Goal: Task Accomplishment & Management: Manage account settings

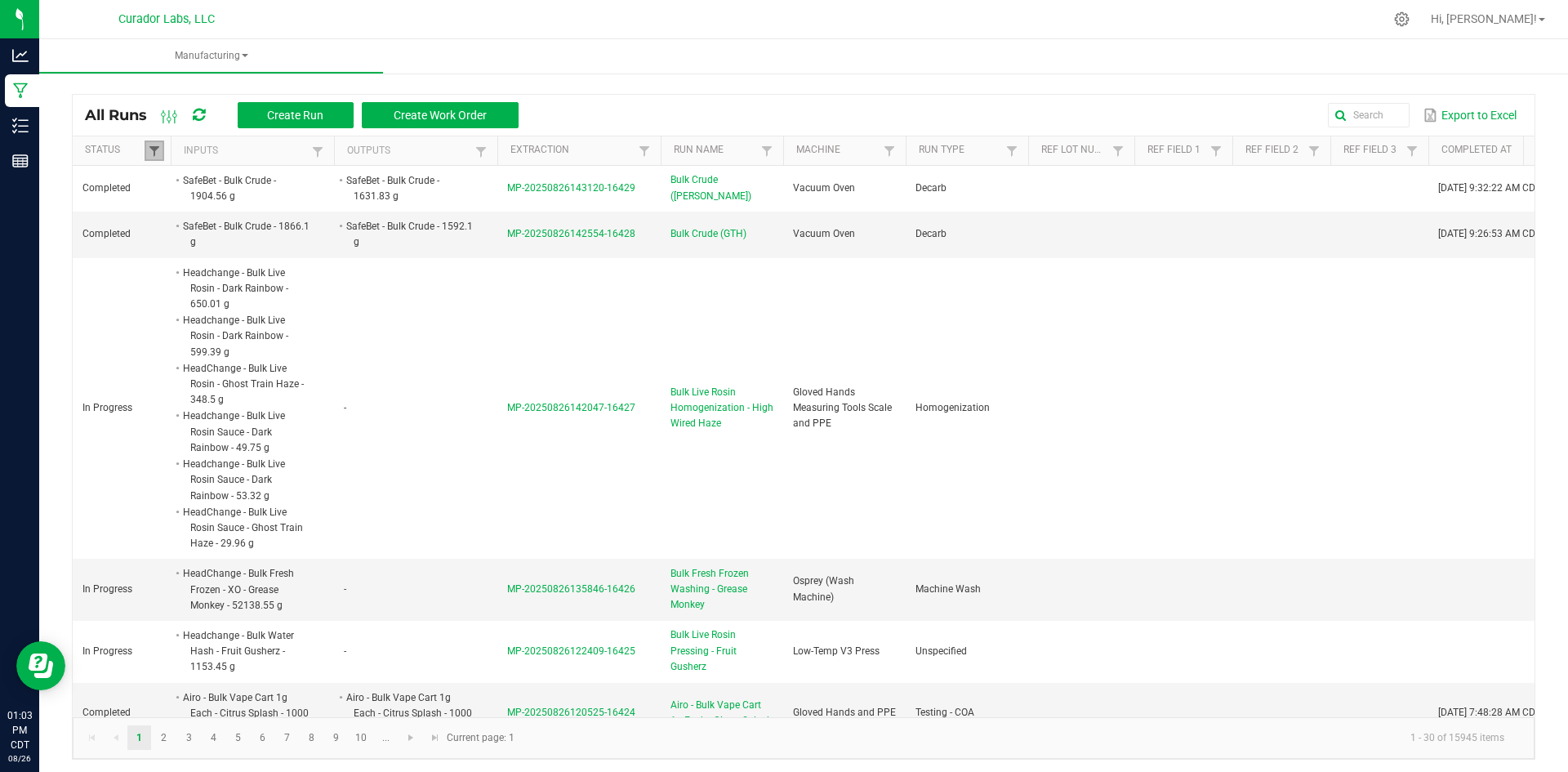
click at [150, 148] on span at bounding box center [155, 151] width 13 height 13
click at [174, 232] on li "Completed" at bounding box center [234, 240] width 158 height 21
checkbox input "false"
click at [272, 284] on button "Filter" at bounding box center [283, 297] width 82 height 36
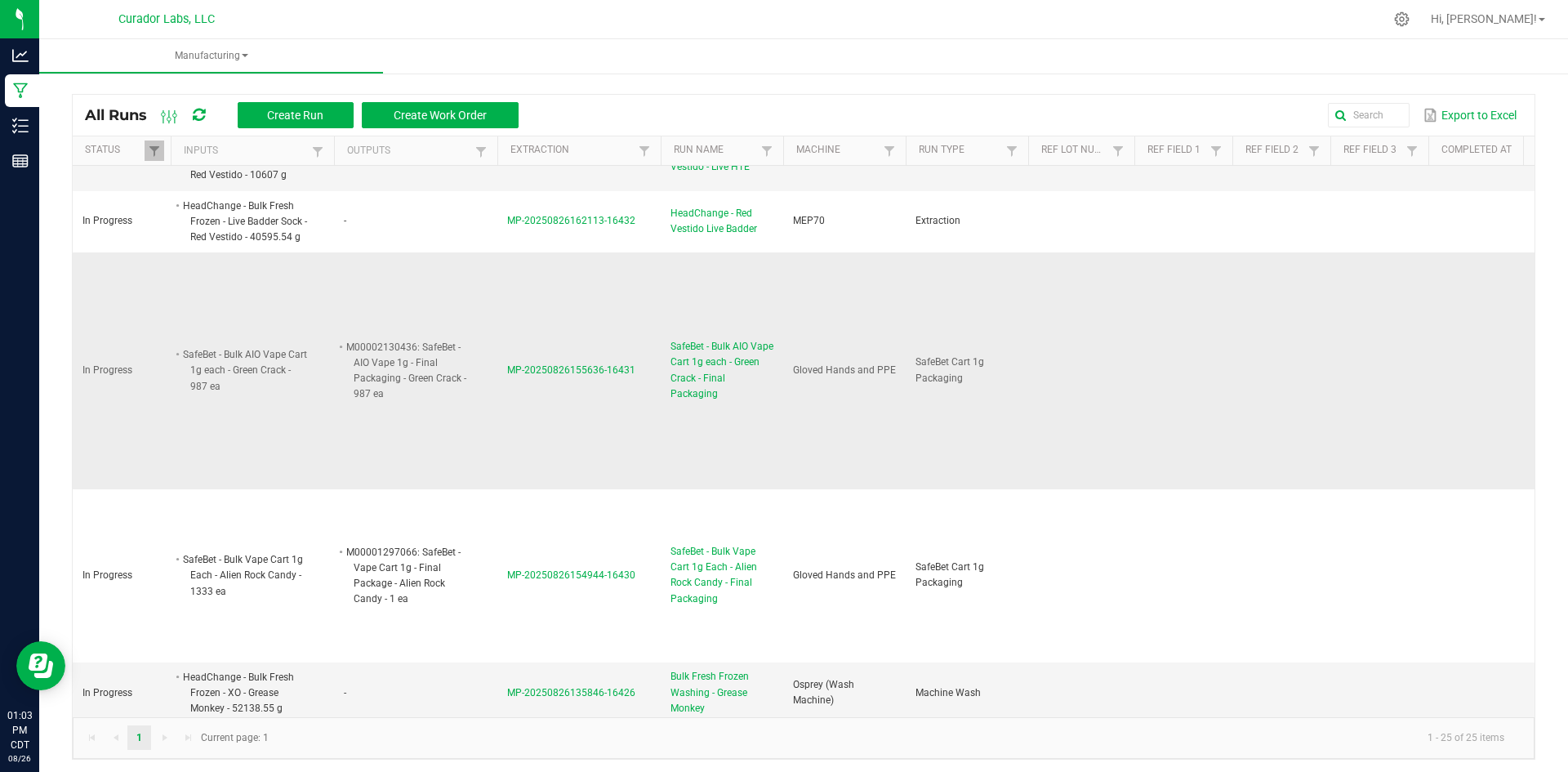
scroll to position [409, 0]
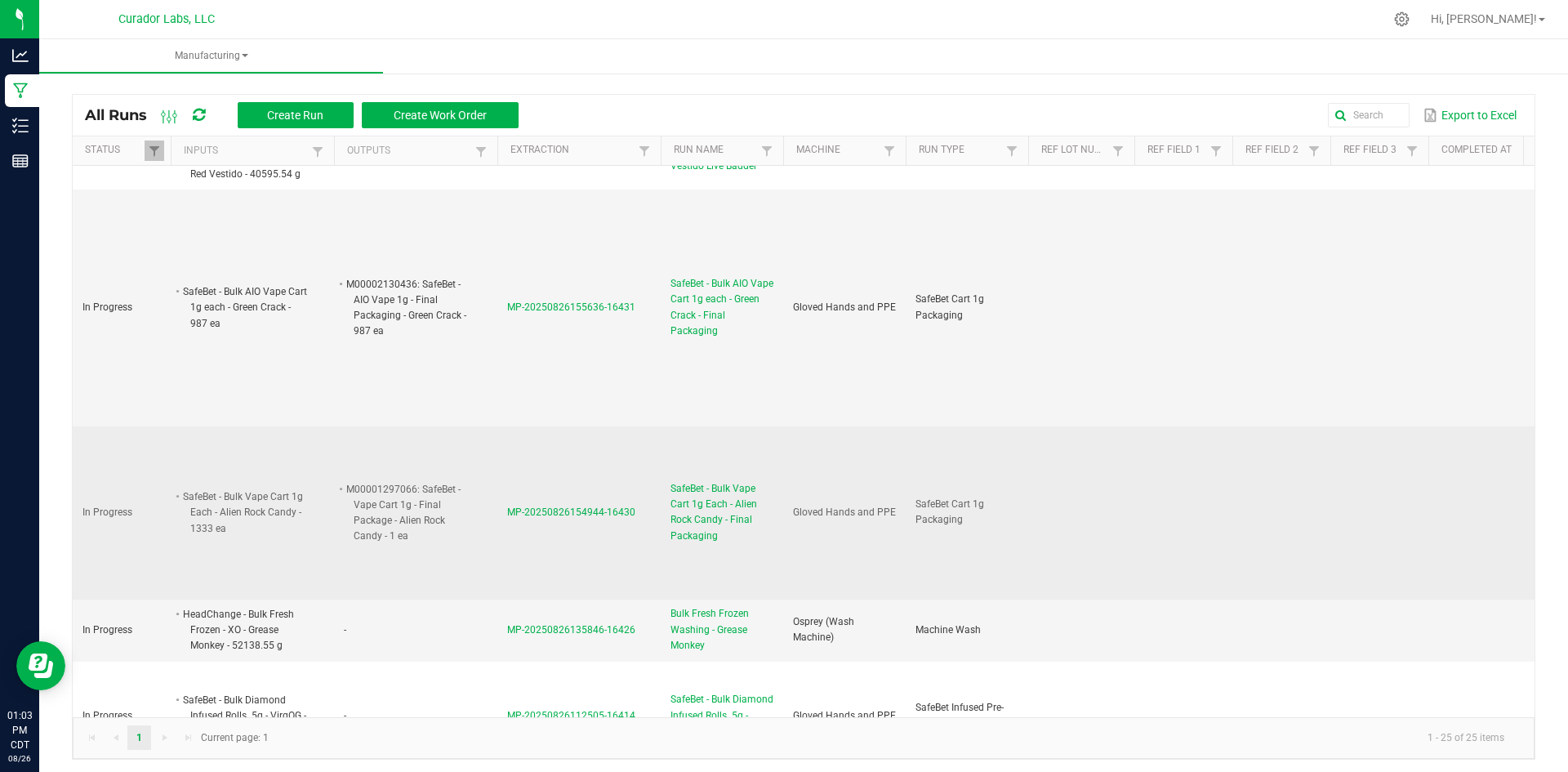
click at [703, 511] on span "SafeBet - Bulk Vape Cart 1g Each - Alien Rock Candy - Final Packaging" at bounding box center [722, 513] width 103 height 63
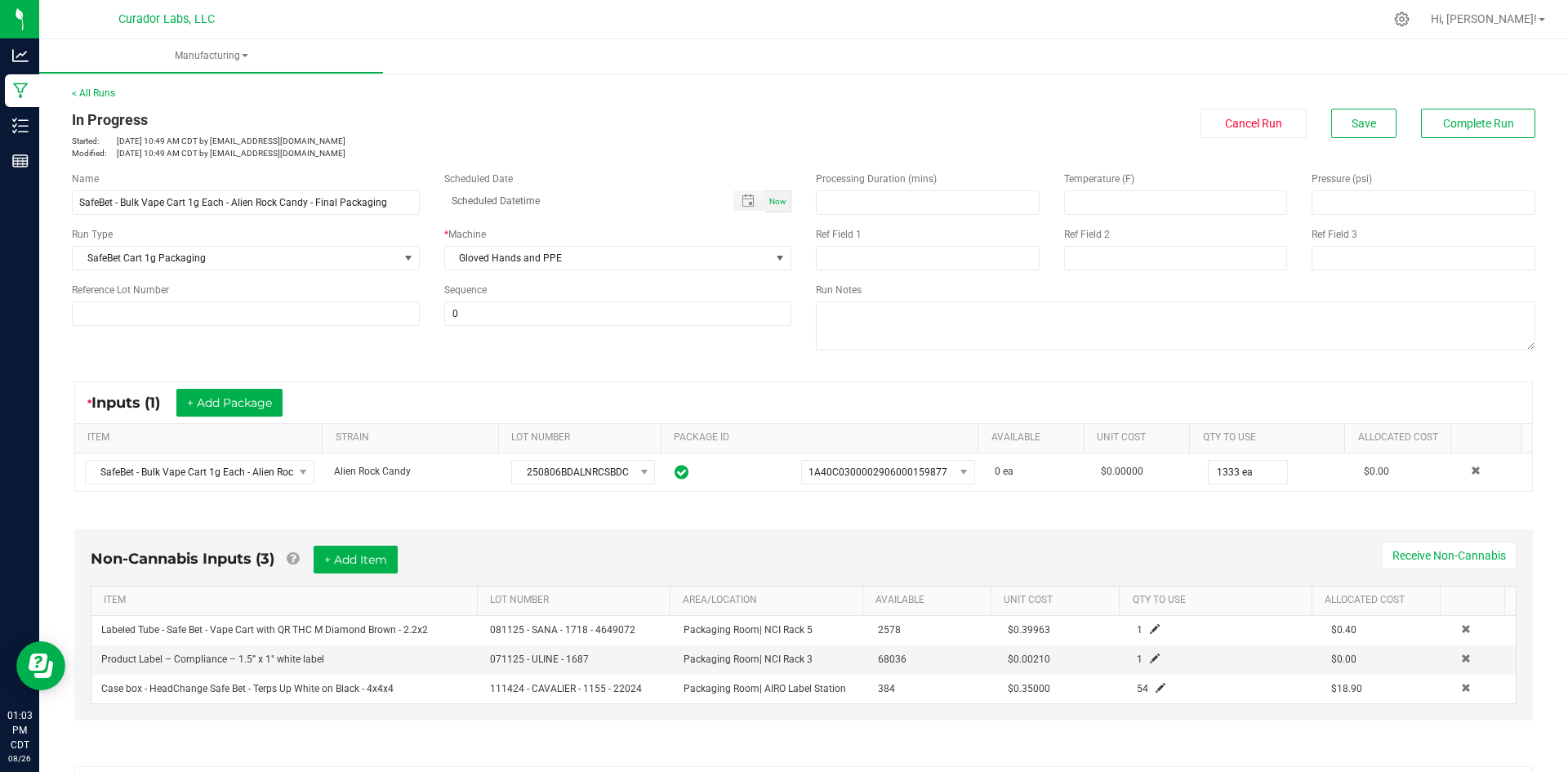
click at [886, 300] on div "Run Notes" at bounding box center [1175, 319] width 744 height 72
click at [874, 324] on textarea at bounding box center [1176, 325] width 720 height 49
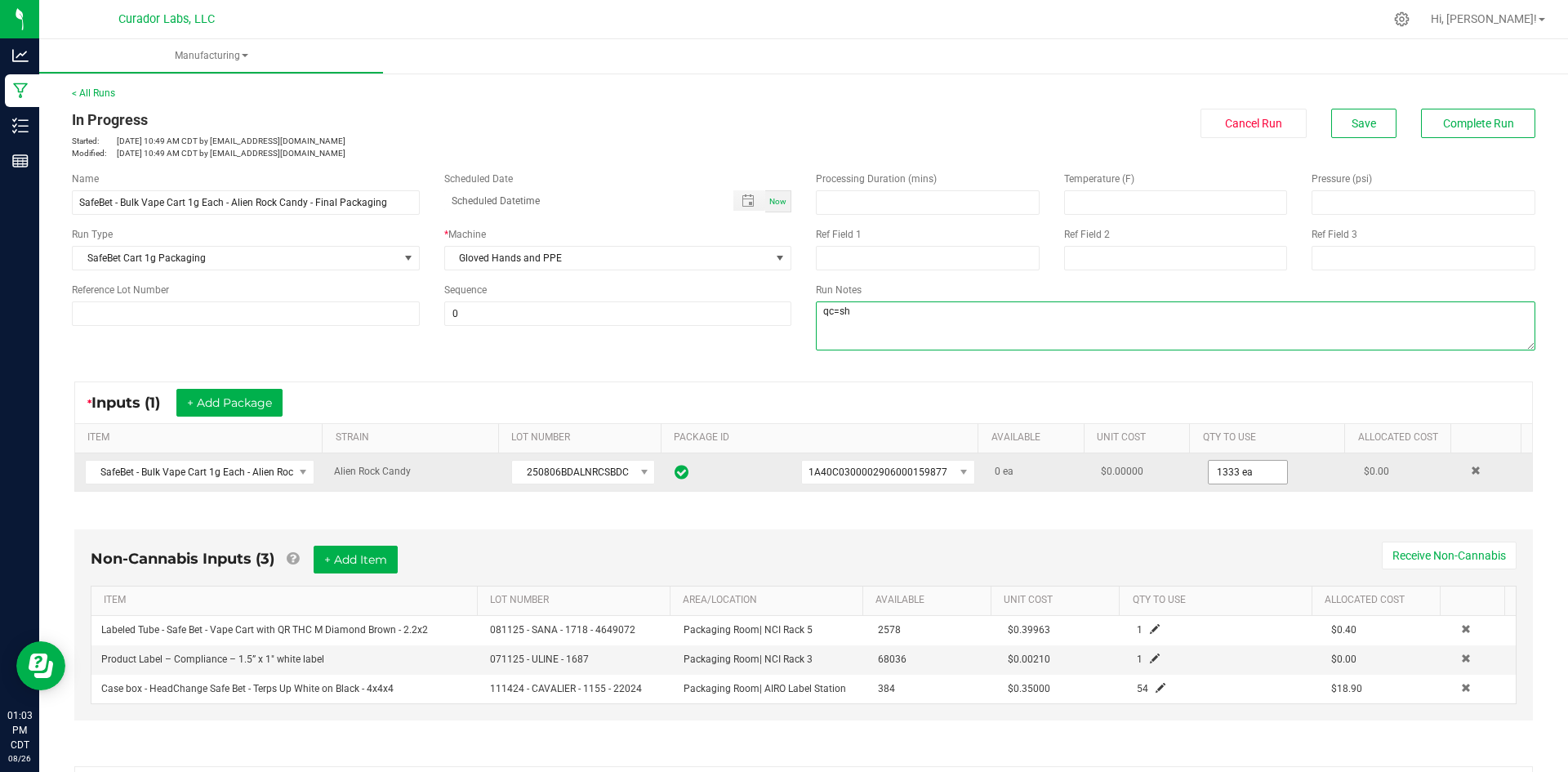
type textarea "qc=sh"
click at [1231, 462] on input "1333" at bounding box center [1248, 472] width 79 height 23
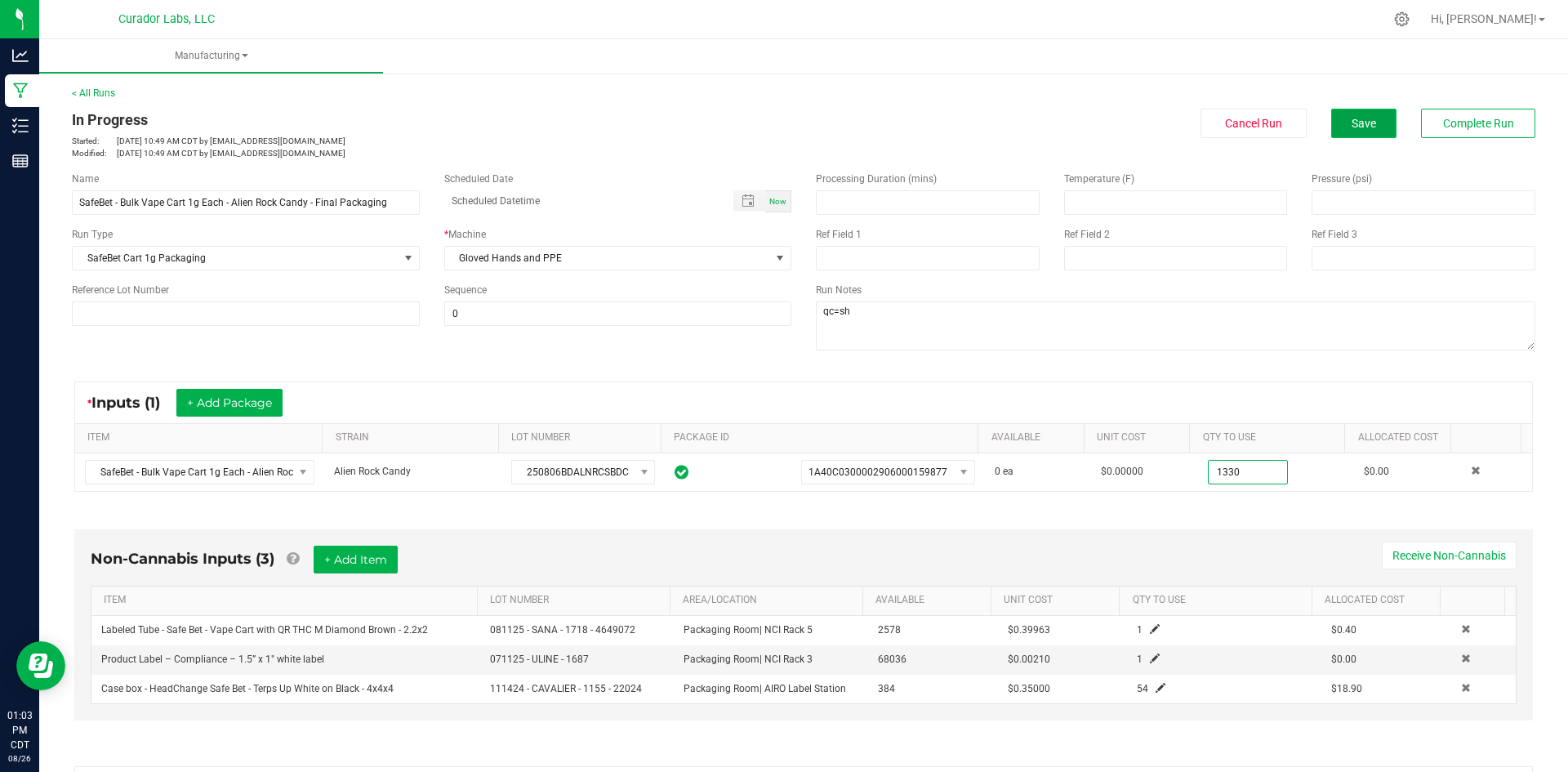
type input "1330 ea"
click at [1352, 118] on span "Save" at bounding box center [1364, 123] width 24 height 13
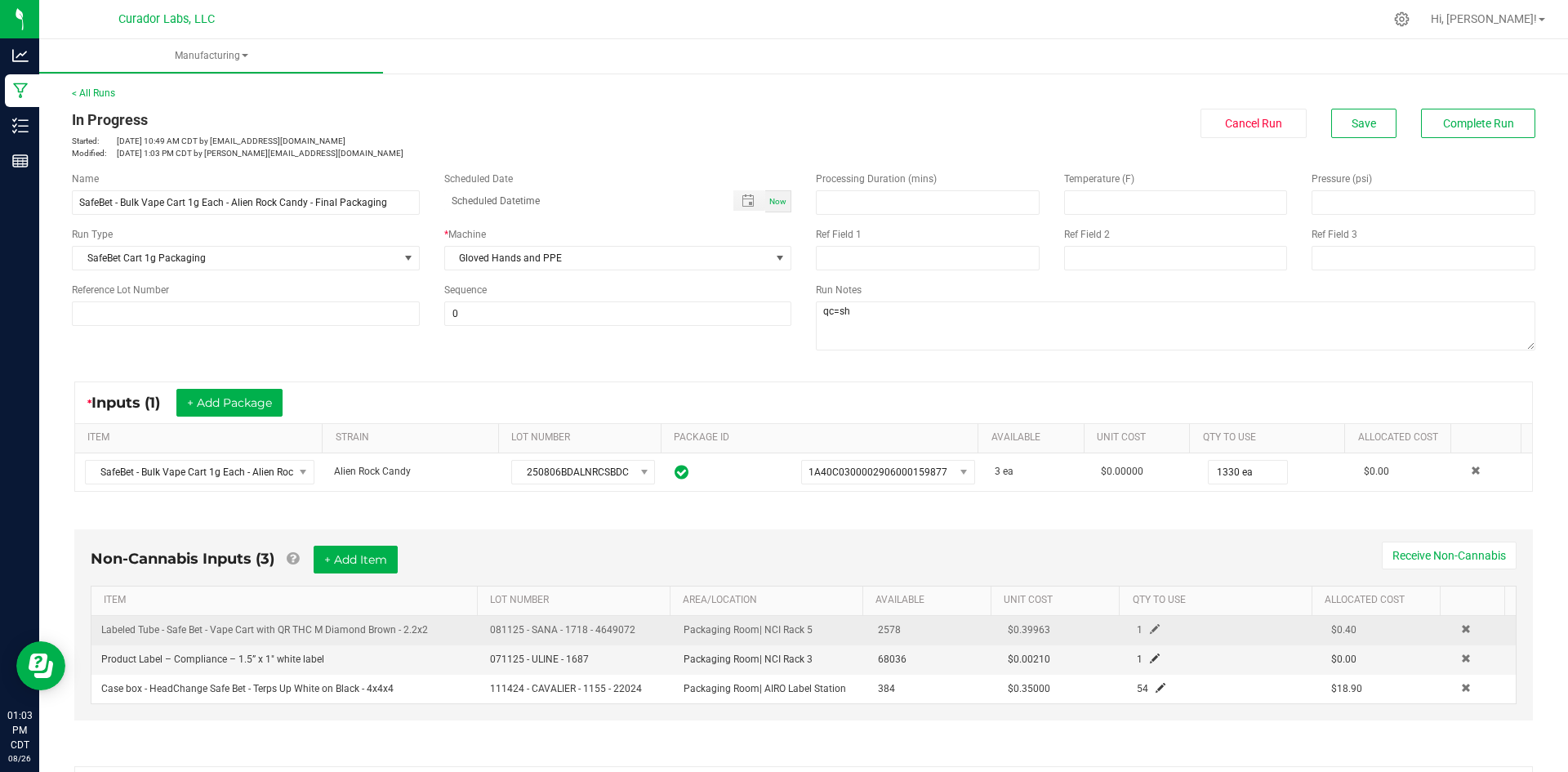
click at [1150, 631] on span at bounding box center [1155, 628] width 10 height 10
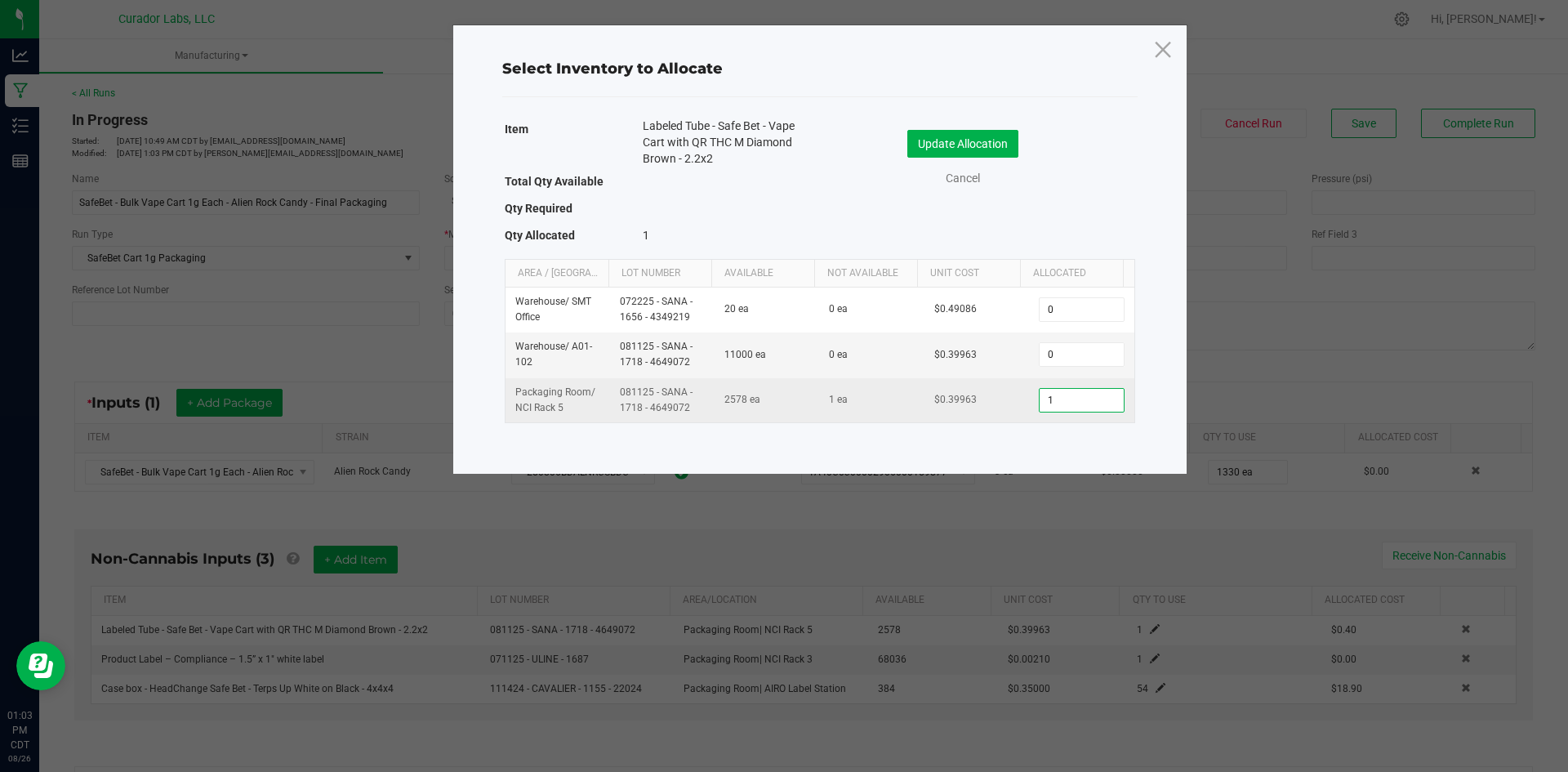
click at [1061, 406] on input "1" at bounding box center [1081, 400] width 83 height 23
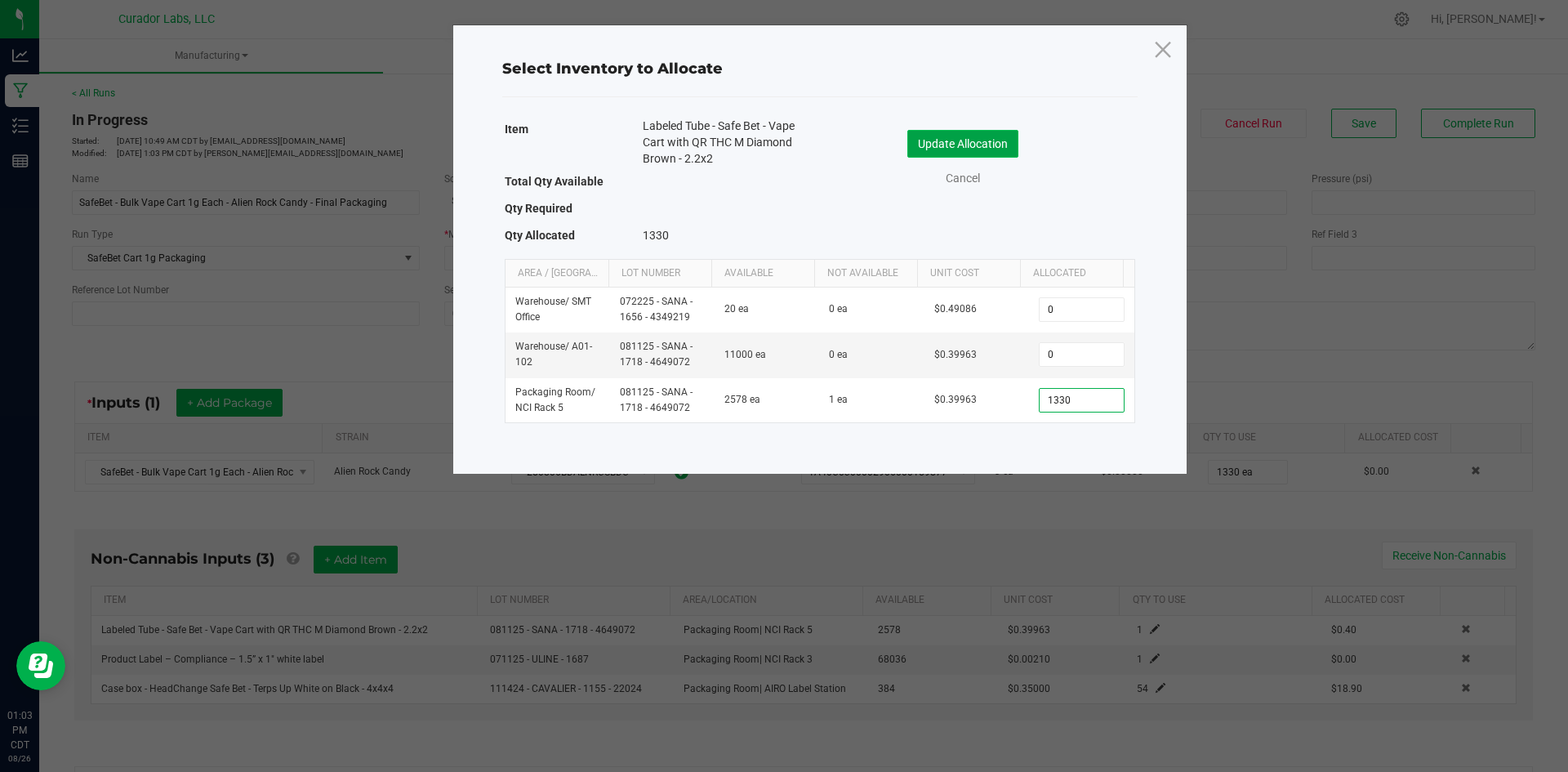
type input "1,330"
click at [967, 153] on button "Update Allocation" at bounding box center [963, 144] width 111 height 28
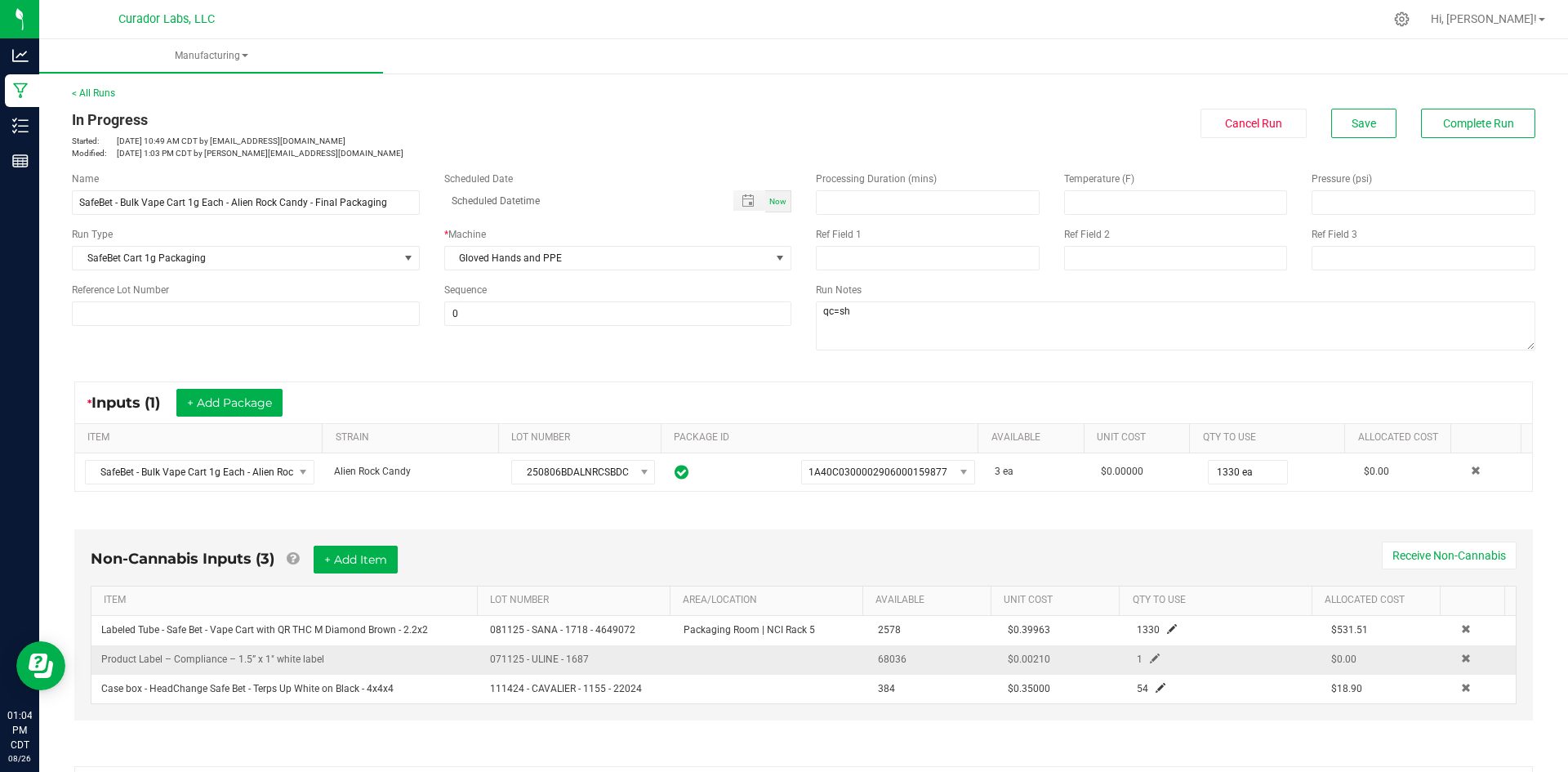
click at [1150, 655] on span at bounding box center [1155, 658] width 10 height 10
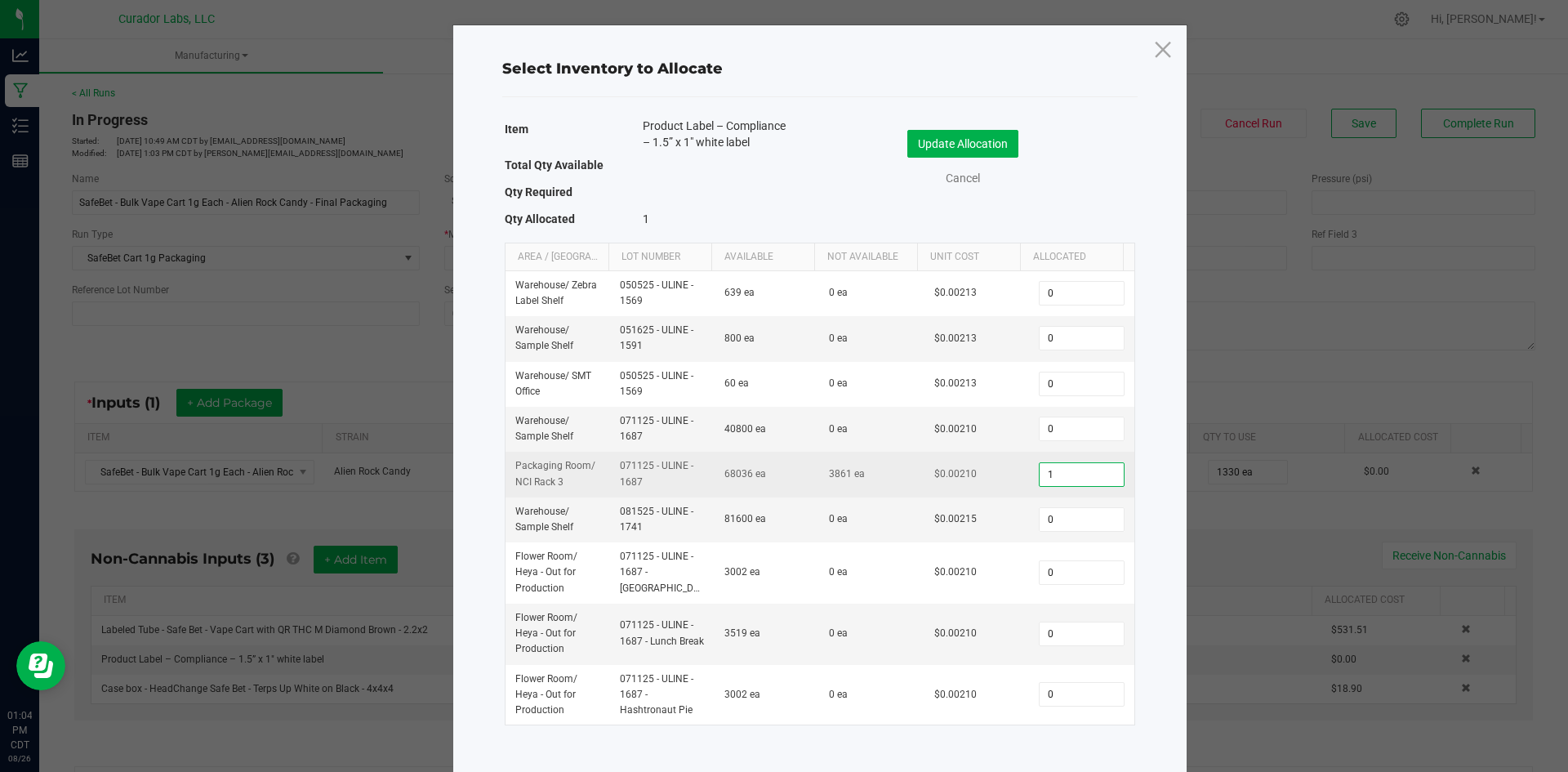
click at [1056, 466] on input "1" at bounding box center [1081, 475] width 83 height 23
paste input "438"
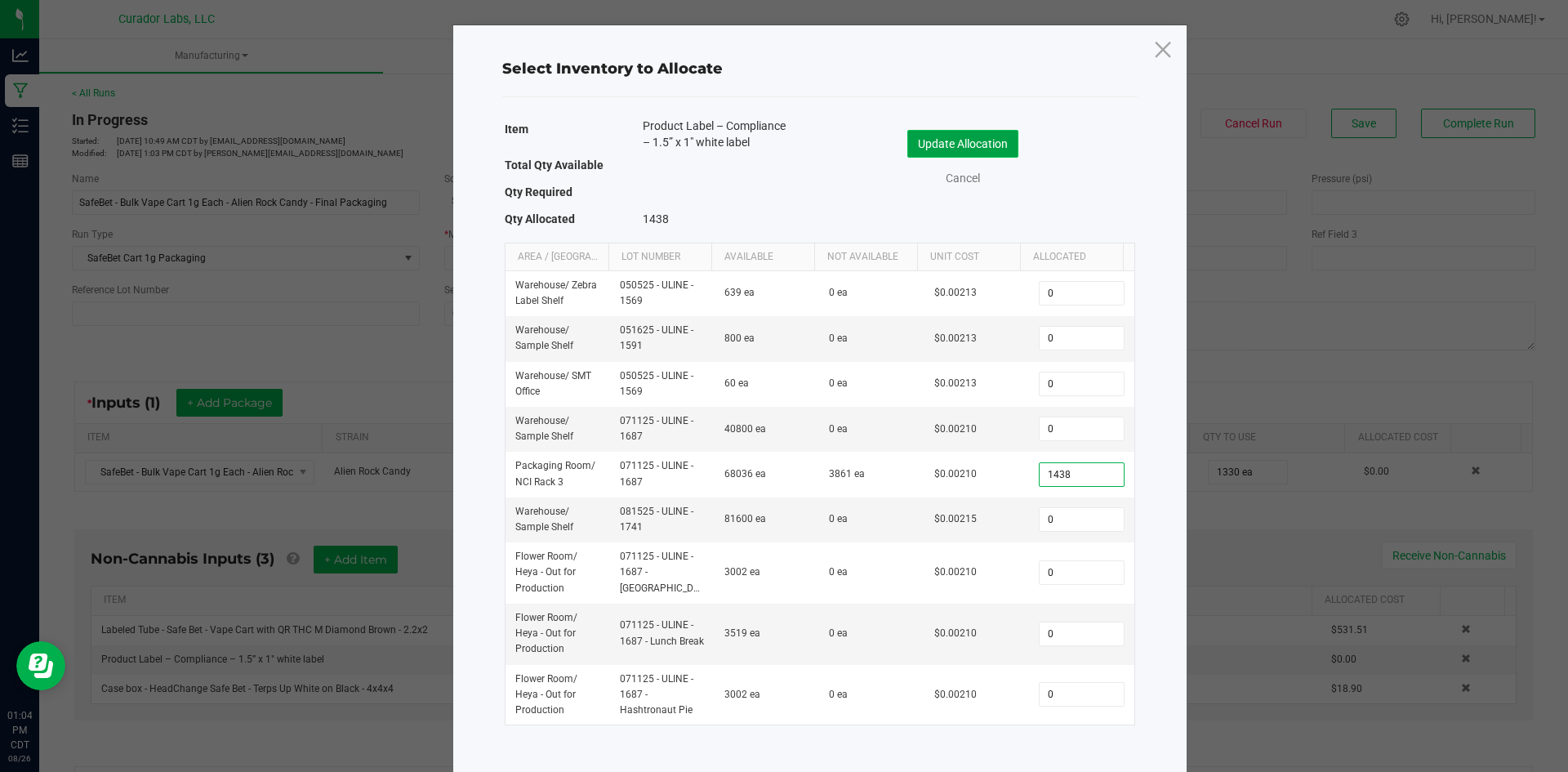
type input "1,438"
click at [958, 134] on button "Update Allocation" at bounding box center [963, 144] width 111 height 28
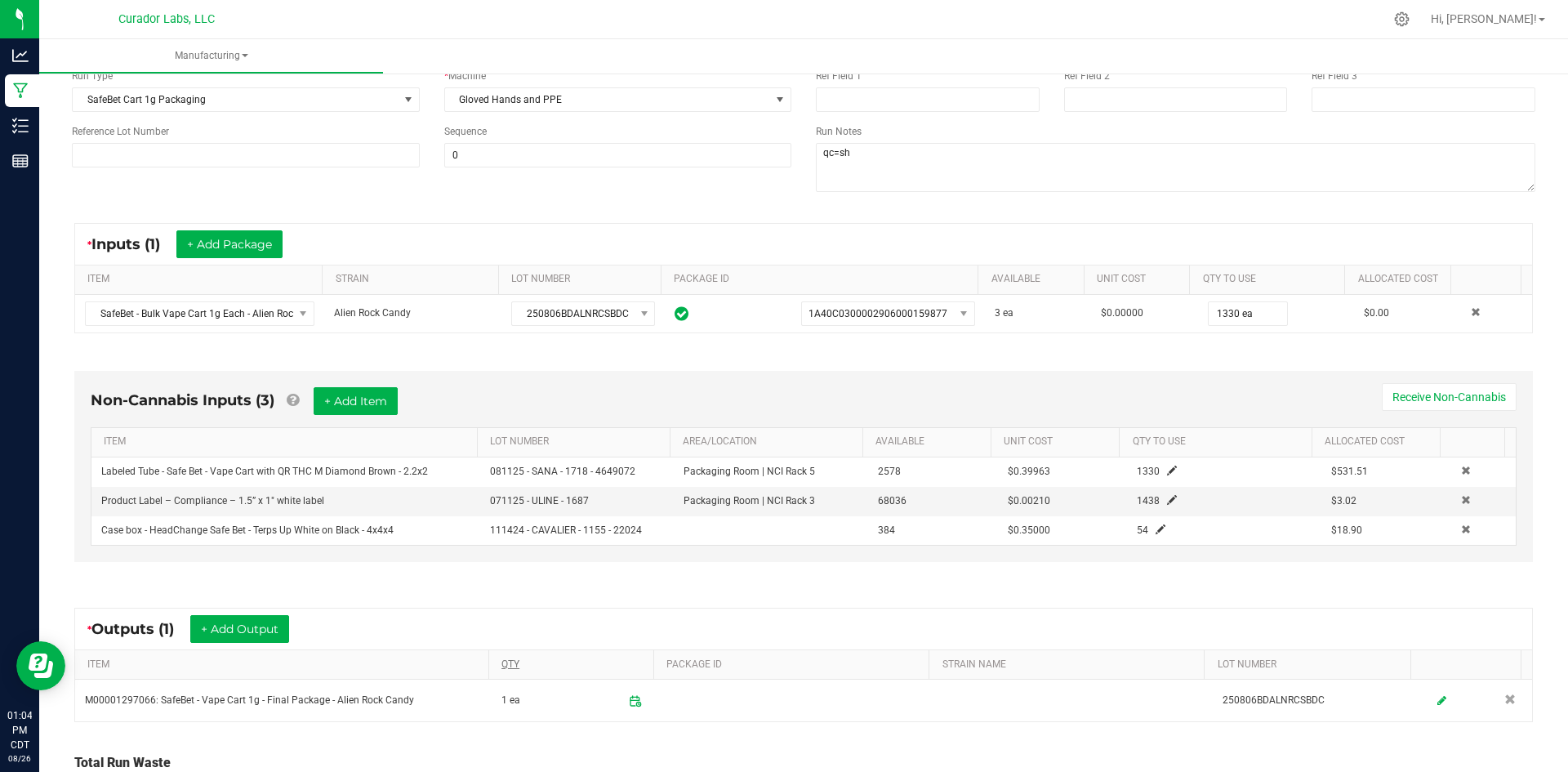
scroll to position [245, 0]
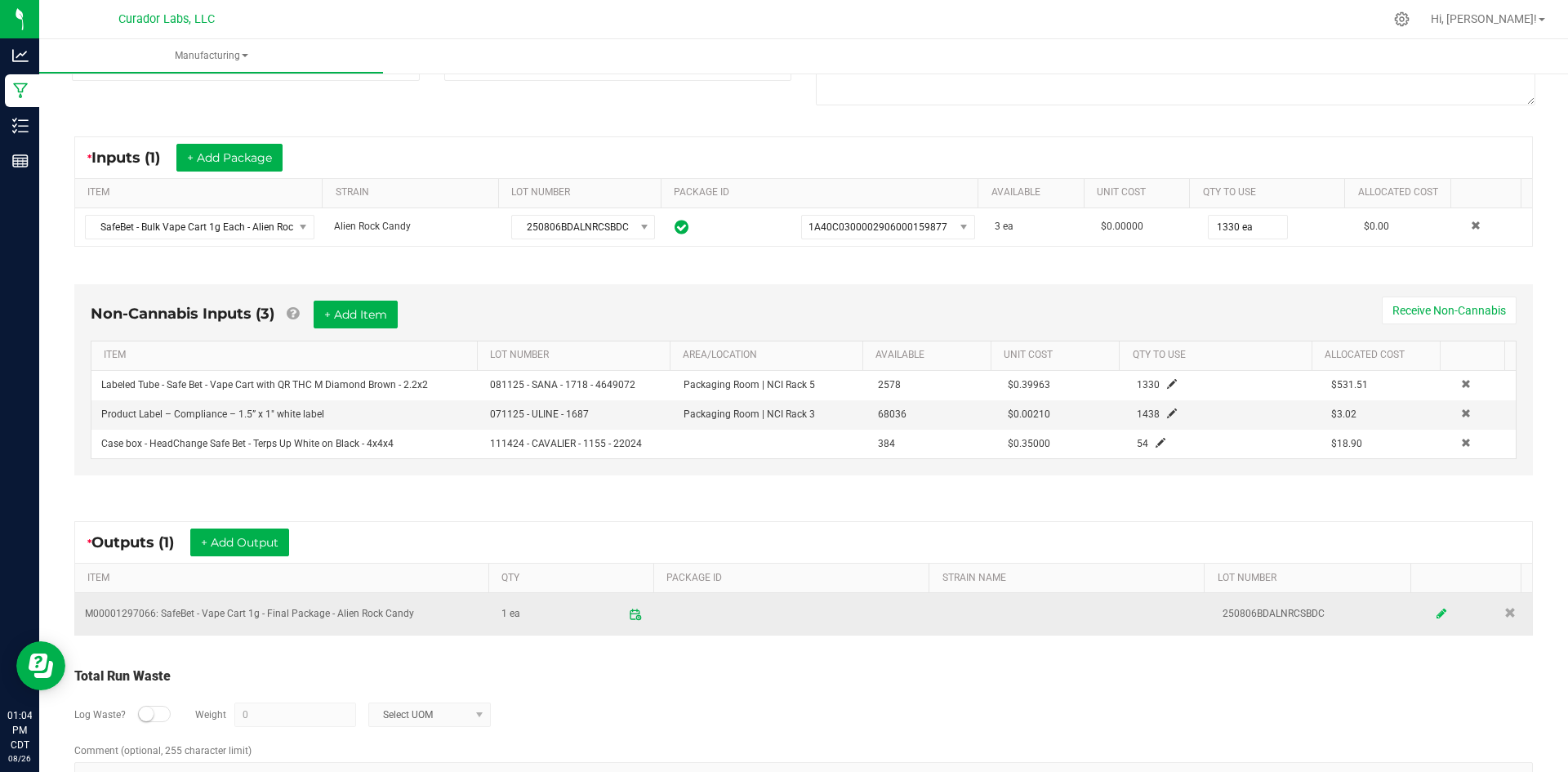
click at [1430, 606] on link at bounding box center [1442, 614] width 24 height 32
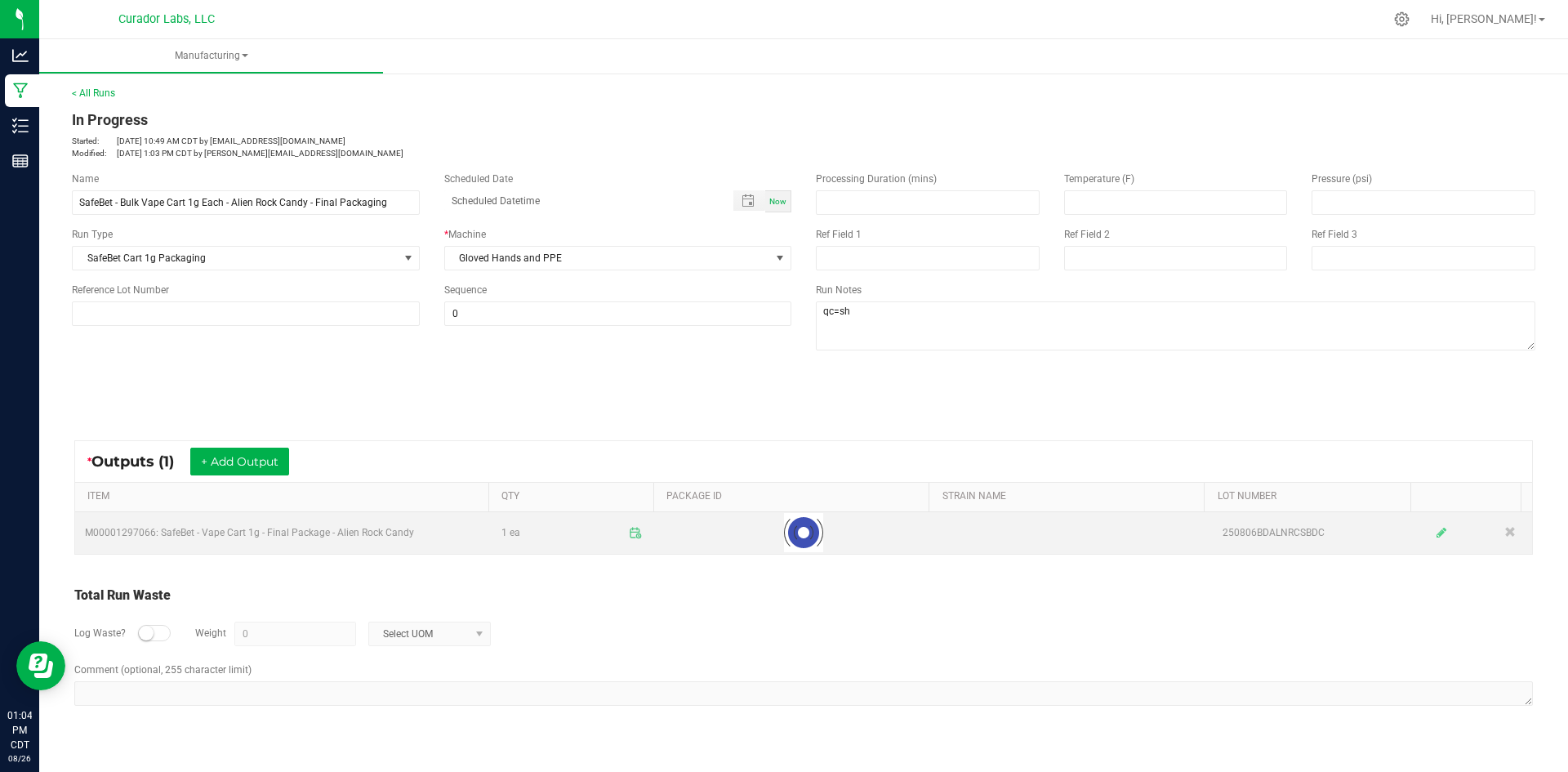
scroll to position [0, 0]
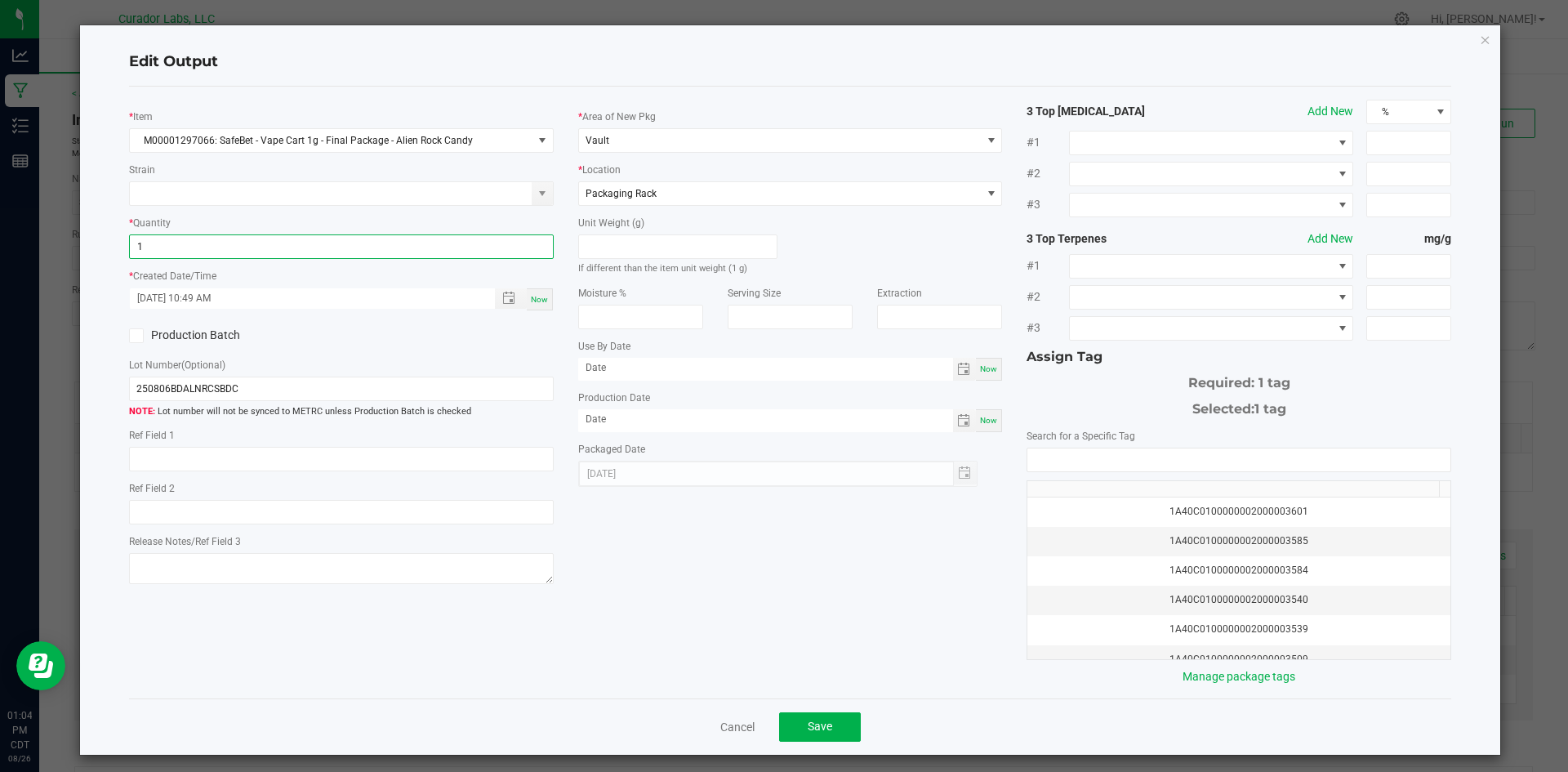
click at [252, 238] on input "1" at bounding box center [341, 247] width 424 height 23
type input "1330 ea"
type input "month/day/year"
click at [648, 363] on input "month/day/year" at bounding box center [765, 368] width 375 height 20
type input "08/21/2026"
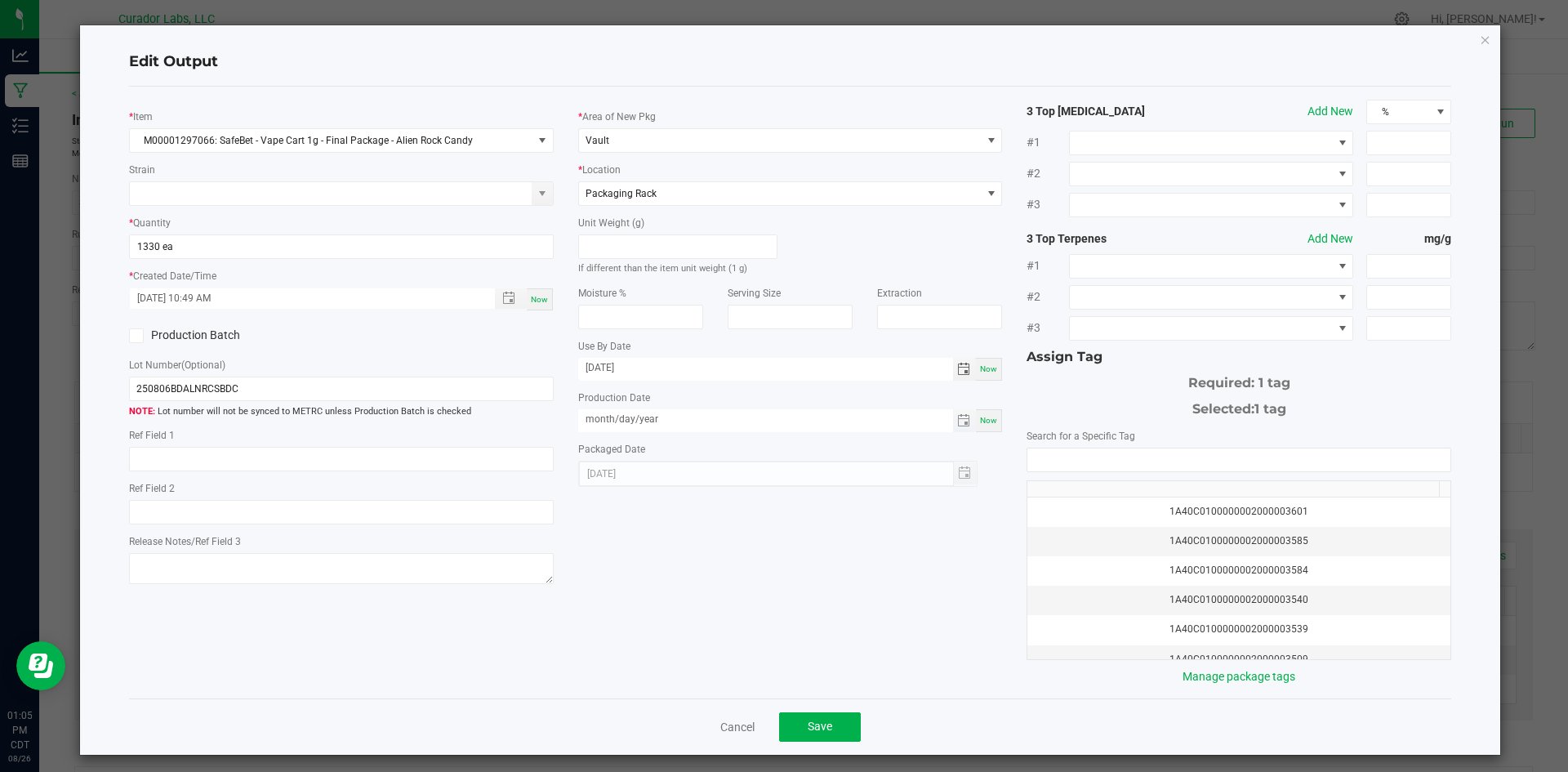
click at [655, 413] on input "month/day/year" at bounding box center [765, 420] width 375 height 20
type input "08/21/2025"
click at [1089, 449] on input "NO DATA FOUND" at bounding box center [1239, 460] width 424 height 23
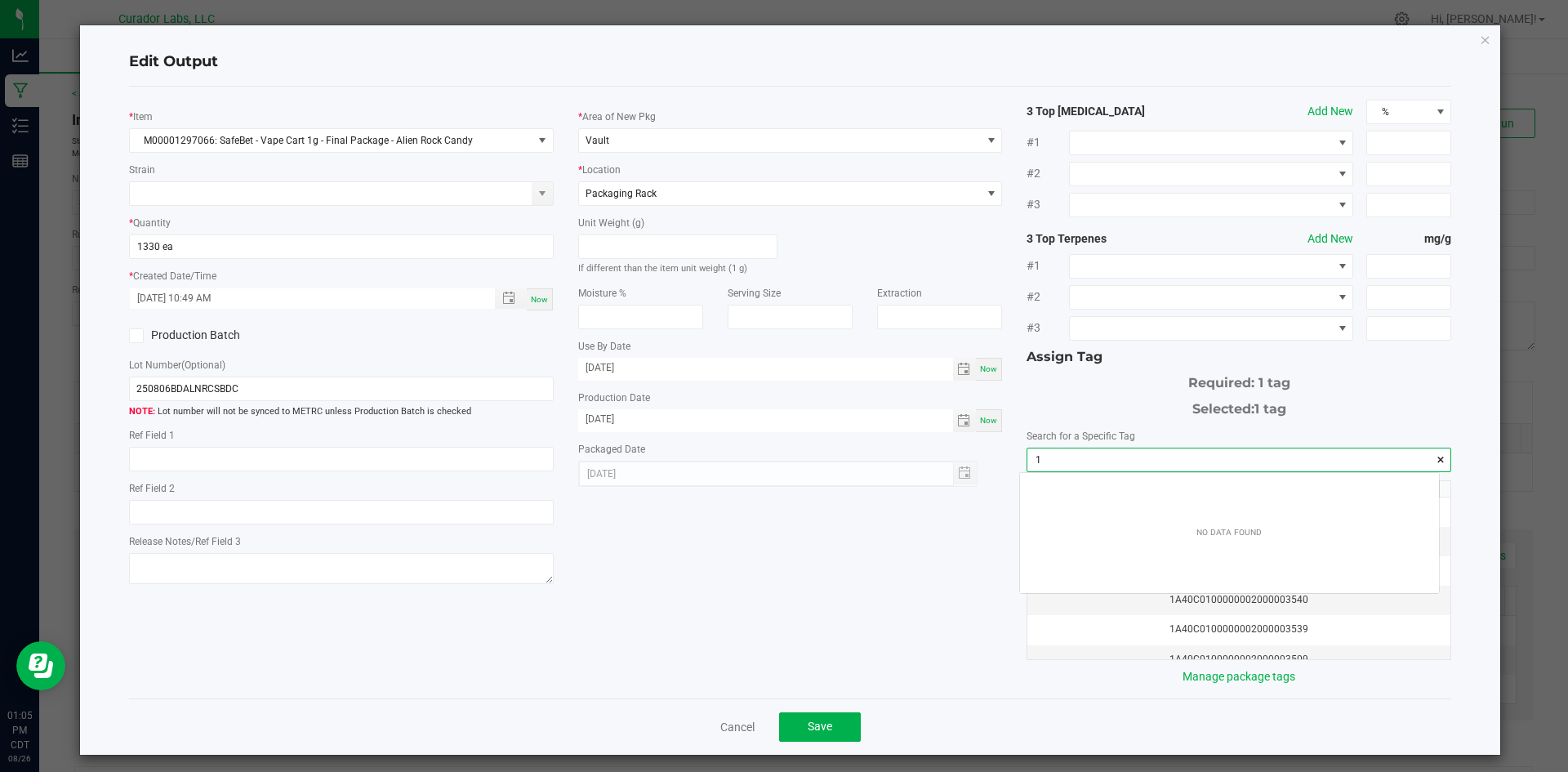
scroll to position [23, 420]
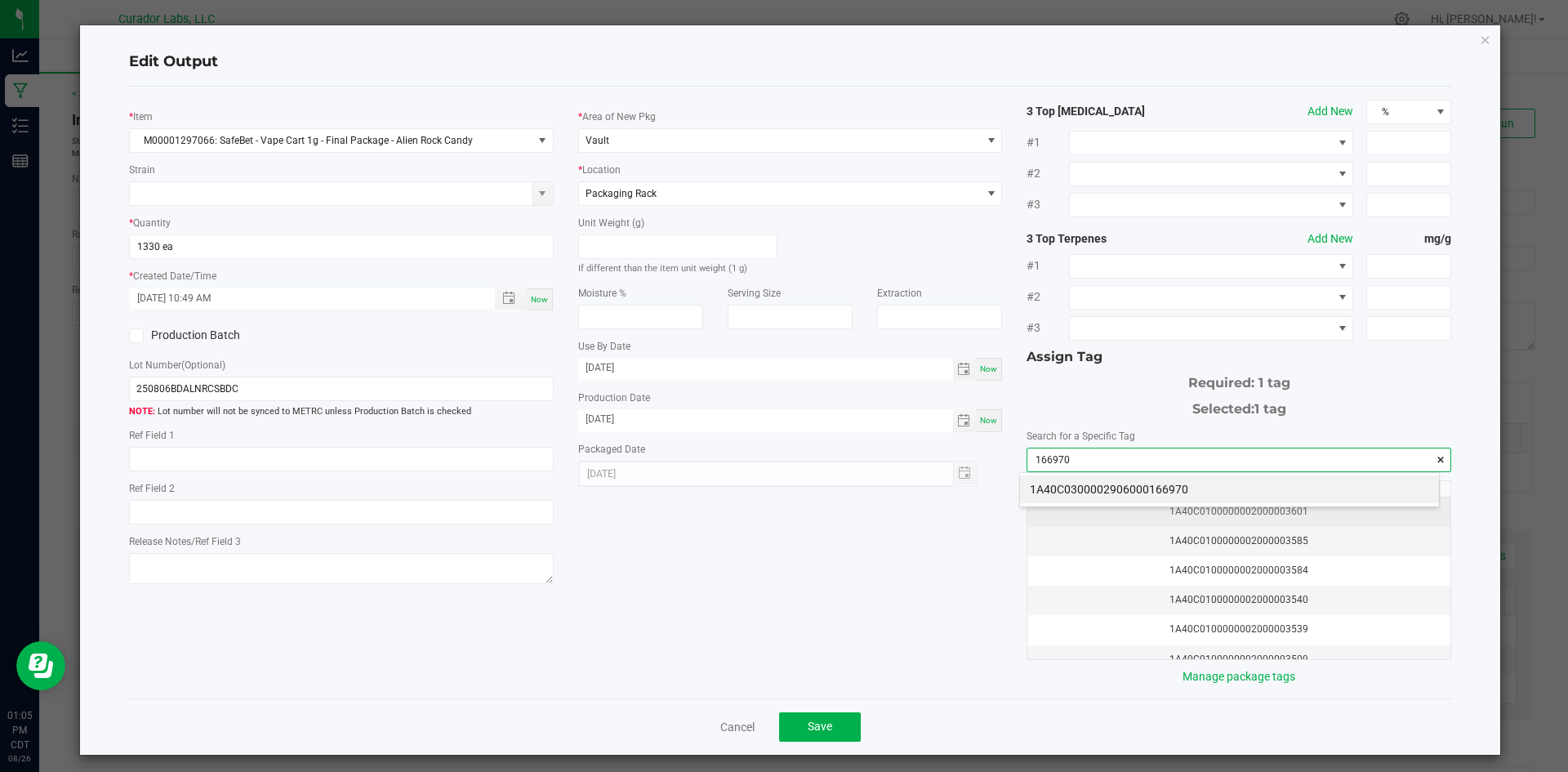
drag, startPoint x: 1077, startPoint y: 479, endPoint x: 1043, endPoint y: 512, distance: 47.4
click at [1076, 479] on li "1A40C0300002906000166970" at bounding box center [1230, 489] width 419 height 28
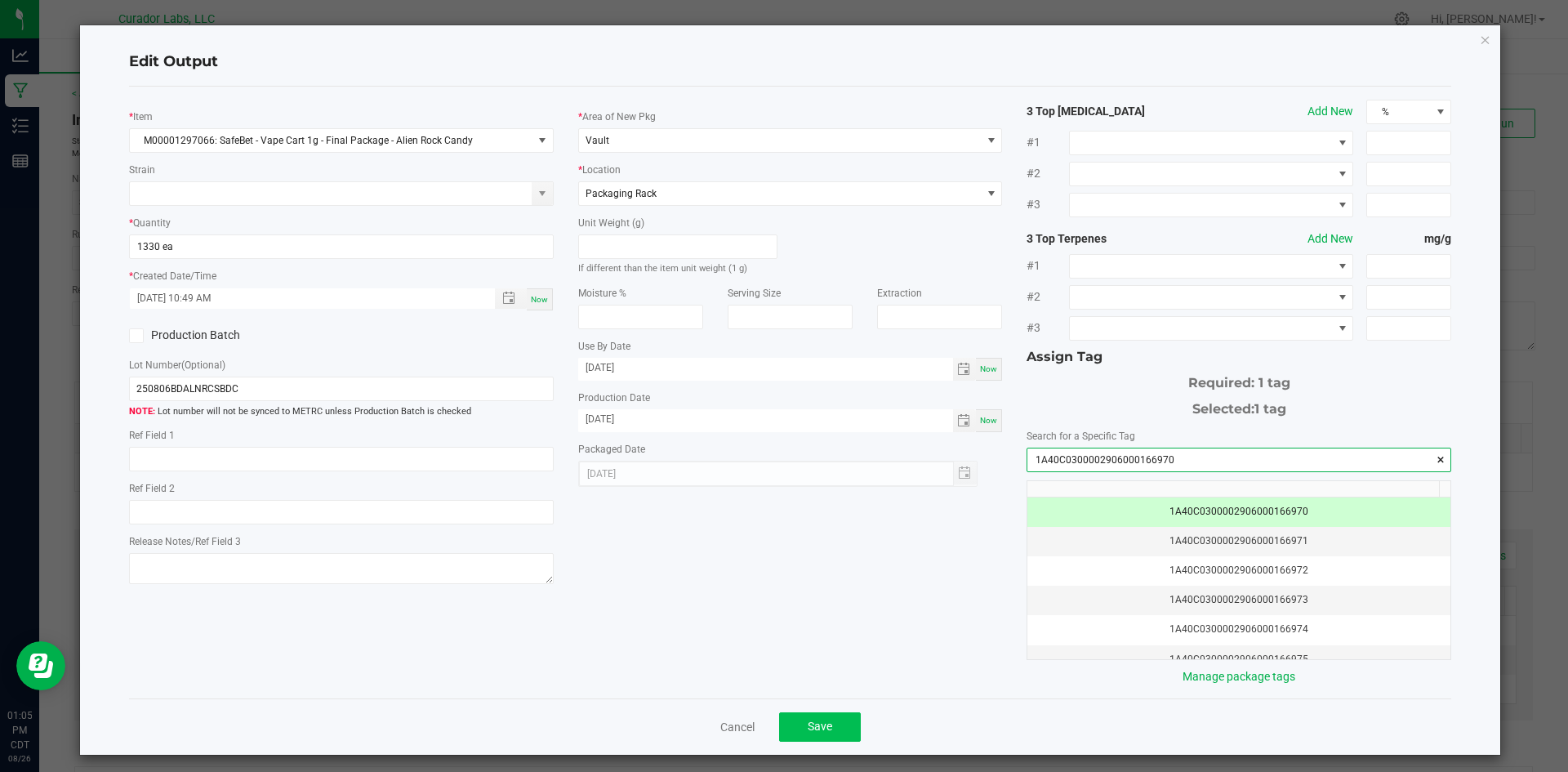
type input "1A40C0300002906000166970"
click at [810, 729] on span "Save" at bounding box center [820, 727] width 24 height 13
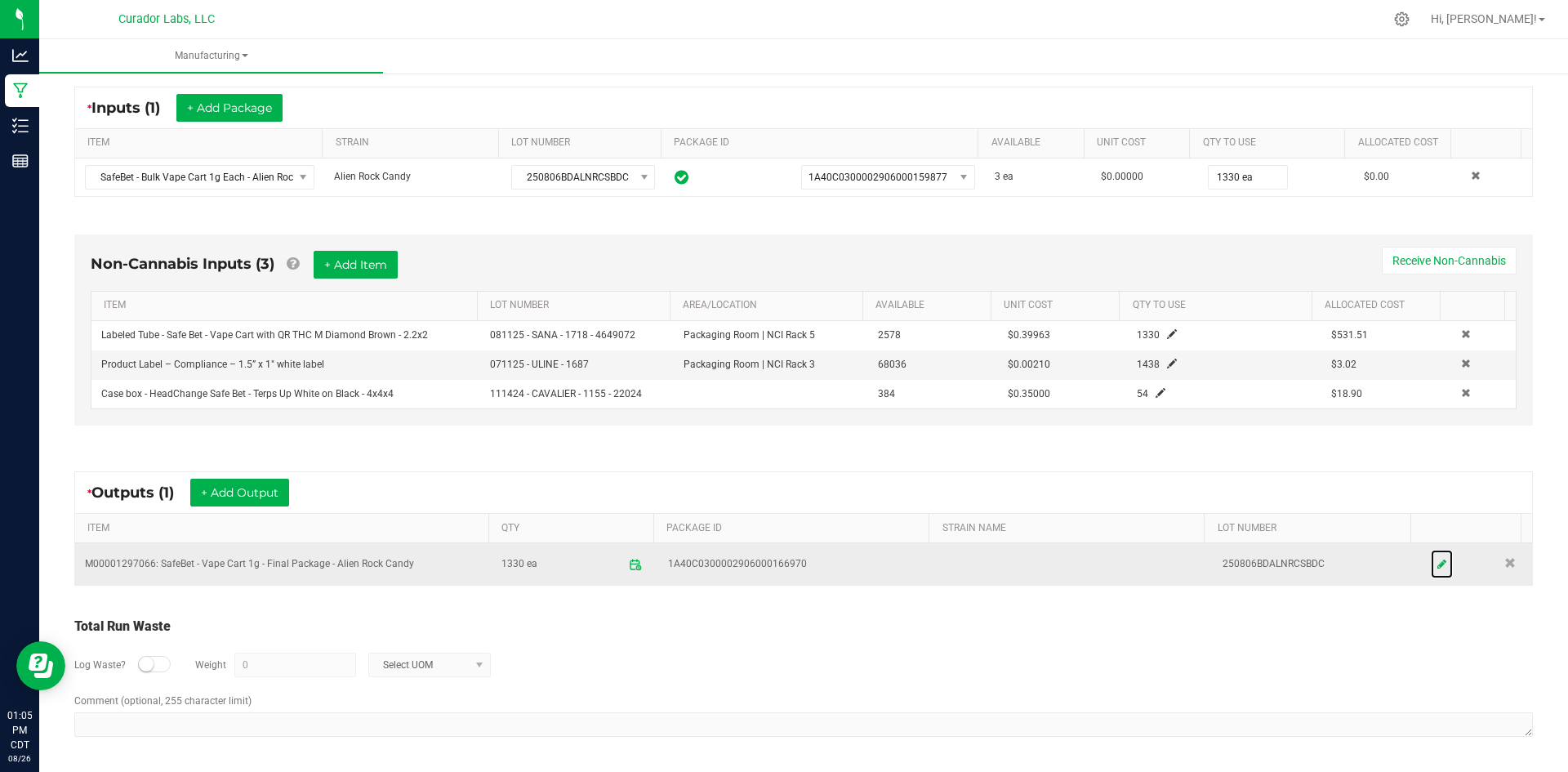
scroll to position [0, 0]
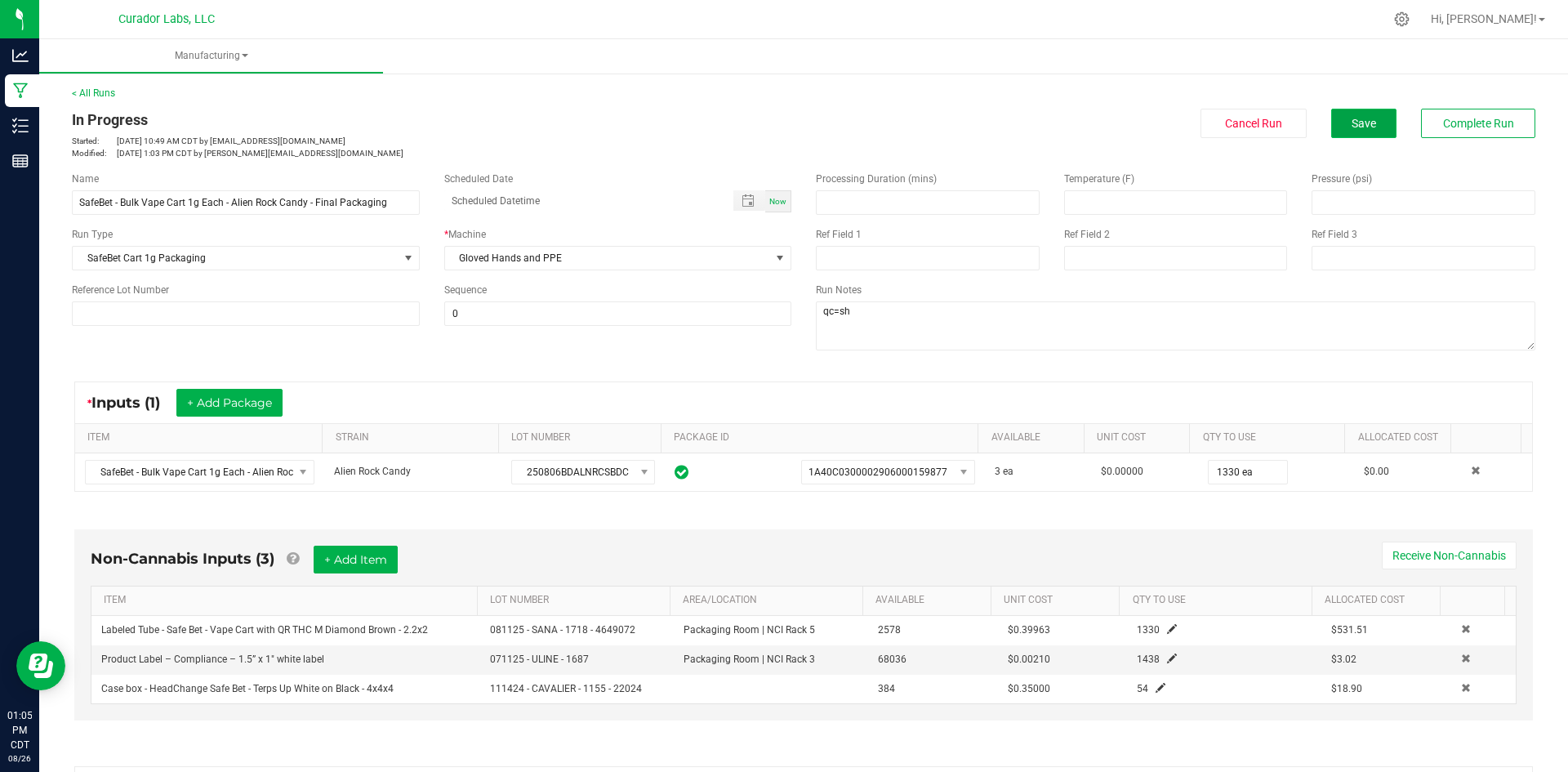
drag, startPoint x: 1360, startPoint y: 119, endPoint x: 1229, endPoint y: 125, distance: 131.1
click at [1358, 119] on span "Save" at bounding box center [1364, 123] width 24 height 13
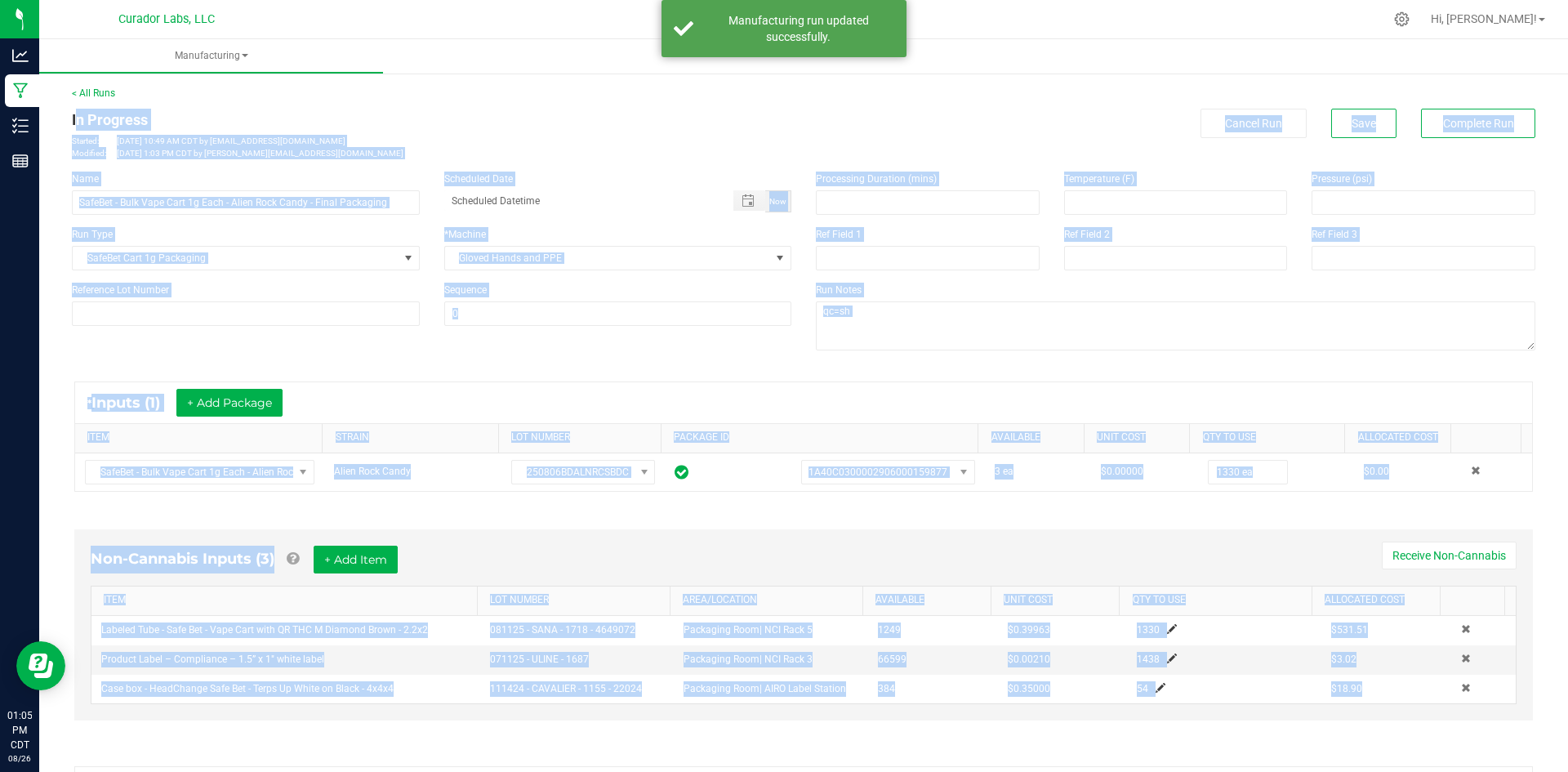
scroll to position [295, 0]
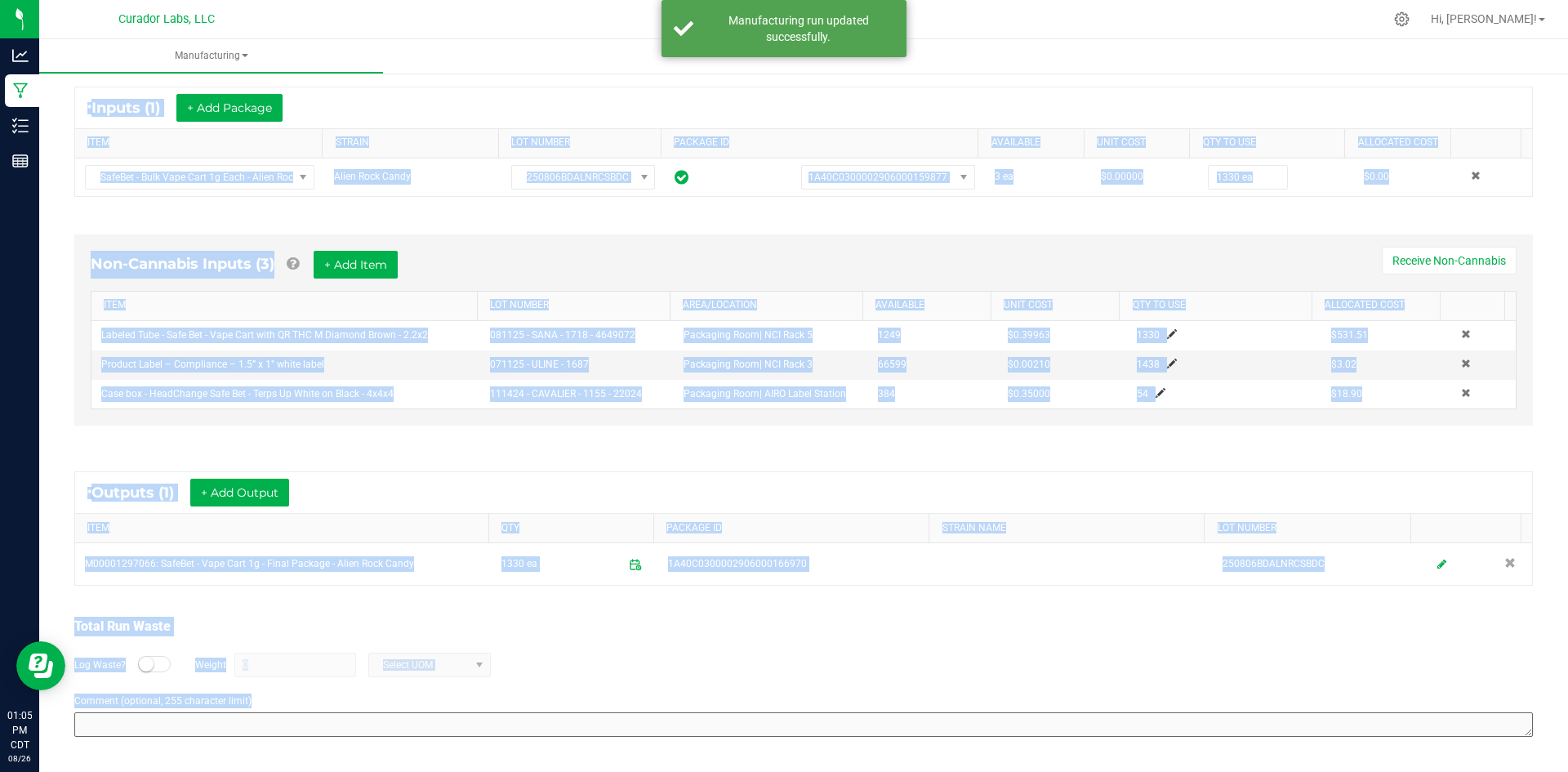
drag, startPoint x: 69, startPoint y: 115, endPoint x: 471, endPoint y: 717, distance: 723.9
click at [697, 771] on html "Analytics Manufacturing Inventory Reports 01:05 PM CDT 08/26/2025 08/26 Curador…" at bounding box center [784, 386] width 1568 height 772
copy manufacturing-process-run "In Progress Started: Aug 26, 2025 10:49 AM CDT by grant@curadorbrands.com Modif…"
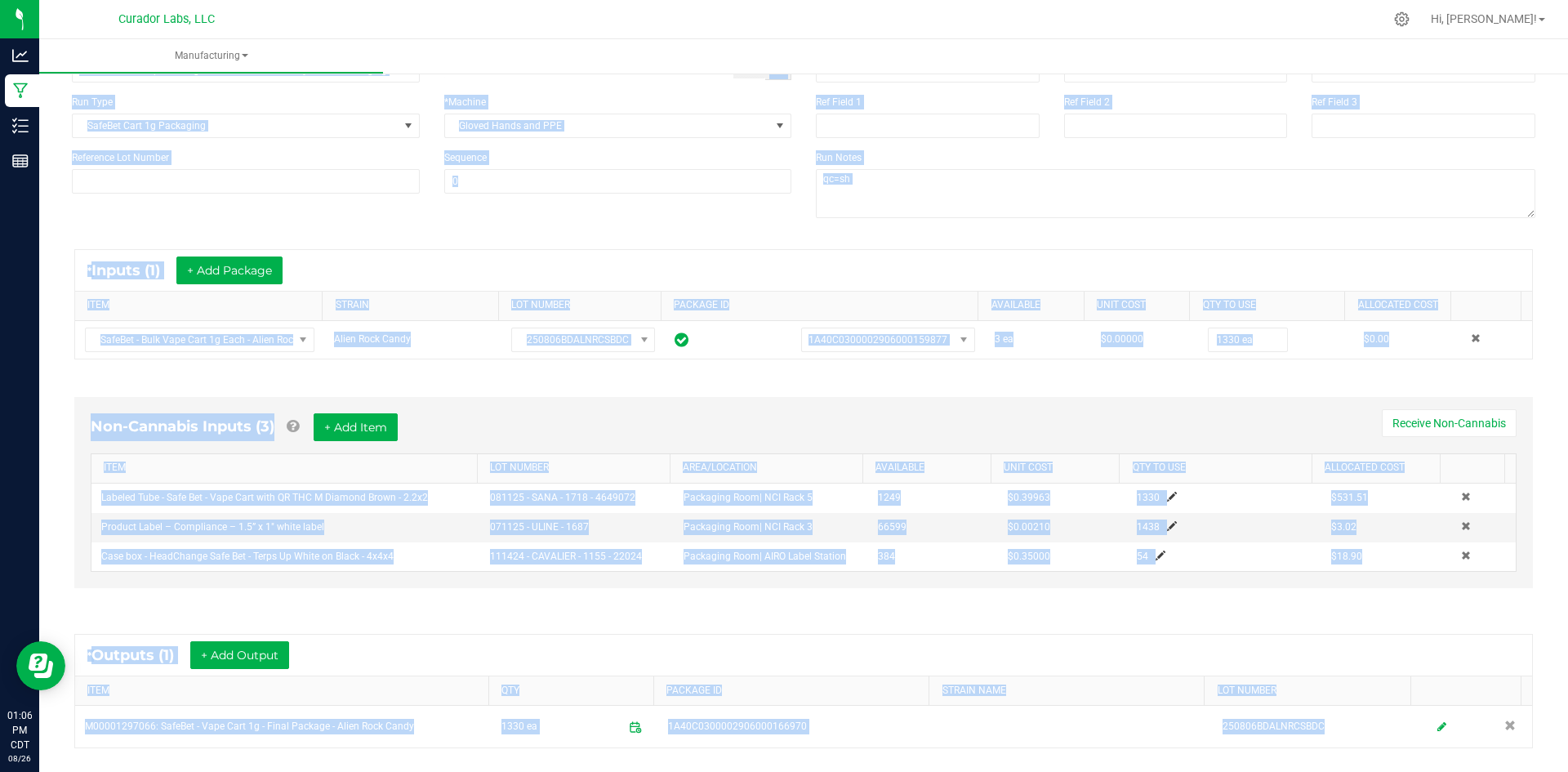
scroll to position [132, 0]
click at [932, 241] on div "* Inputs (1) + Add Package ITEM STRAIN LOT NUMBER PACKAGE ID AVAILABLE Unit Cos…" at bounding box center [803, 305] width 1488 height 140
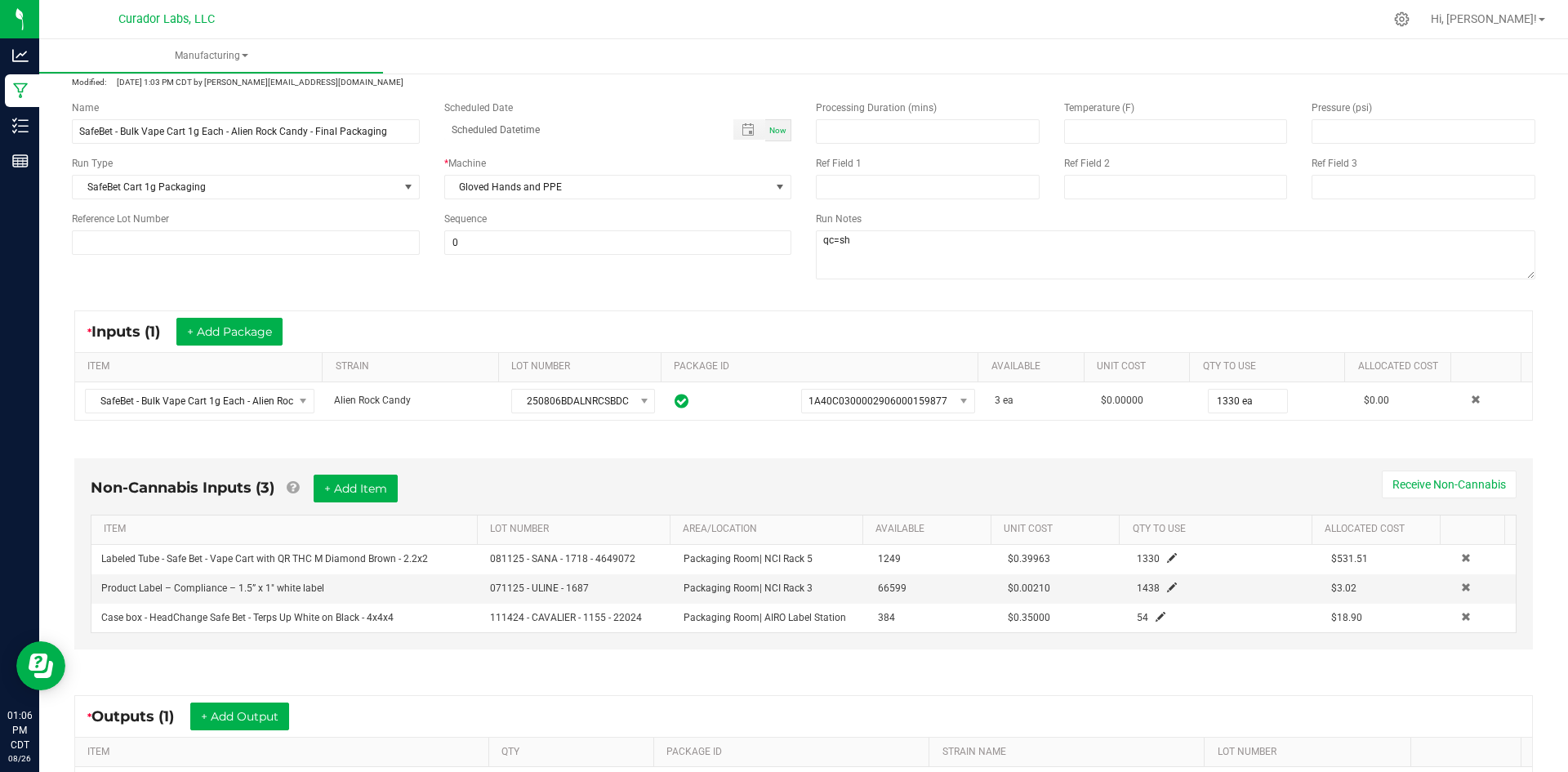
scroll to position [0, 0]
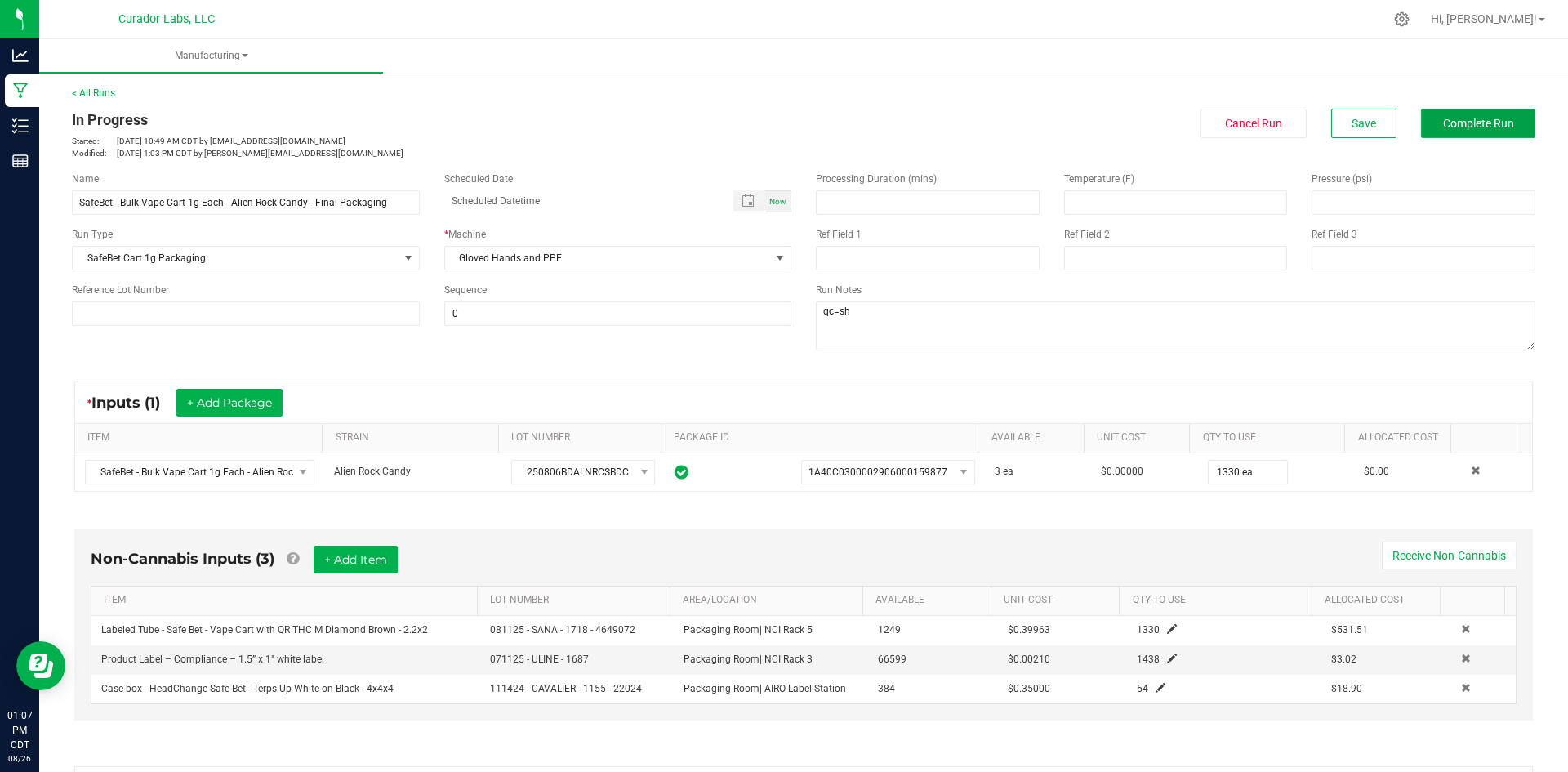
click at [1422, 137] on button "Complete Run" at bounding box center [1478, 123] width 114 height 30
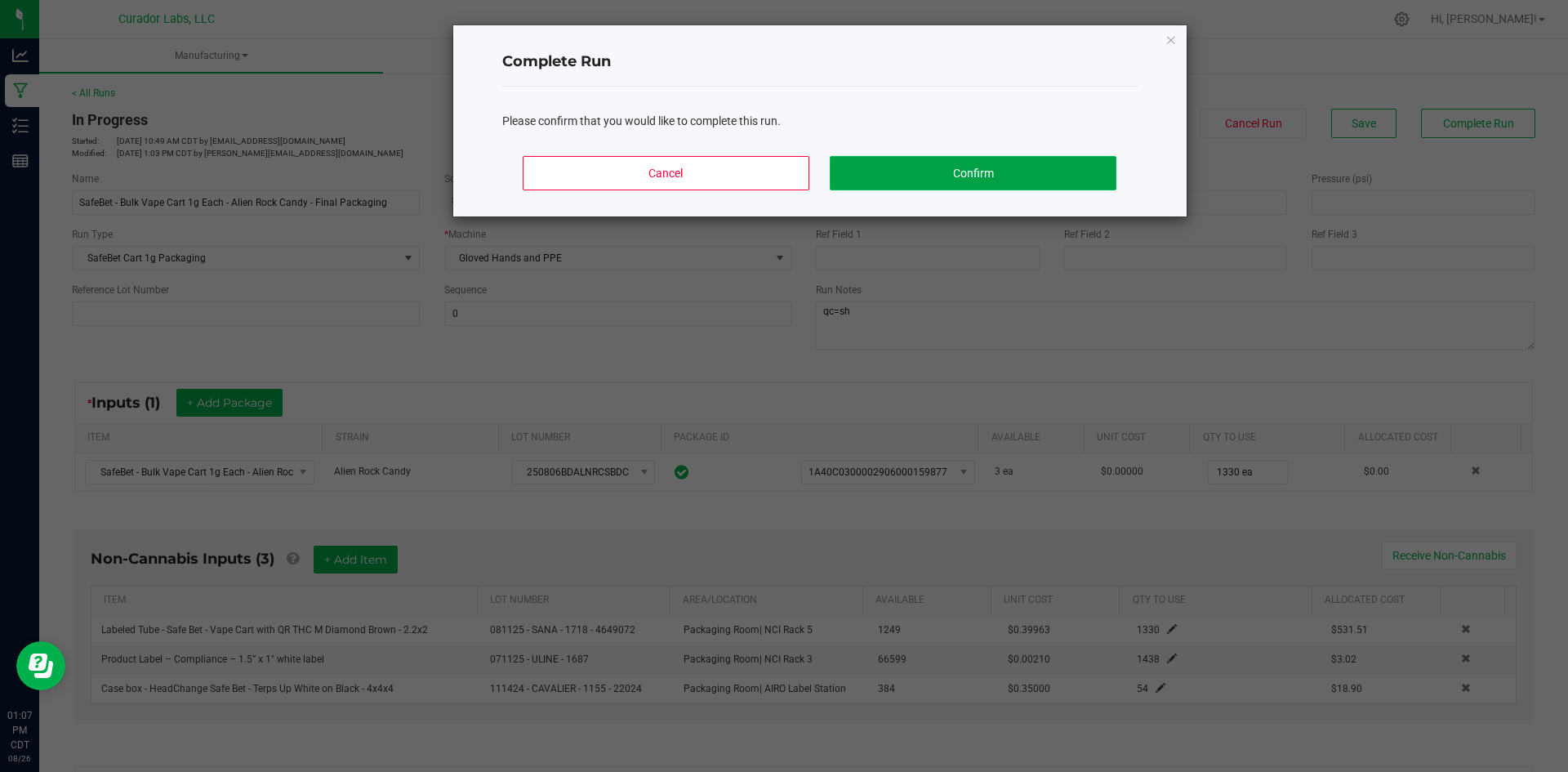
click at [1005, 181] on button "Confirm" at bounding box center [973, 172] width 286 height 34
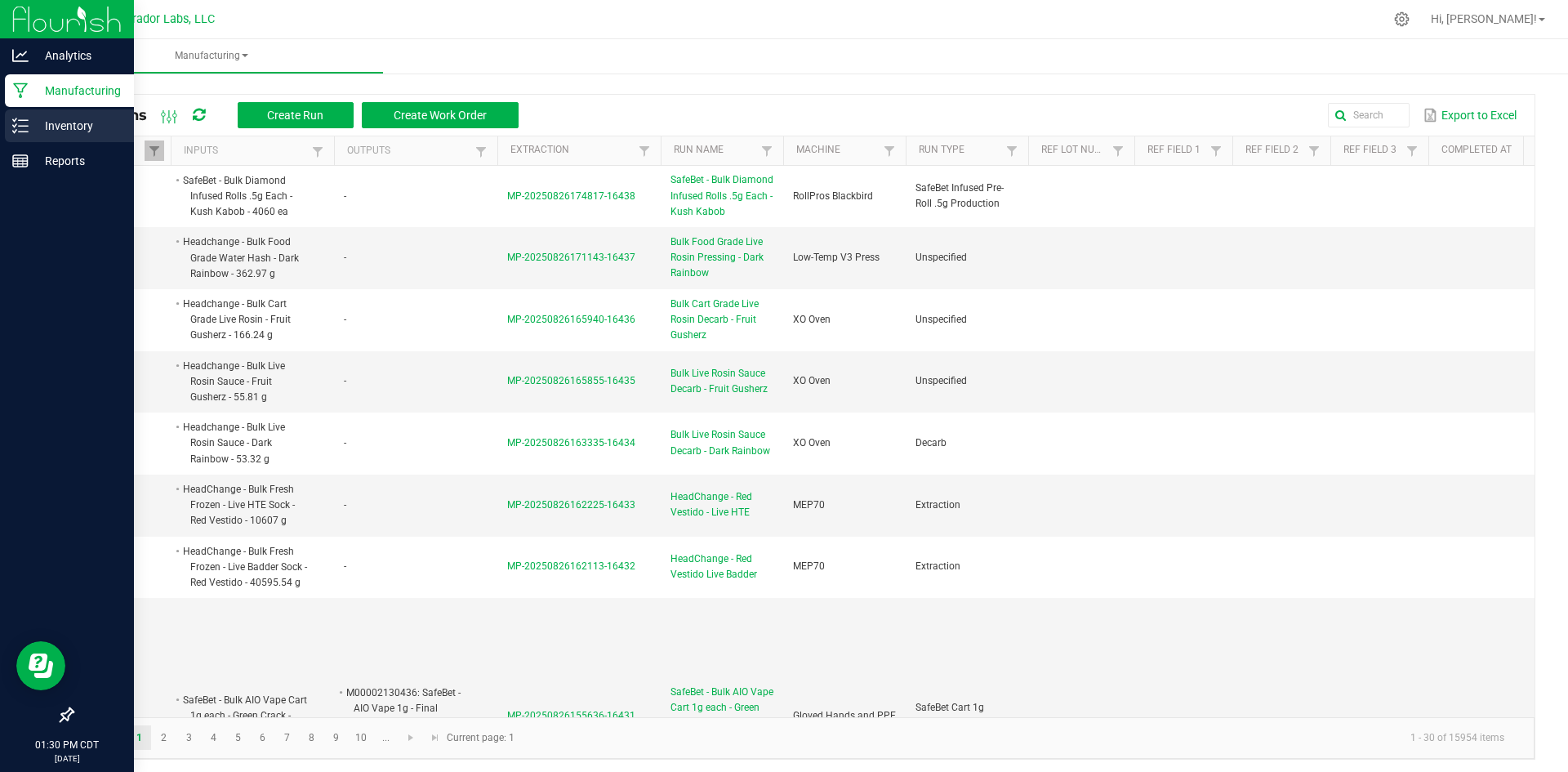
click at [19, 127] on icon at bounding box center [20, 126] width 17 height 17
click at [39, 132] on p "Inventory" at bounding box center [78, 125] width 98 height 19
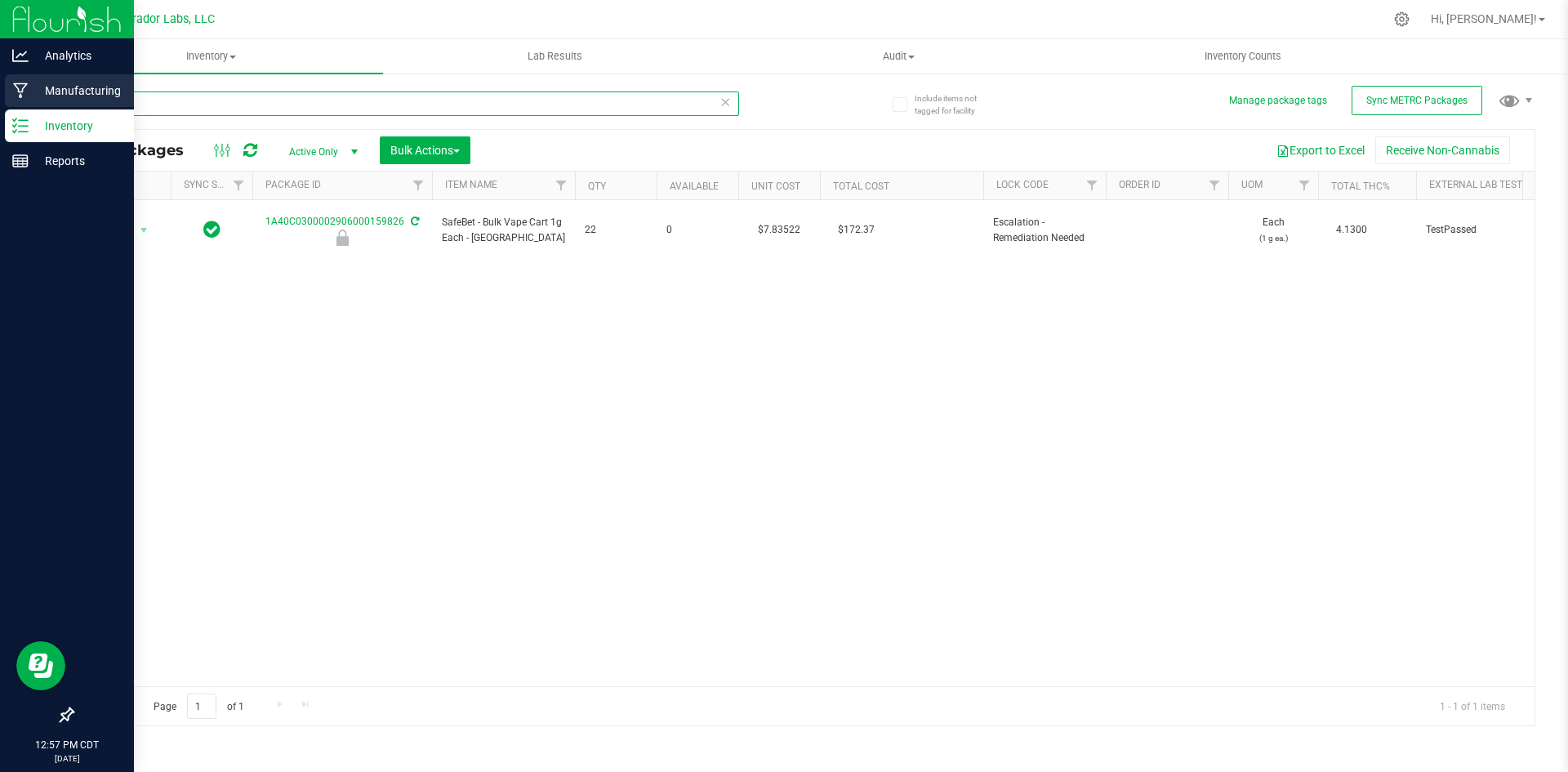
drag, startPoint x: 150, startPoint y: 103, endPoint x: 0, endPoint y: 107, distance: 150.1
click at [0, 107] on div "Analytics Manufacturing Inventory Reports 12:57 PM CDT [DATE] 08/26 Curador Lab…" at bounding box center [784, 386] width 1568 height 772
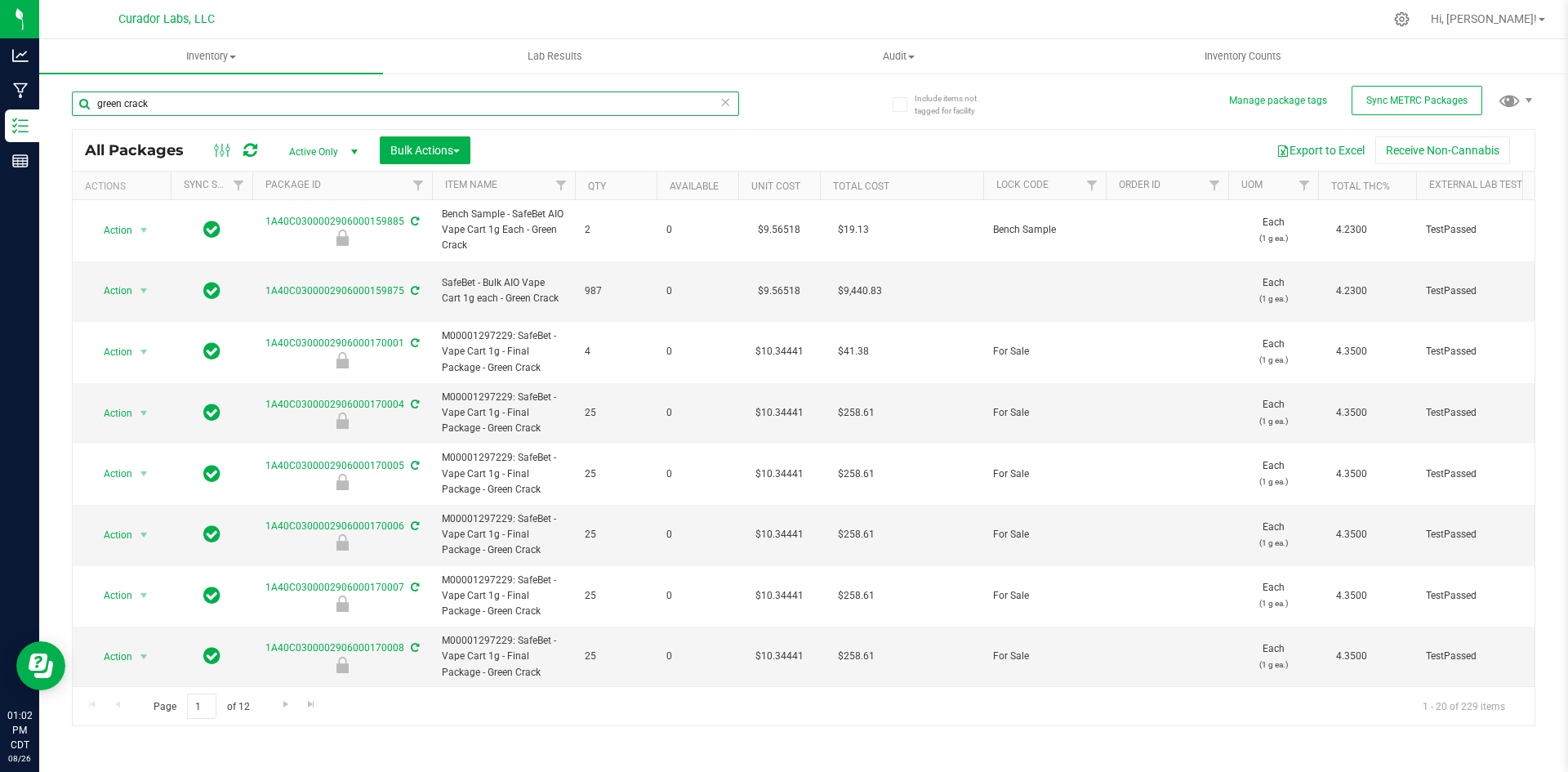
drag, startPoint x: 158, startPoint y: 111, endPoint x: 39, endPoint y: 114, distance: 119.0
click at [39, 114] on div "Include items not tagged for facility Manage package tags Sync METRC Packages g…" at bounding box center [803, 322] width 1529 height 499
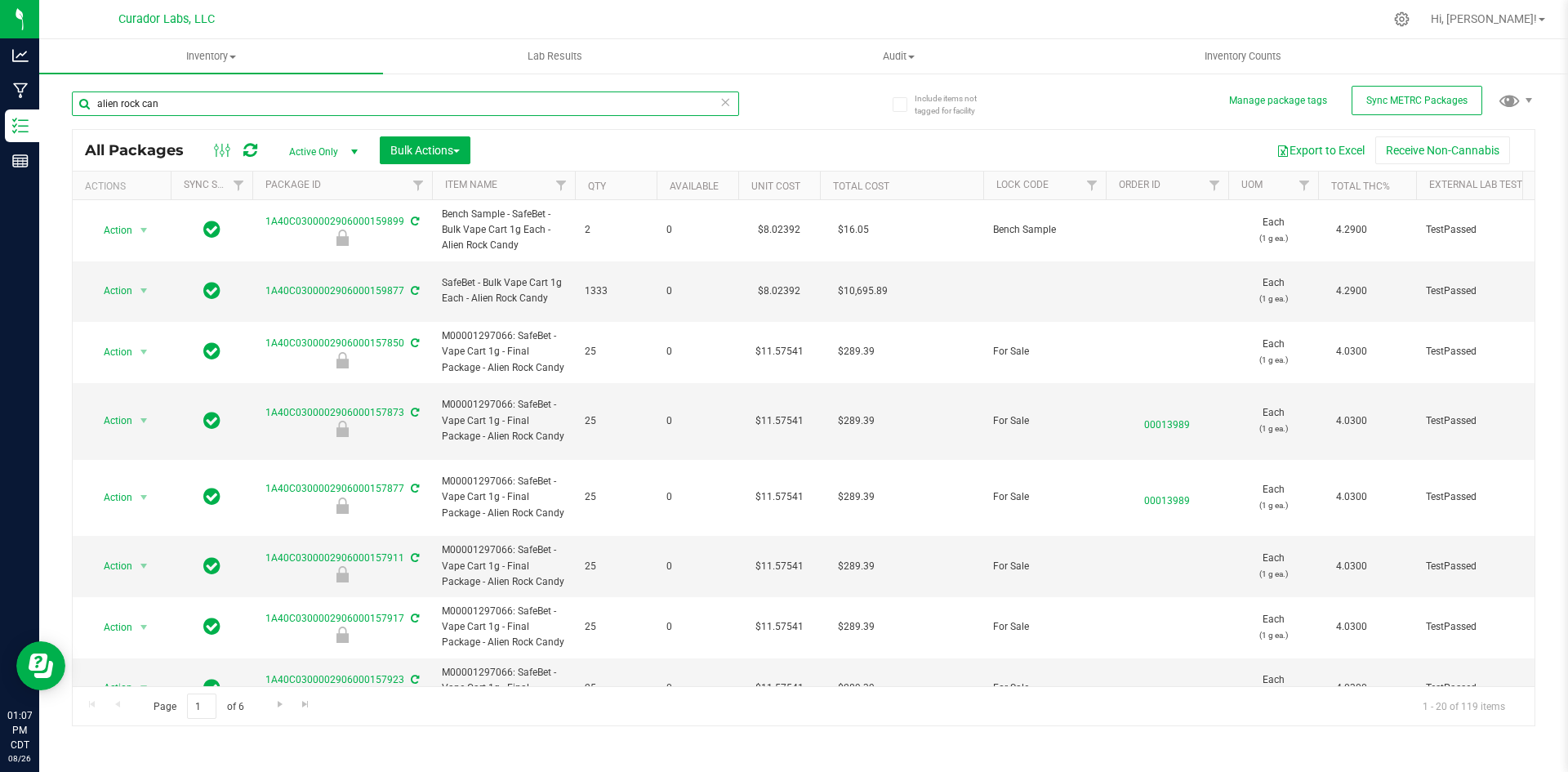
drag, startPoint x: 167, startPoint y: 102, endPoint x: 58, endPoint y: 98, distance: 109.1
click at [58, 98] on div "Include items not tagged for facility Manage package tags Sync METRC Packages a…" at bounding box center [803, 322] width 1529 height 499
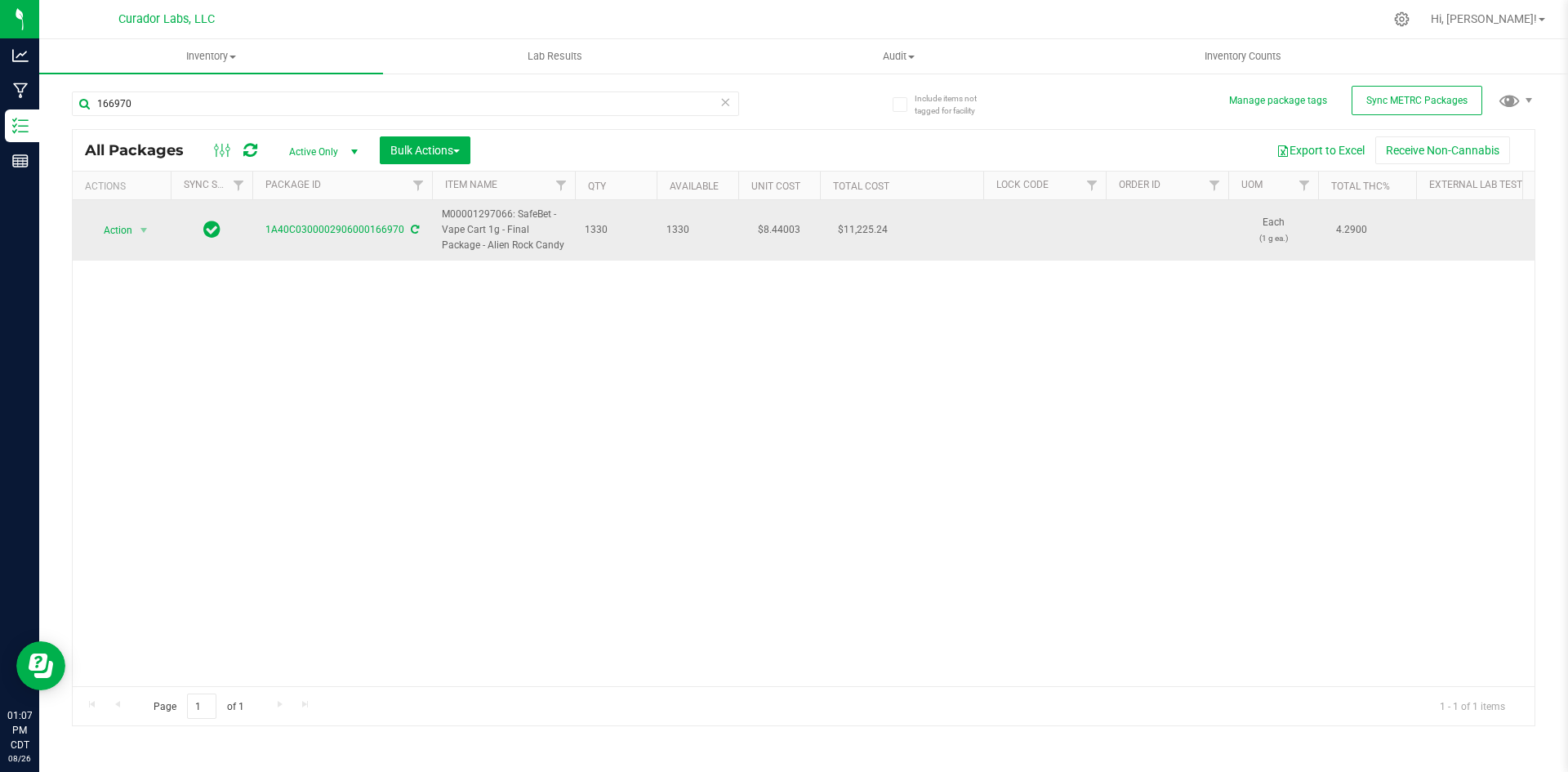
drag, startPoint x: 567, startPoint y: 246, endPoint x: 445, endPoint y: 214, distance: 126.1
click at [445, 214] on td "M00001297066: SafeBet - Vape Cart 1g - Final Package - Alien Rock Candy" at bounding box center [503, 230] width 143 height 60
copy span "M00001297066: SafeBet - Vape Cart 1g - Final Package - Alien Rock Candy"
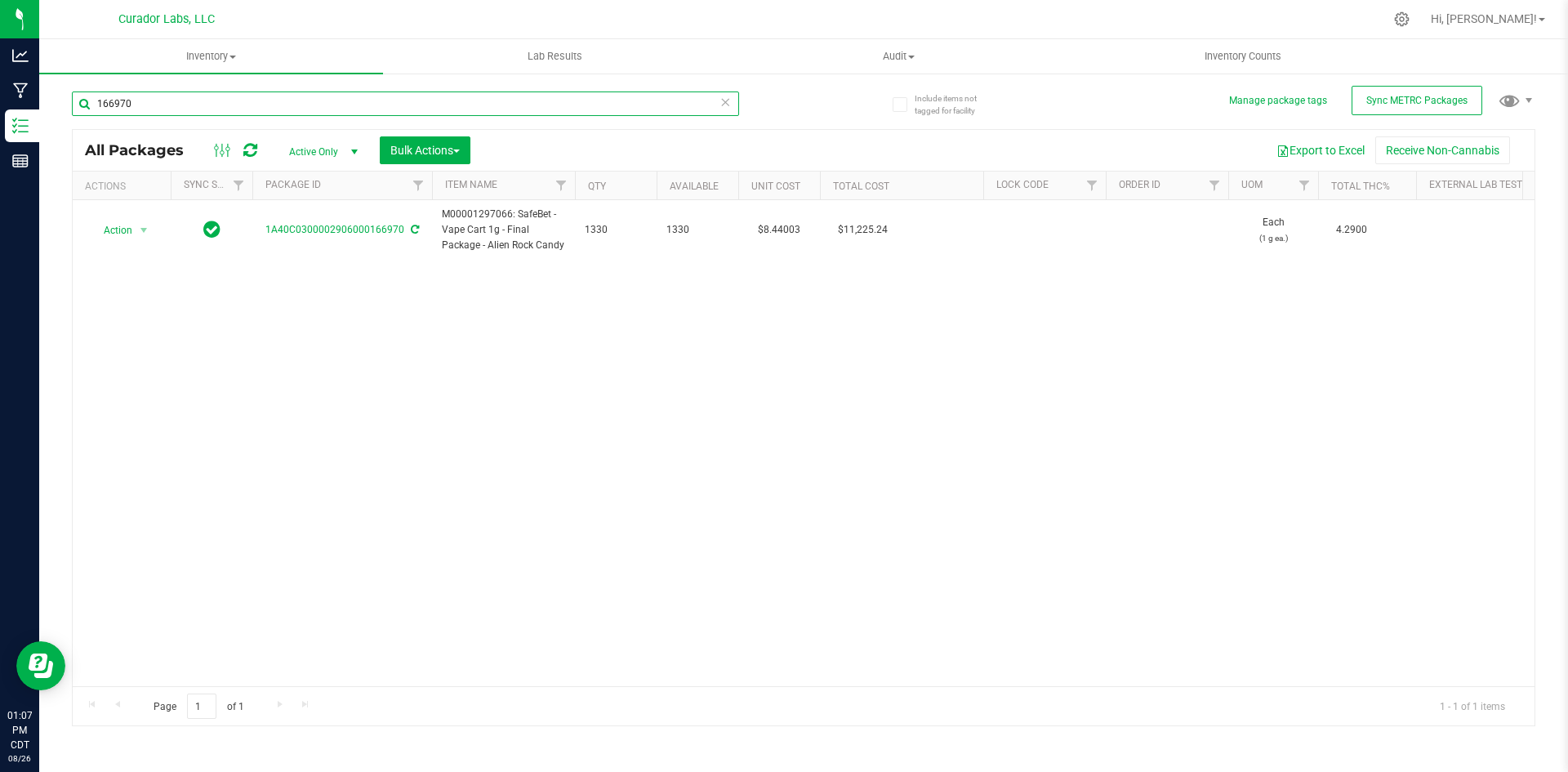
drag, startPoint x: 134, startPoint y: 101, endPoint x: 81, endPoint y: 97, distance: 53.2
click at [81, 97] on input "166970" at bounding box center [406, 104] width 667 height 24
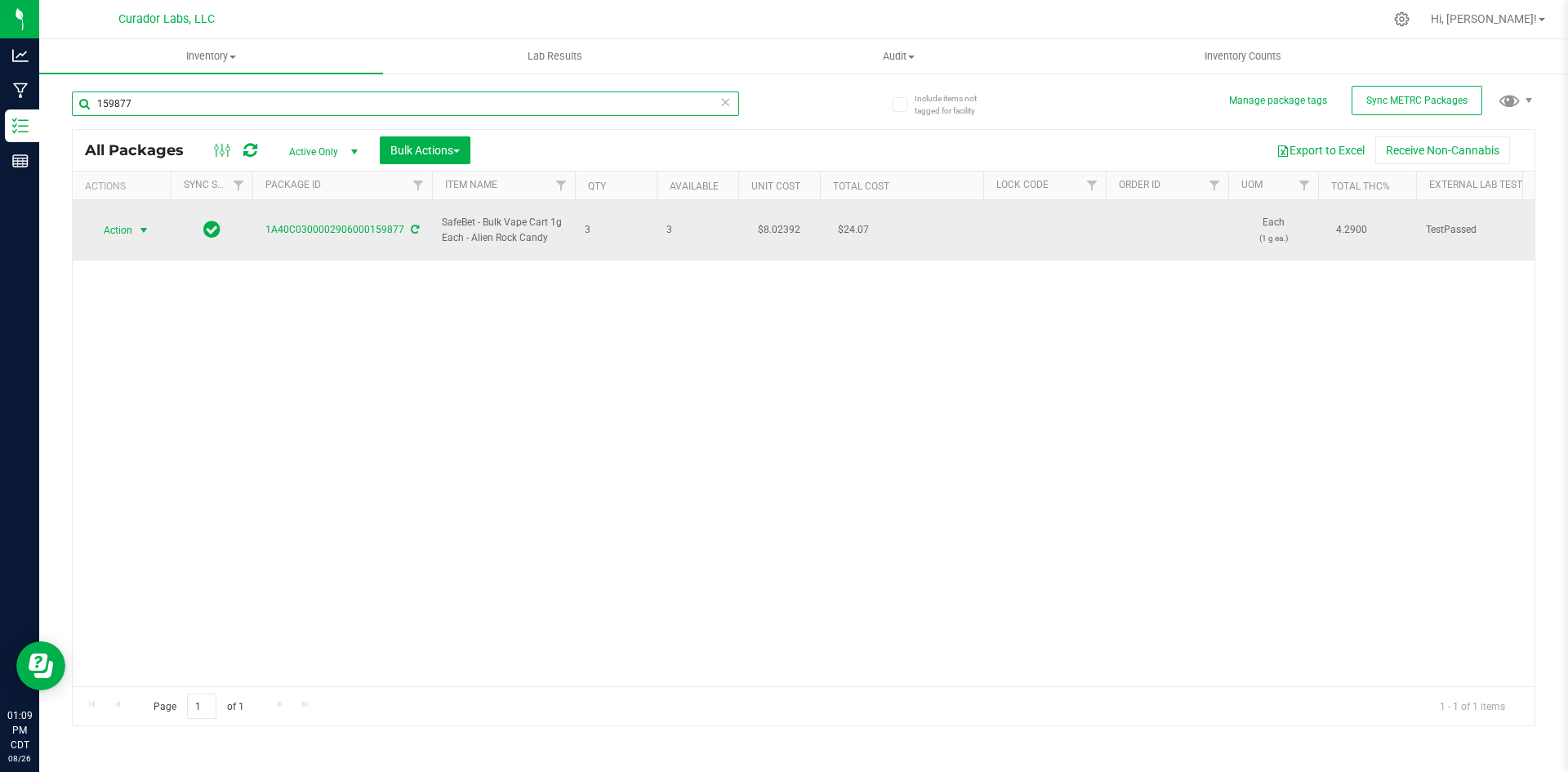
type input "159877"
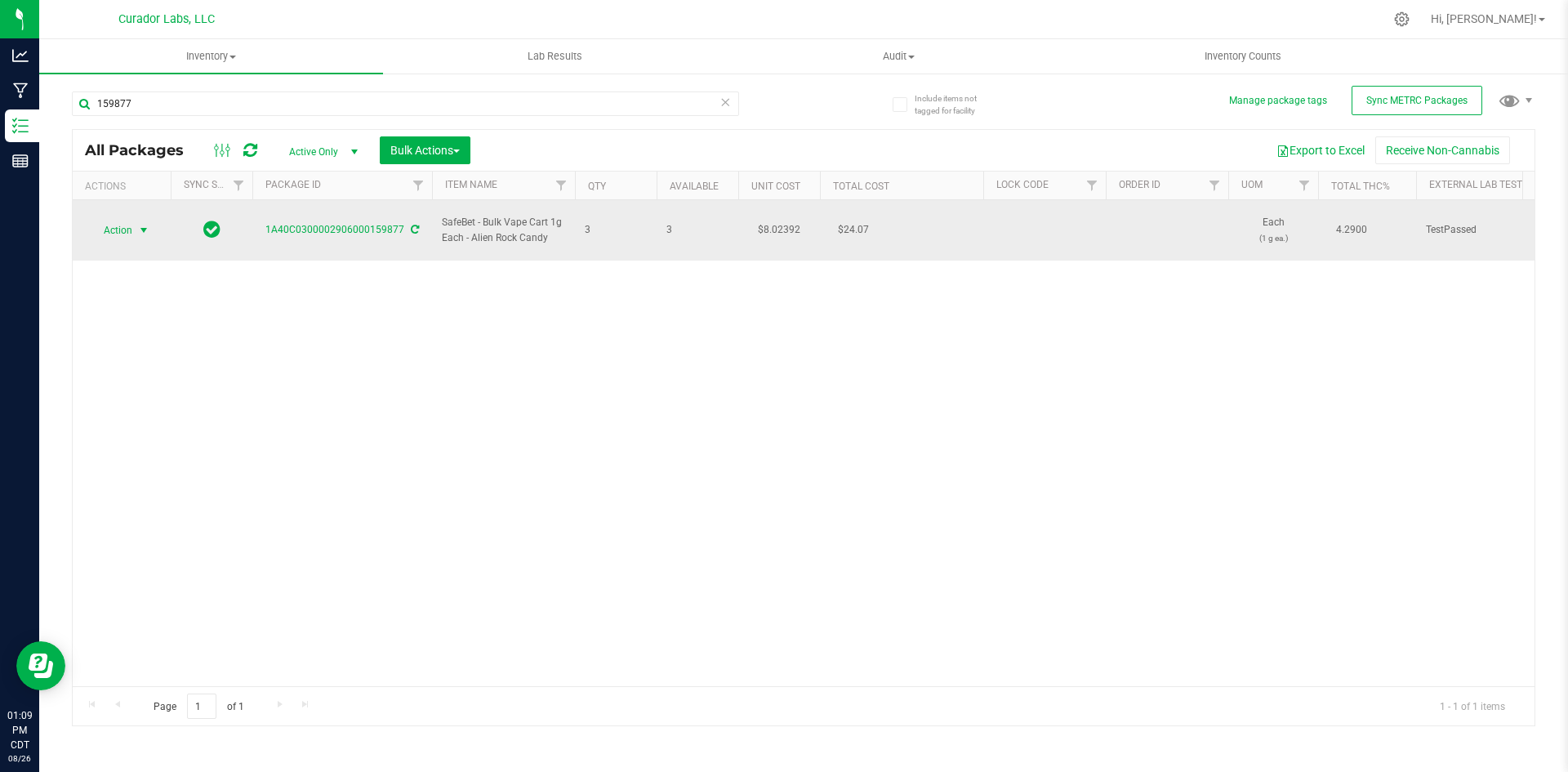
click at [120, 224] on span "Action" at bounding box center [111, 230] width 44 height 23
drag, startPoint x: 554, startPoint y: 231, endPoint x: 444, endPoint y: 215, distance: 111.2
click at [444, 215] on span "SafeBet - Bulk Vape Cart 1g Each - Alien Rock Candy" at bounding box center [503, 230] width 123 height 31
copy span "SafeBet - Bulk Vape Cart 1g Each - Alien Rock Candy"
click at [140, 224] on span "select" at bounding box center [144, 231] width 13 height 13
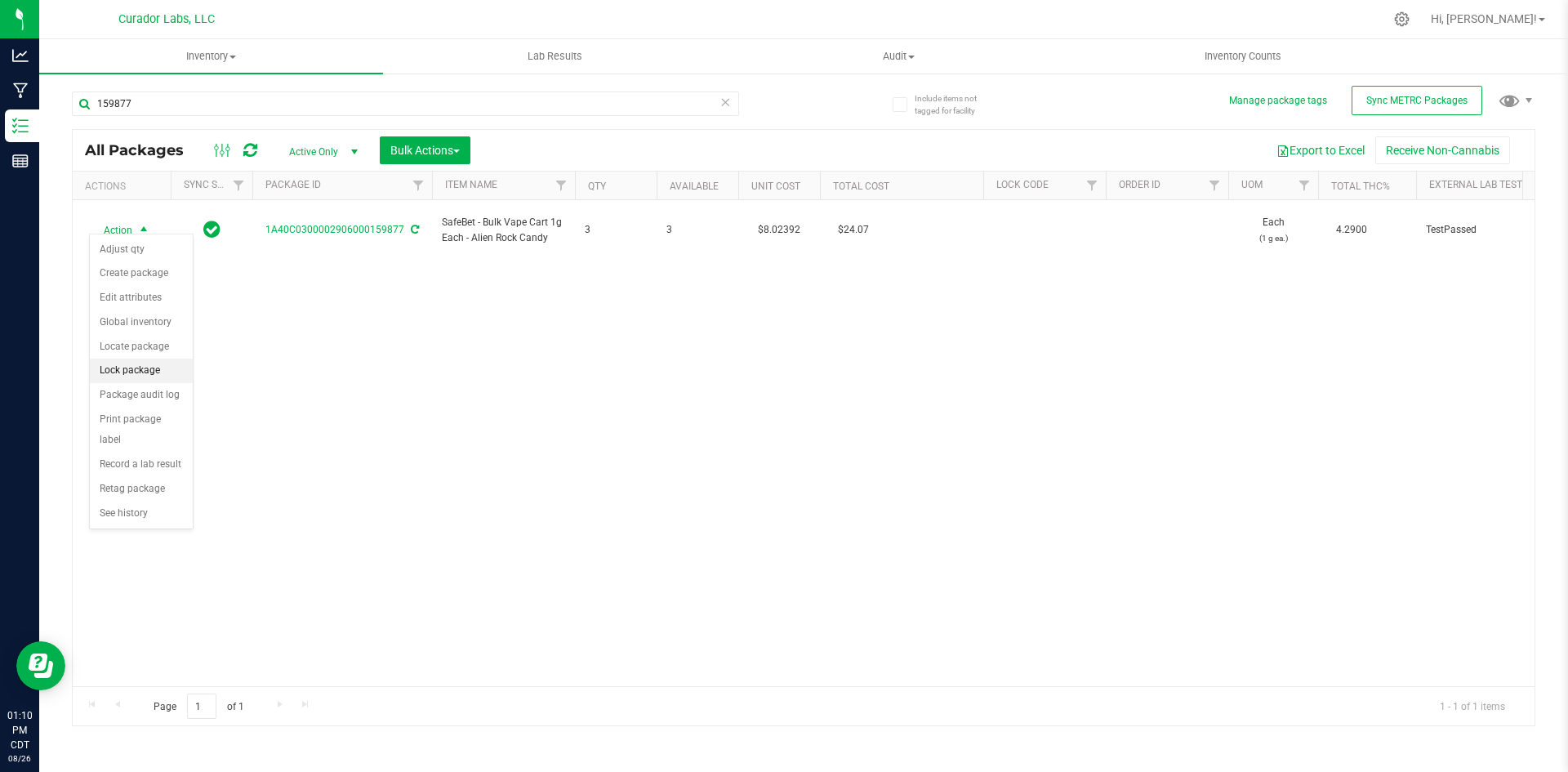
click at [116, 373] on li "Lock package" at bounding box center [141, 371] width 103 height 24
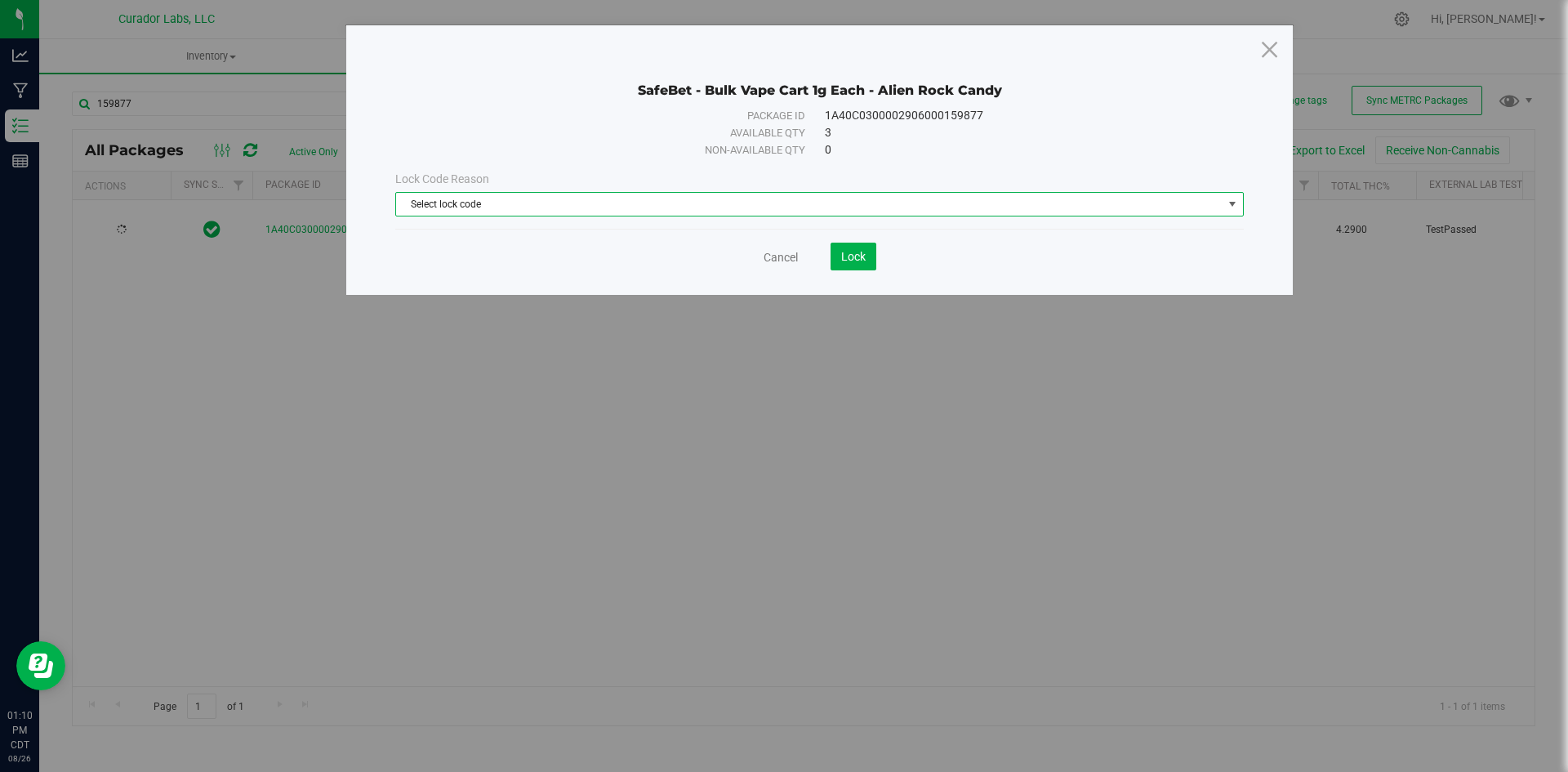
click at [455, 209] on span "Select lock code" at bounding box center [810, 204] width 827 height 23
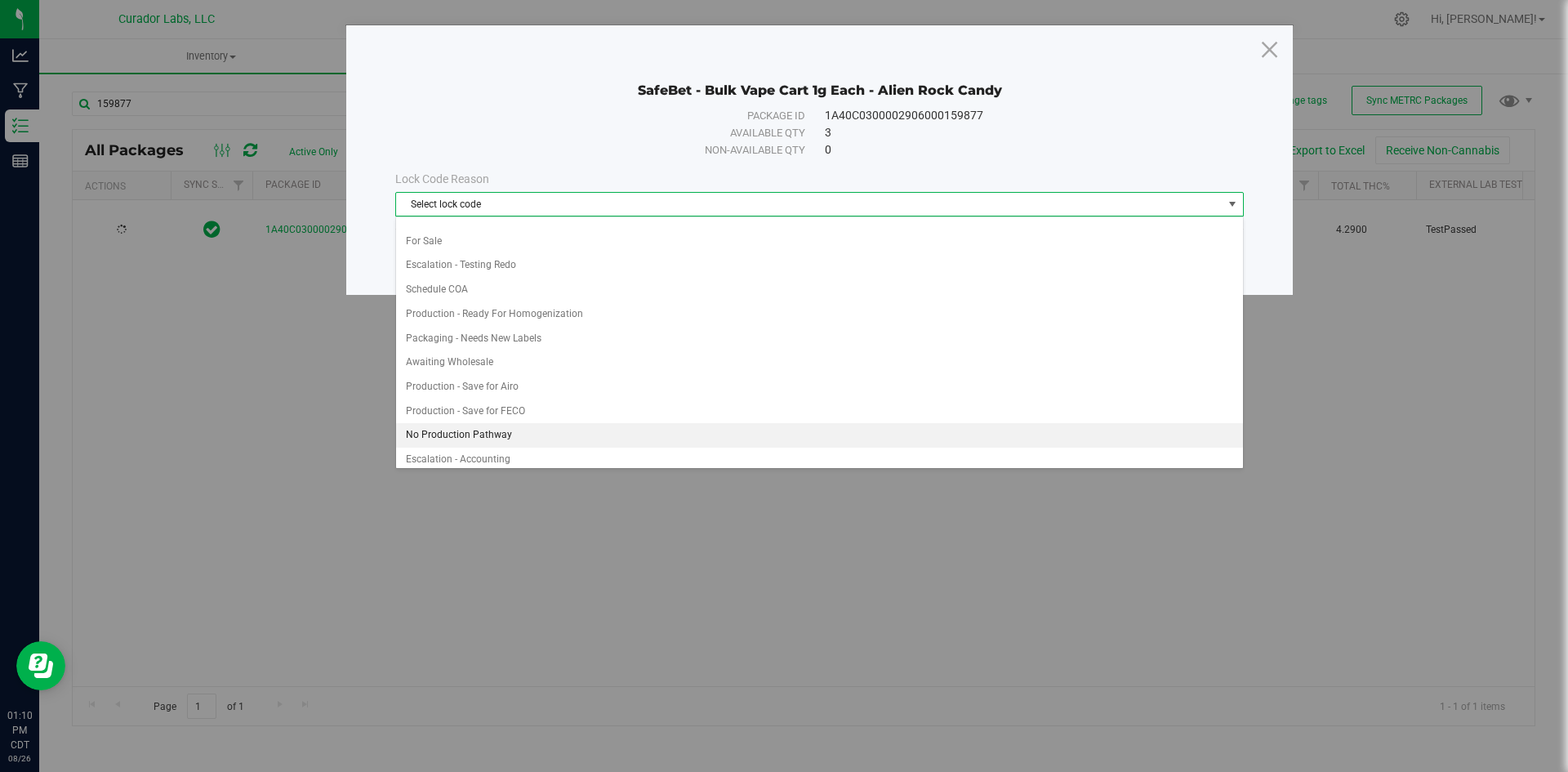
scroll to position [903, 0]
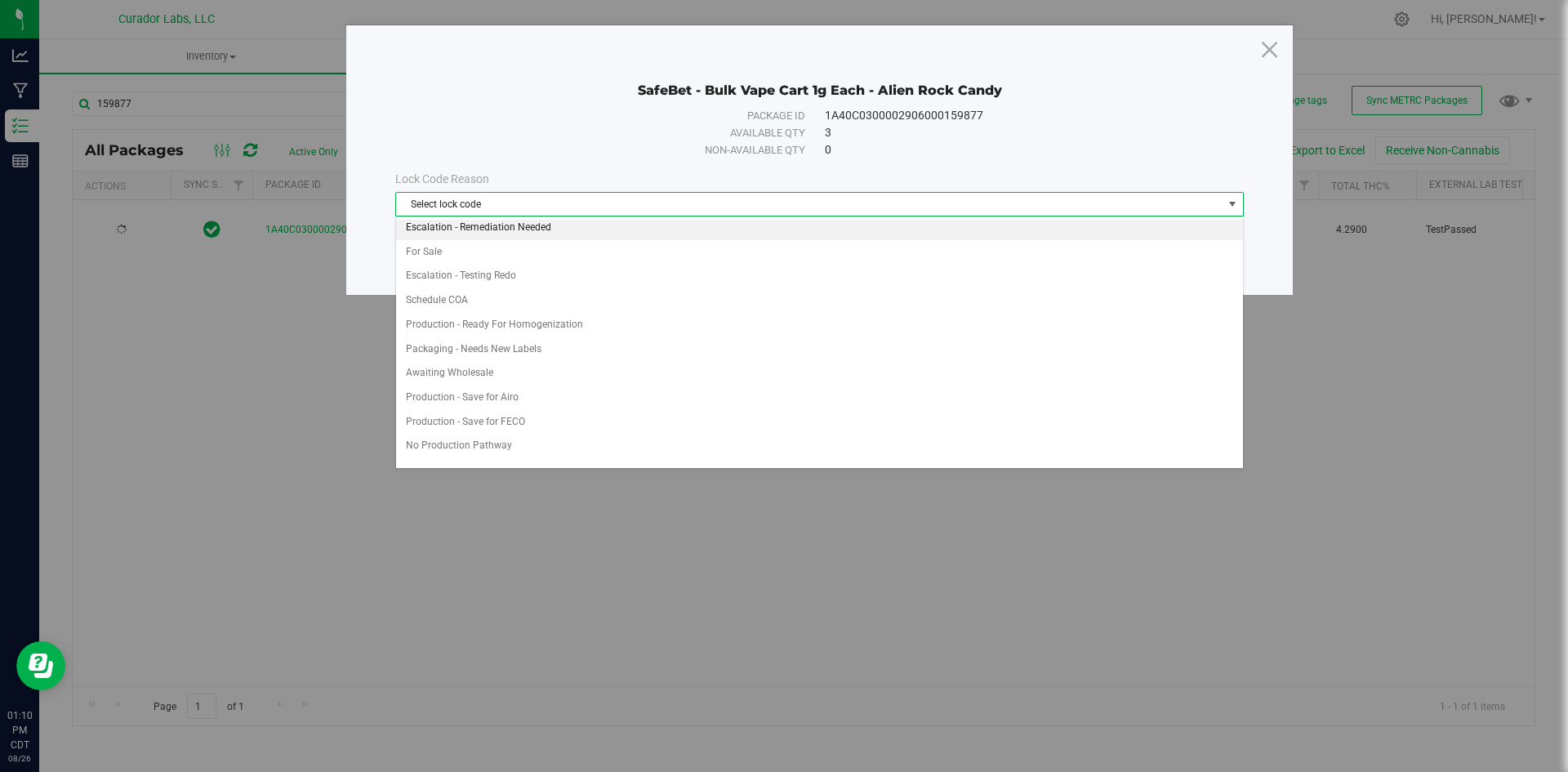
click at [480, 227] on li "Escalation - Remediation Needed" at bounding box center [820, 228] width 847 height 24
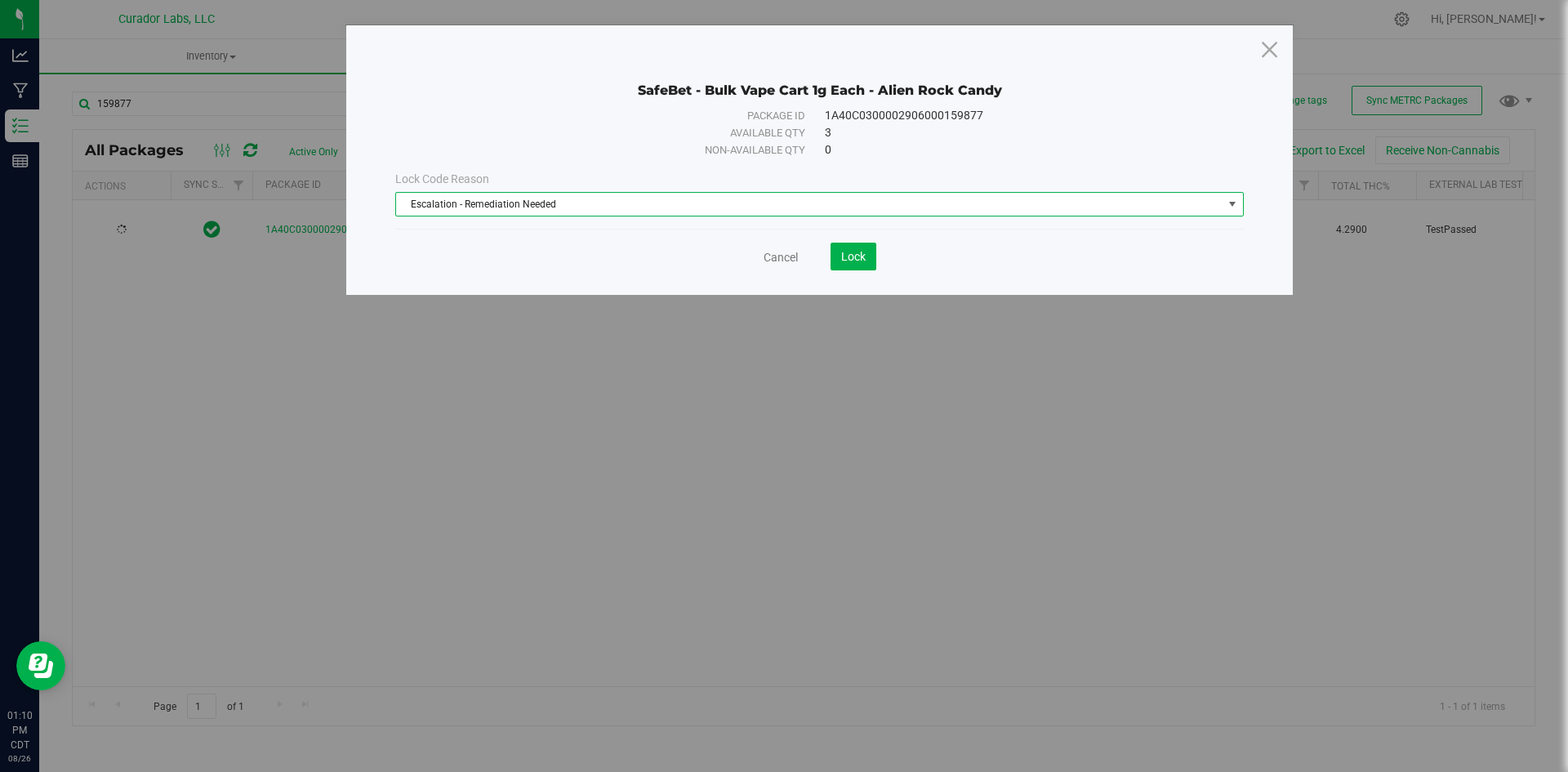
scroll to position [0, 0]
click at [854, 247] on button "Lock" at bounding box center [853, 257] width 45 height 28
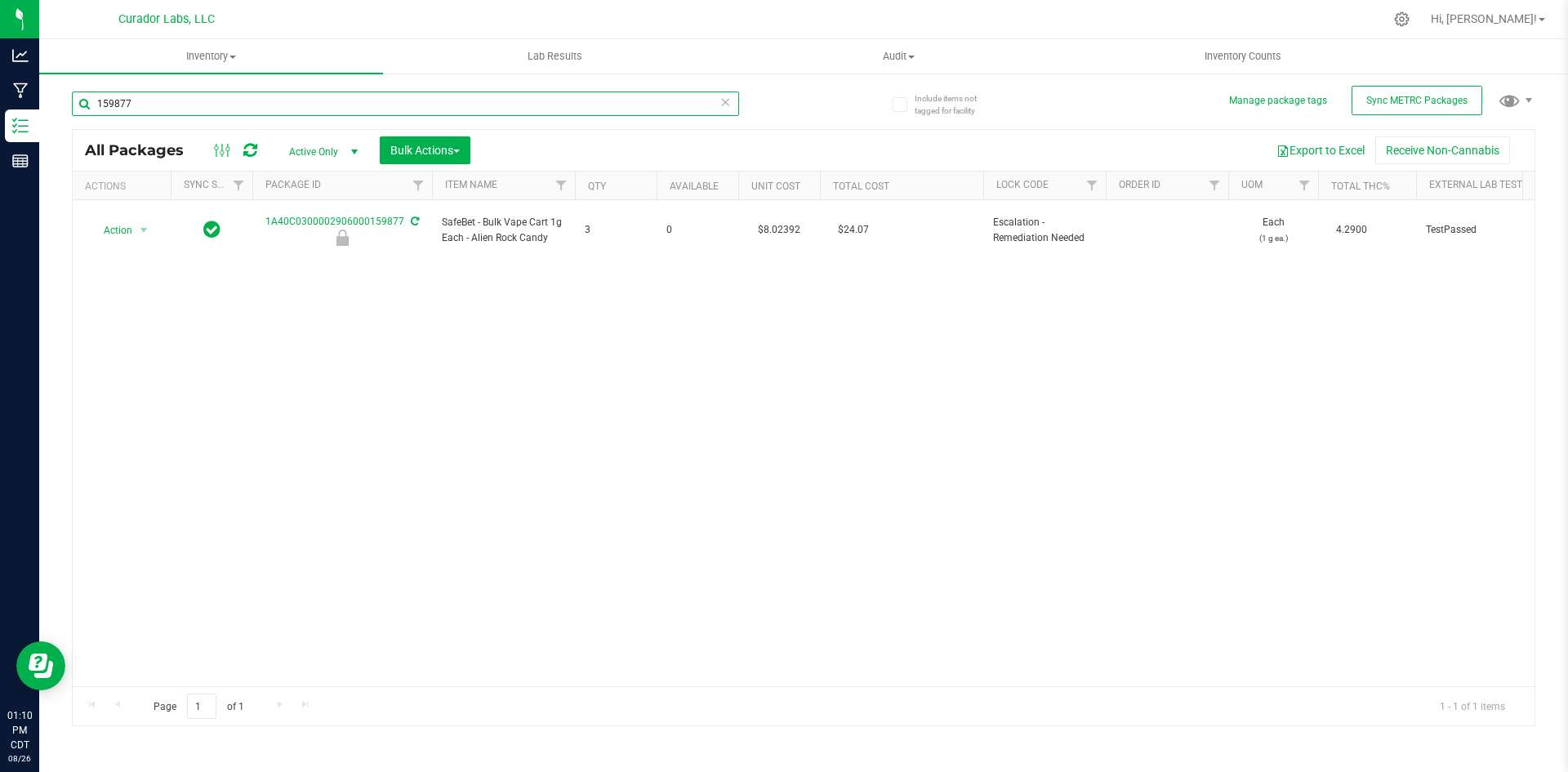
drag, startPoint x: 141, startPoint y: 97, endPoint x: 44, endPoint y: 106, distance: 97.4
click at [45, 105] on div "Include items not tagged for facility Manage package tags Sync METRC Packages 1…" at bounding box center [803, 322] width 1529 height 499
type input "166970"
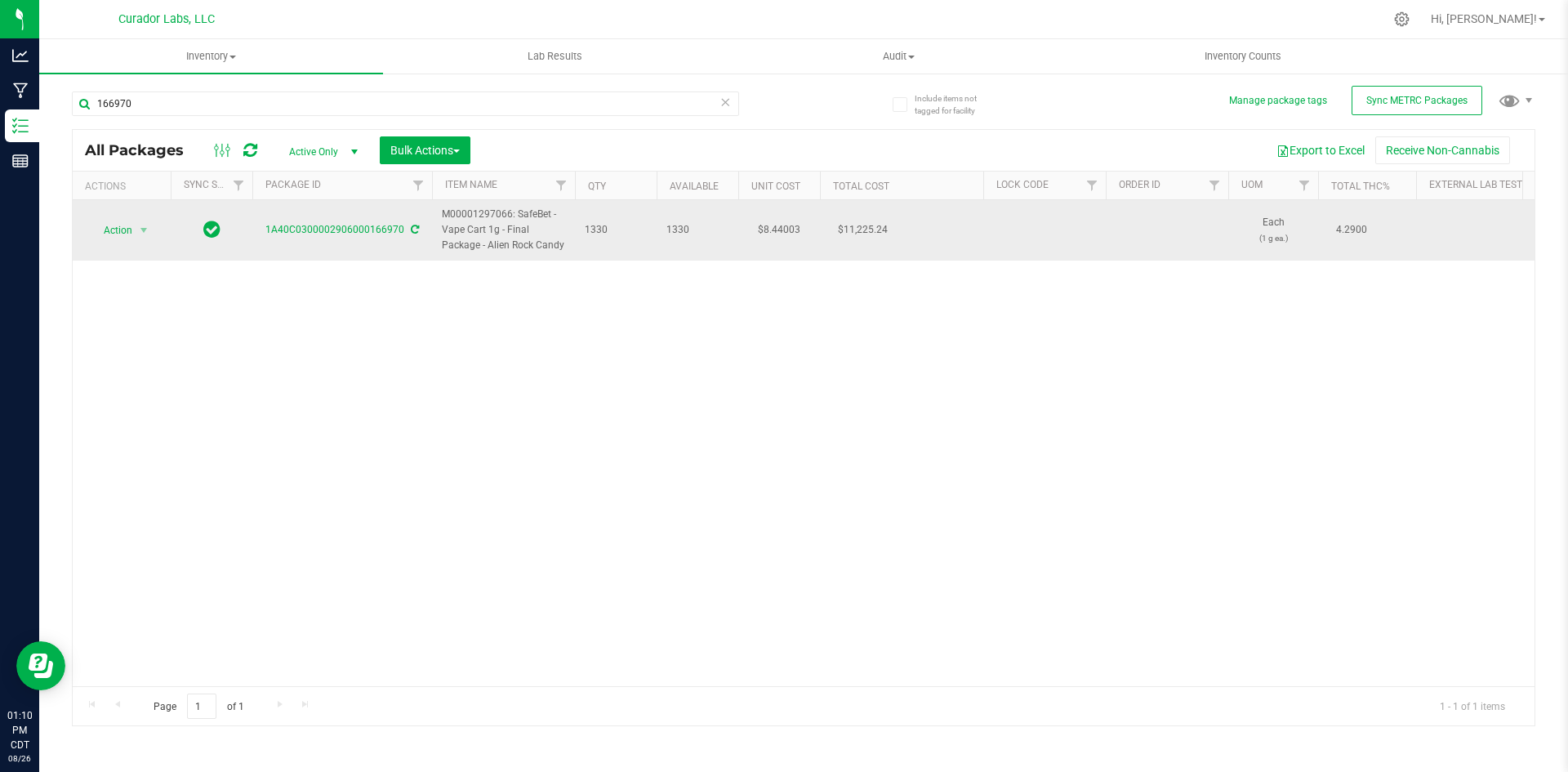
drag, startPoint x: 563, startPoint y: 247, endPoint x: 441, endPoint y: 212, distance: 126.9
click at [441, 212] on td "M00001297066: SafeBet - Vape Cart 1g - Final Package - Alien Rock Candy" at bounding box center [503, 230] width 143 height 60
copy span "M00001297066: SafeBet - Vape Cart 1g - Final Package - Alien Rock Candy"
drag, startPoint x: 114, startPoint y: 228, endPoint x: 123, endPoint y: 222, distance: 10.8
click at [115, 228] on span "Action" at bounding box center [111, 230] width 44 height 23
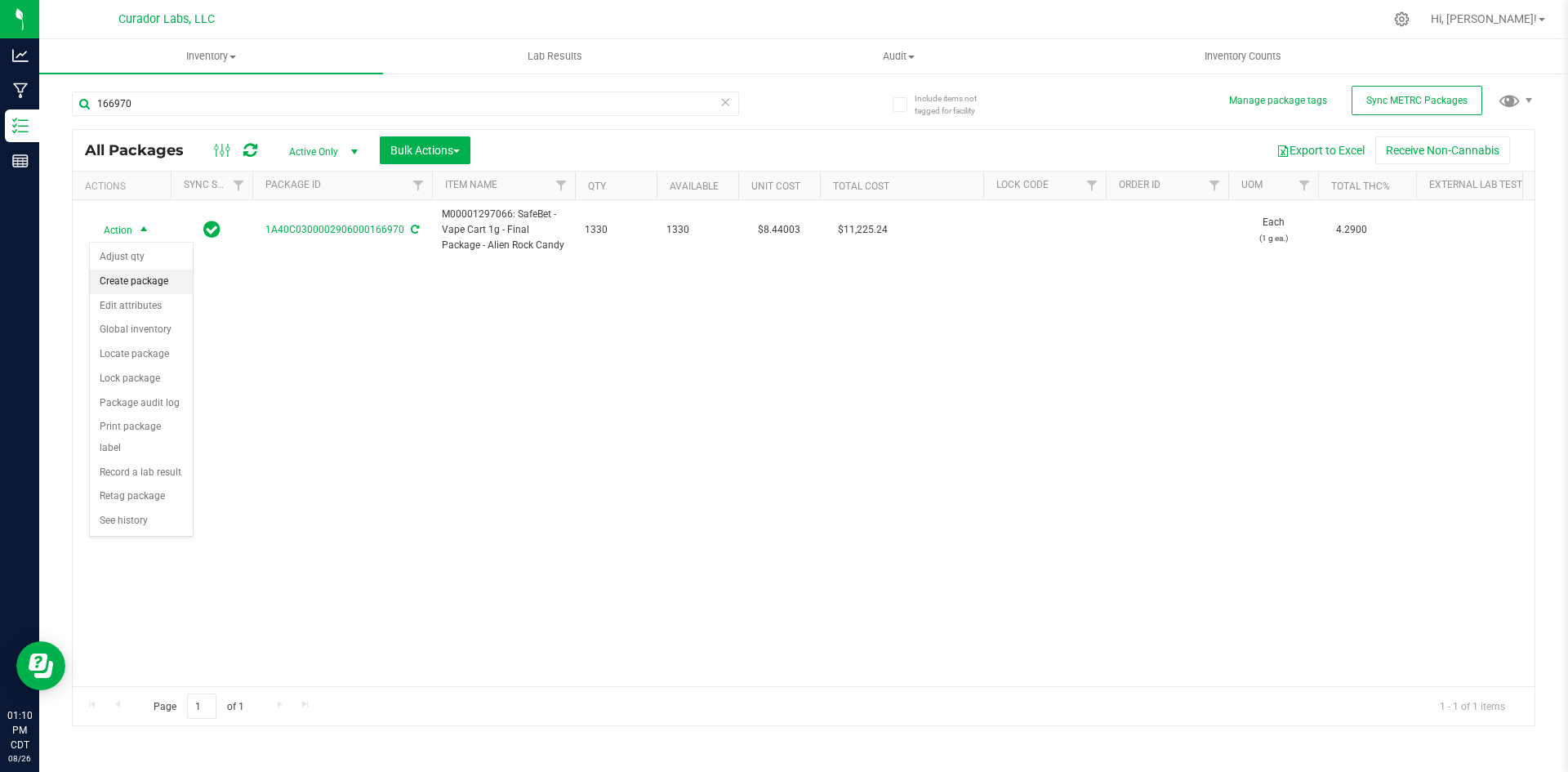
click at [131, 278] on li "Create package" at bounding box center [141, 282] width 103 height 24
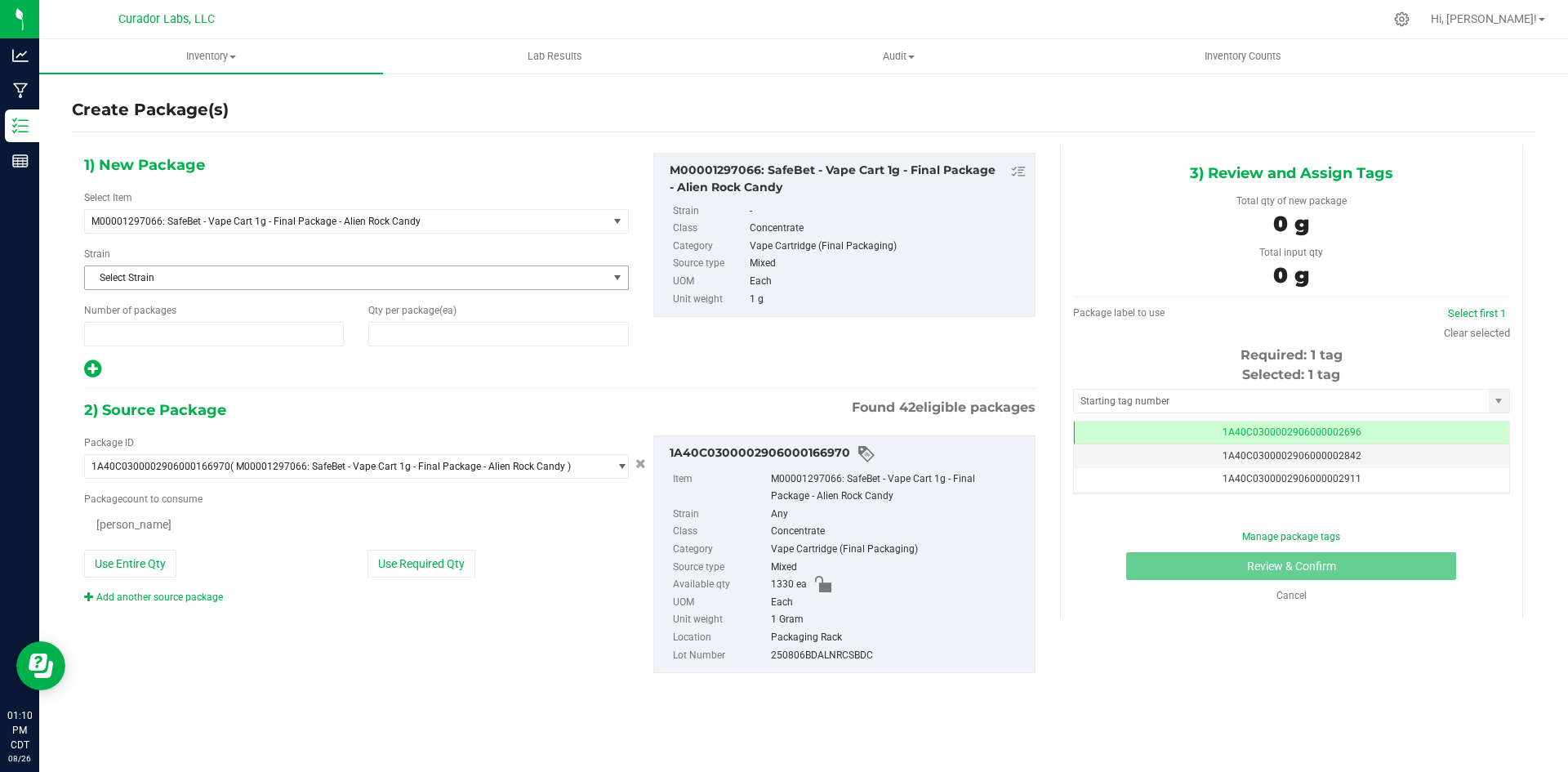
type input "1"
type input "0"
click at [386, 335] on span at bounding box center [499, 334] width 259 height 24
type input "5"
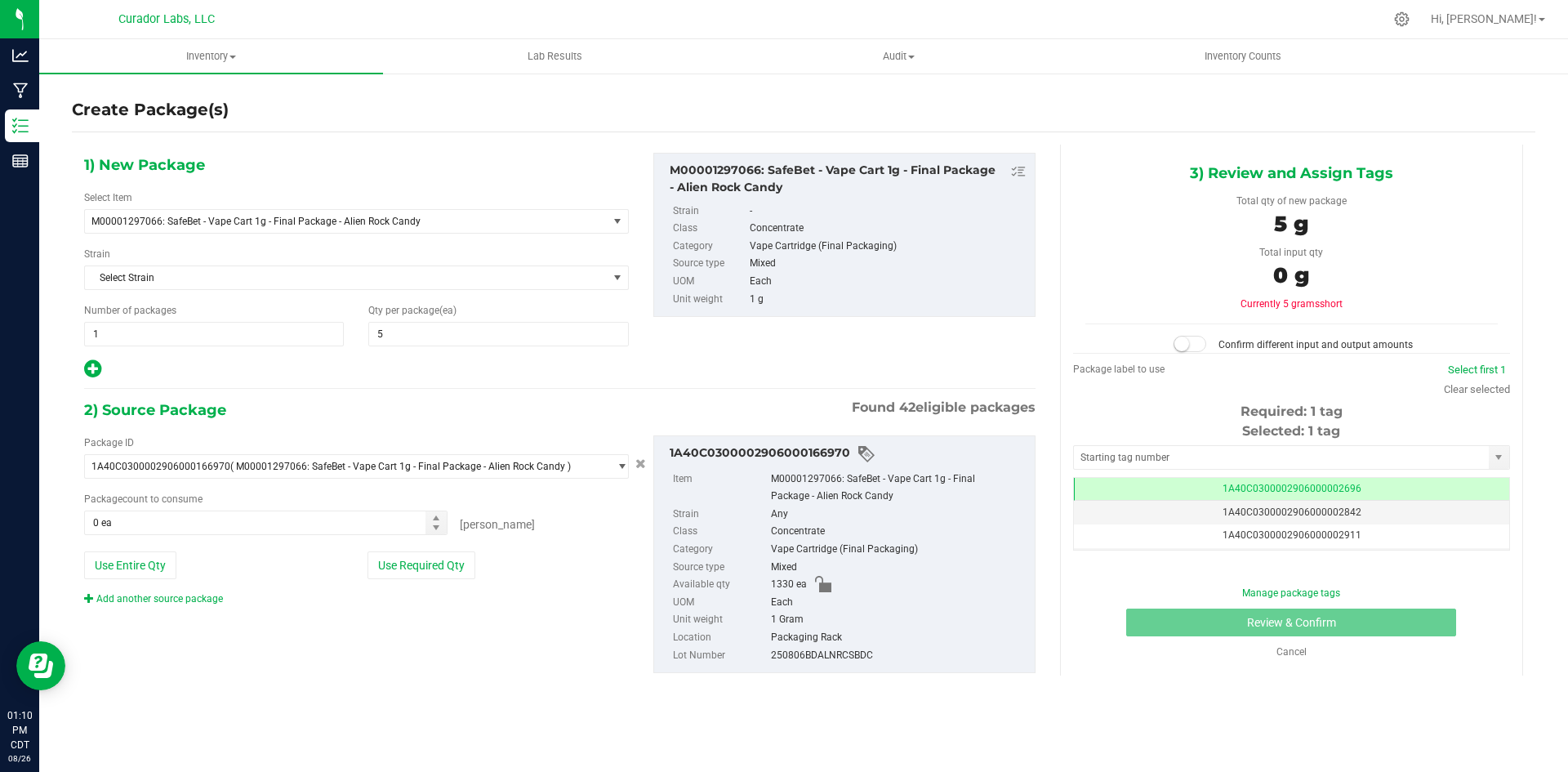
click at [96, 369] on icon at bounding box center [93, 369] width 18 height 20
type input "5"
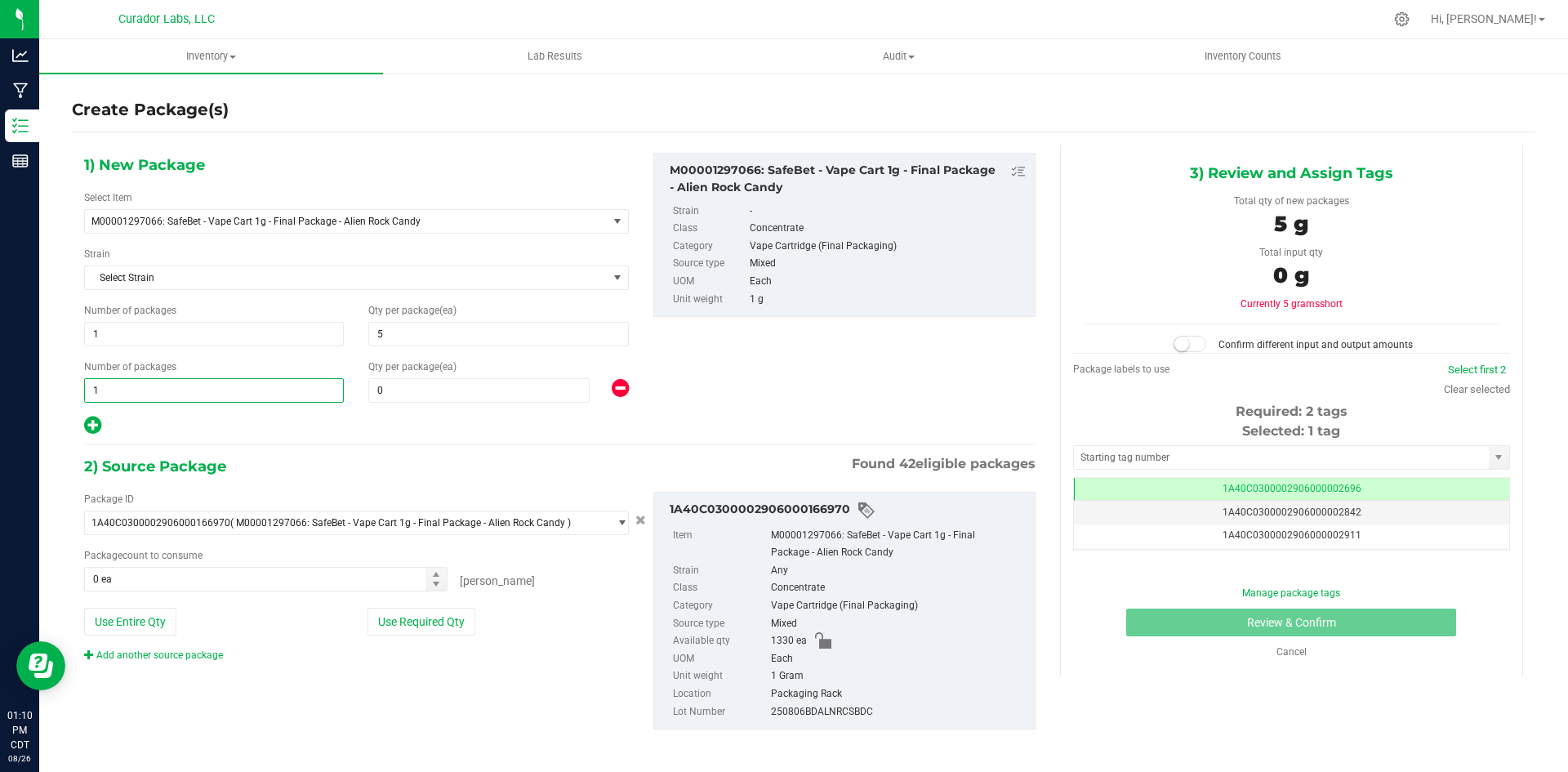
drag, startPoint x: 100, startPoint y: 387, endPoint x: 73, endPoint y: 392, distance: 27.5
click at [73, 392] on div "Number of packages 1 1" at bounding box center [214, 381] width 285 height 44
type input "53"
click at [398, 384] on span at bounding box center [479, 390] width 221 height 24
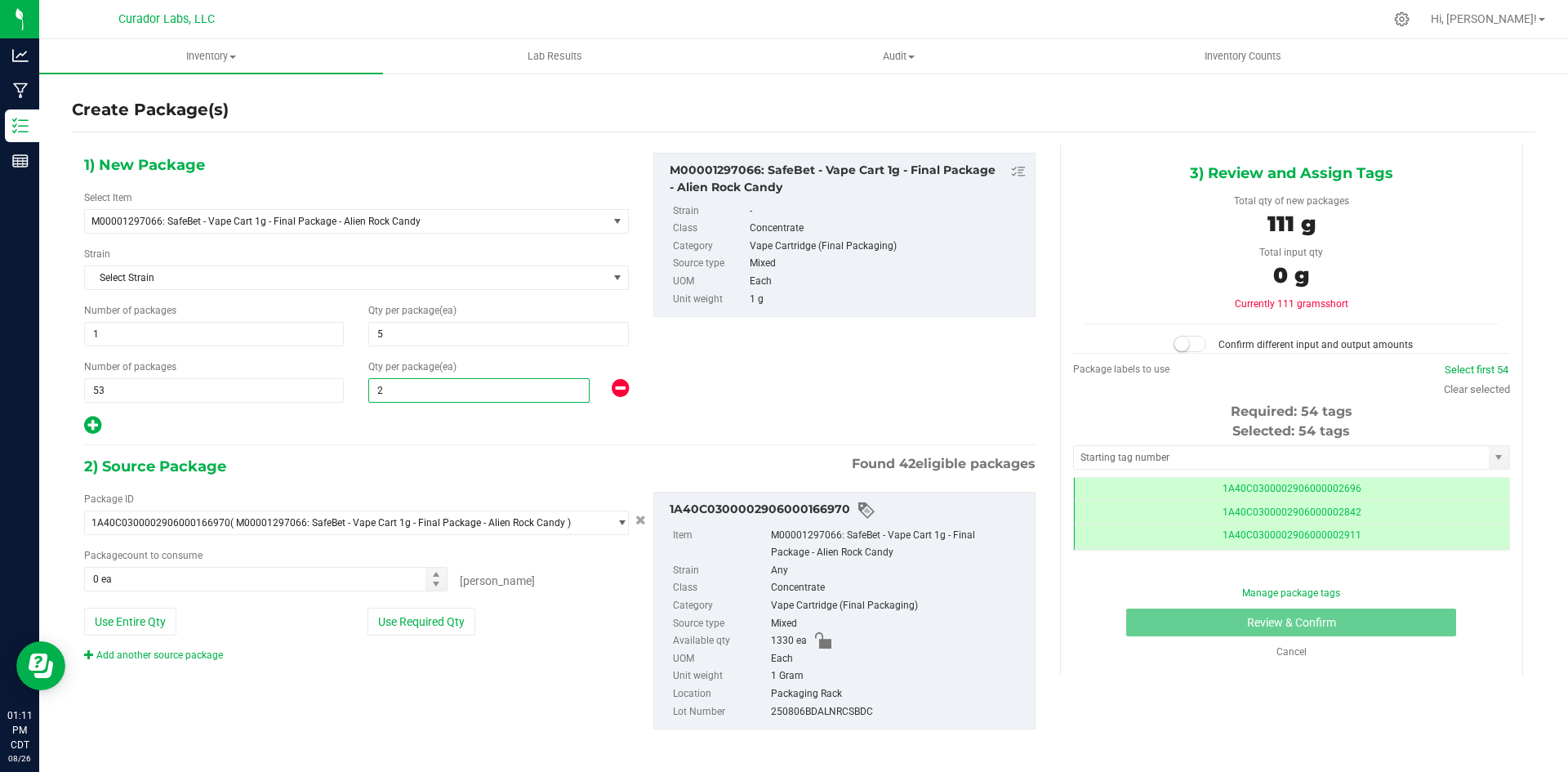
type input "25"
click at [121, 619] on button "Use Entire Qty" at bounding box center [131, 622] width 93 height 28
type input "1330 ea"
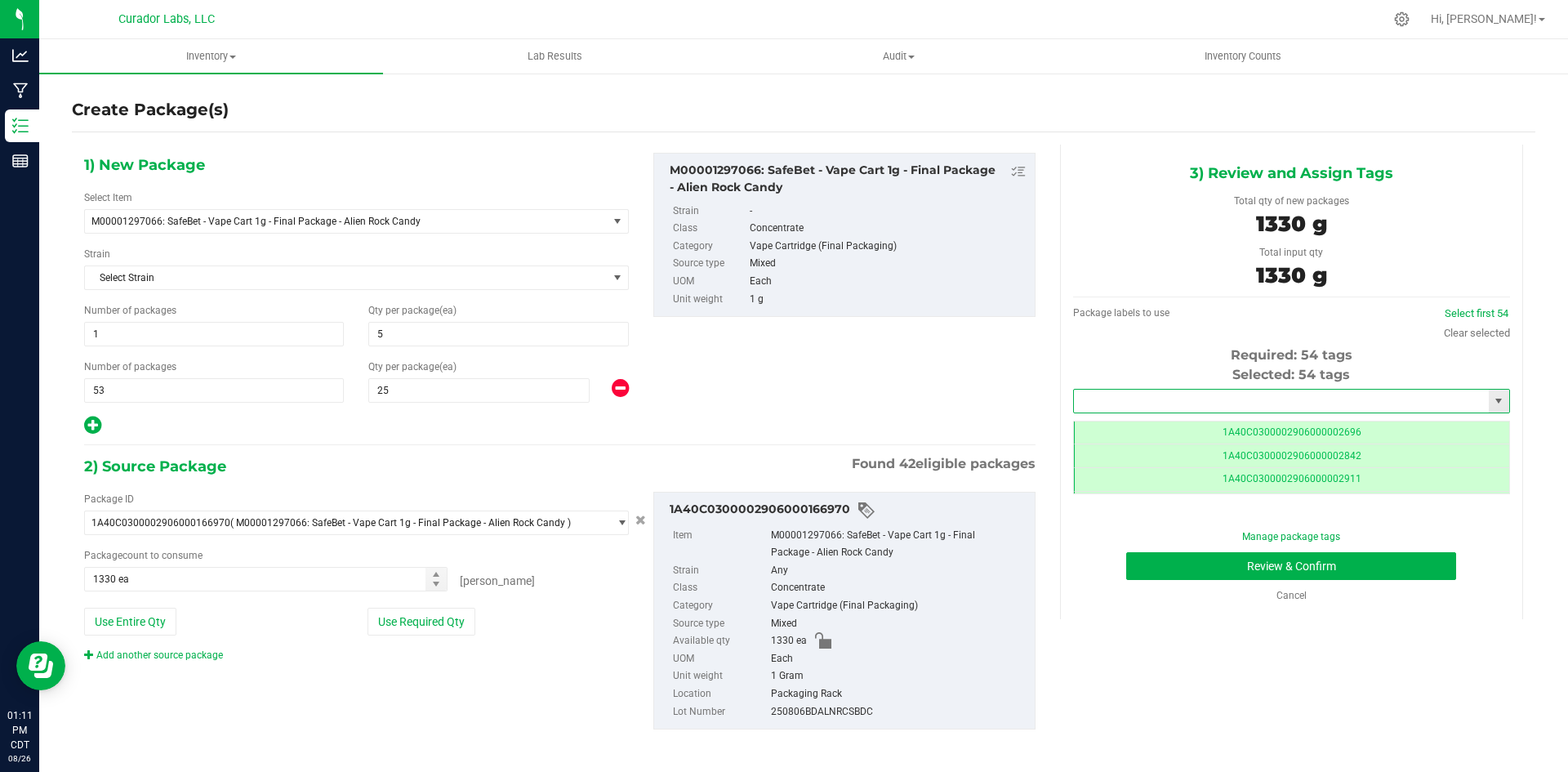
drag, startPoint x: 1106, startPoint y: 396, endPoint x: 1111, endPoint y: 386, distance: 11.2
click at [1108, 390] on input "text" at bounding box center [1282, 400] width 415 height 23
click at [1147, 430] on li "1A40C0300002906000167690" at bounding box center [1281, 429] width 431 height 24
type input "1A40C0300002906000167690"
drag, startPoint x: 1148, startPoint y: 569, endPoint x: 1141, endPoint y: 561, distance: 10.6
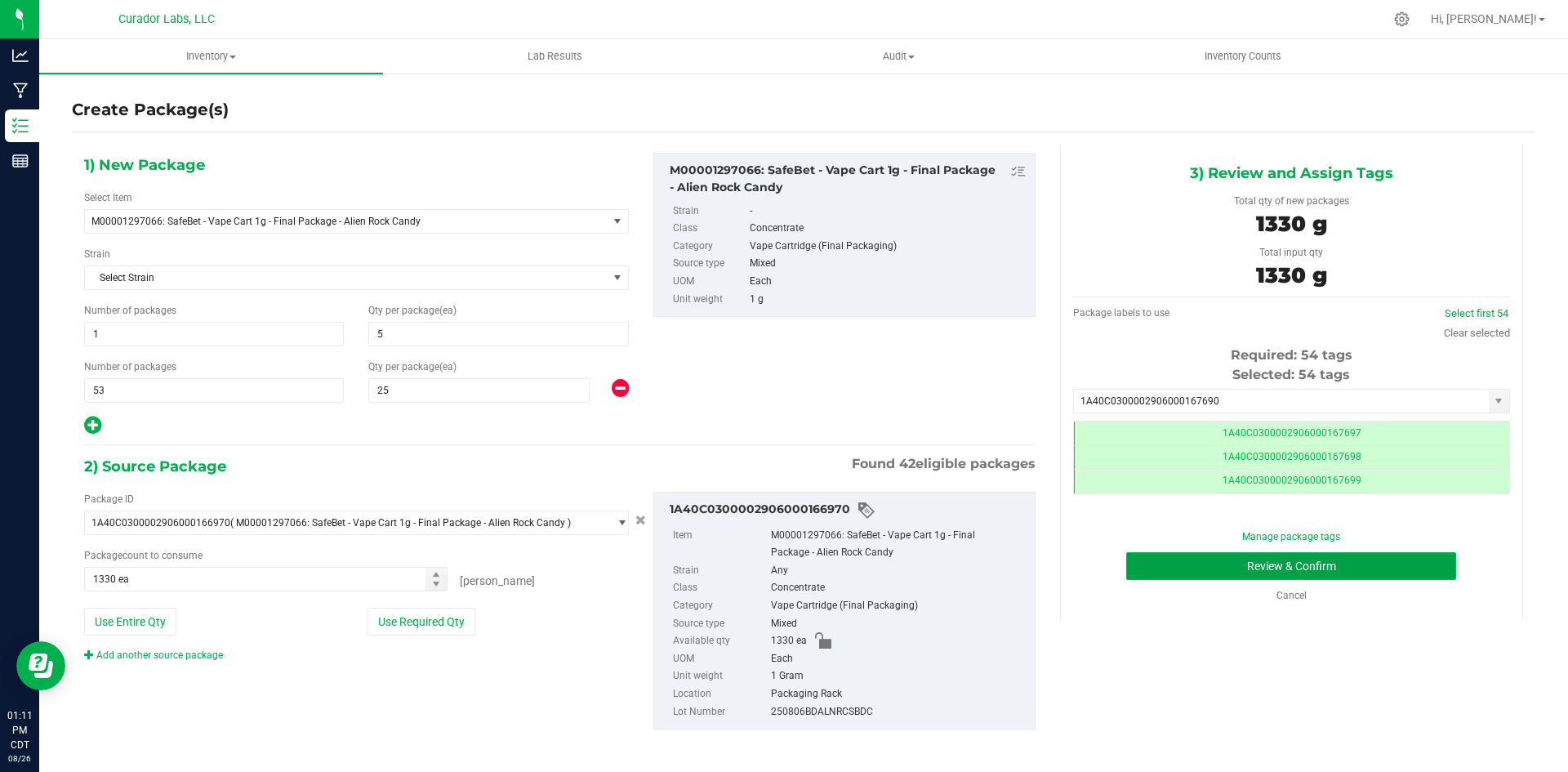
click at [1141, 561] on button "Review & Confirm" at bounding box center [1292, 566] width 330 height 28
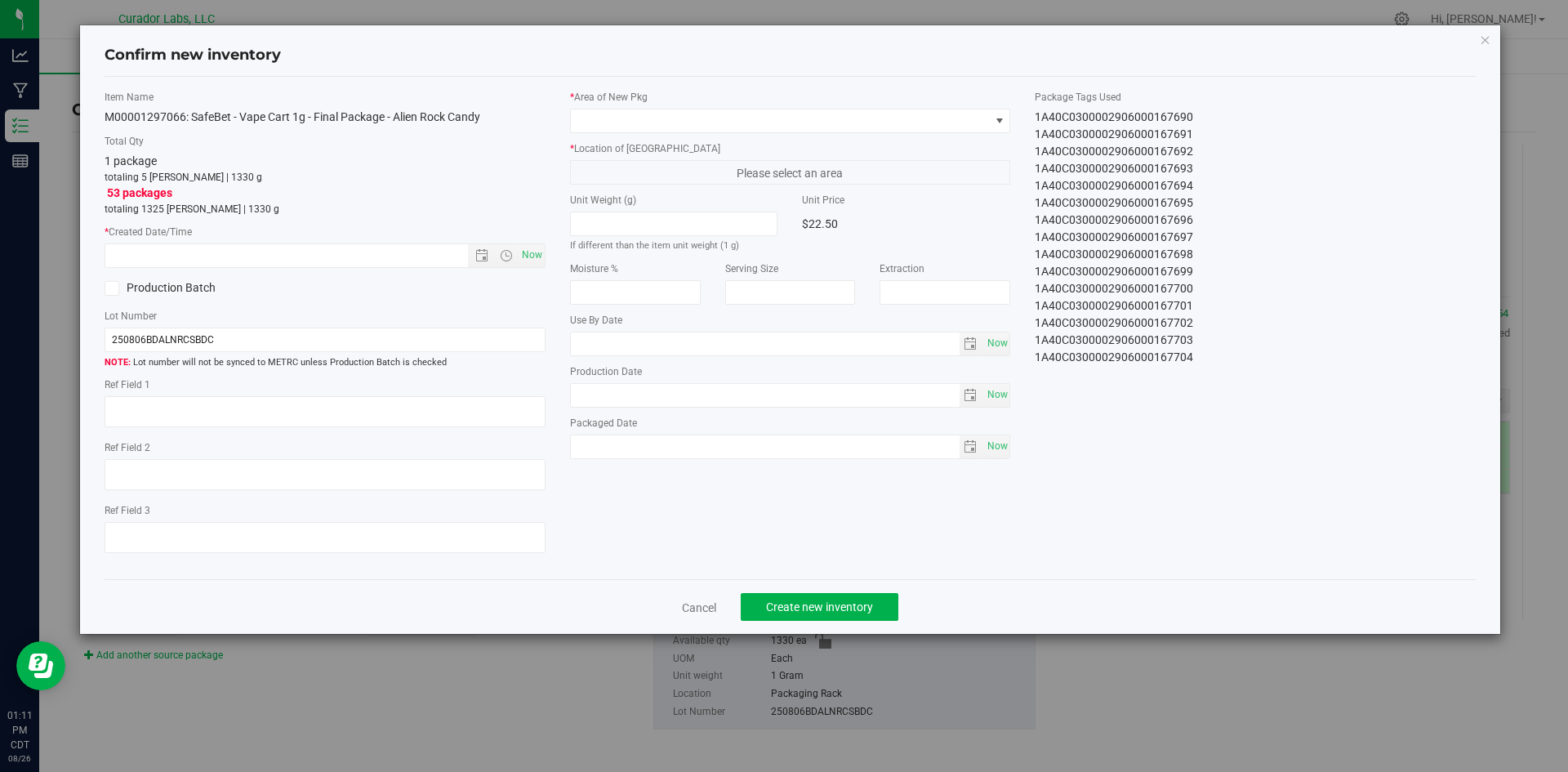
type input "[DATE]"
click at [528, 247] on span "Now" at bounding box center [532, 256] width 28 height 24
type input "[DATE] 1:11 PM"
click at [668, 116] on span at bounding box center [780, 120] width 419 height 23
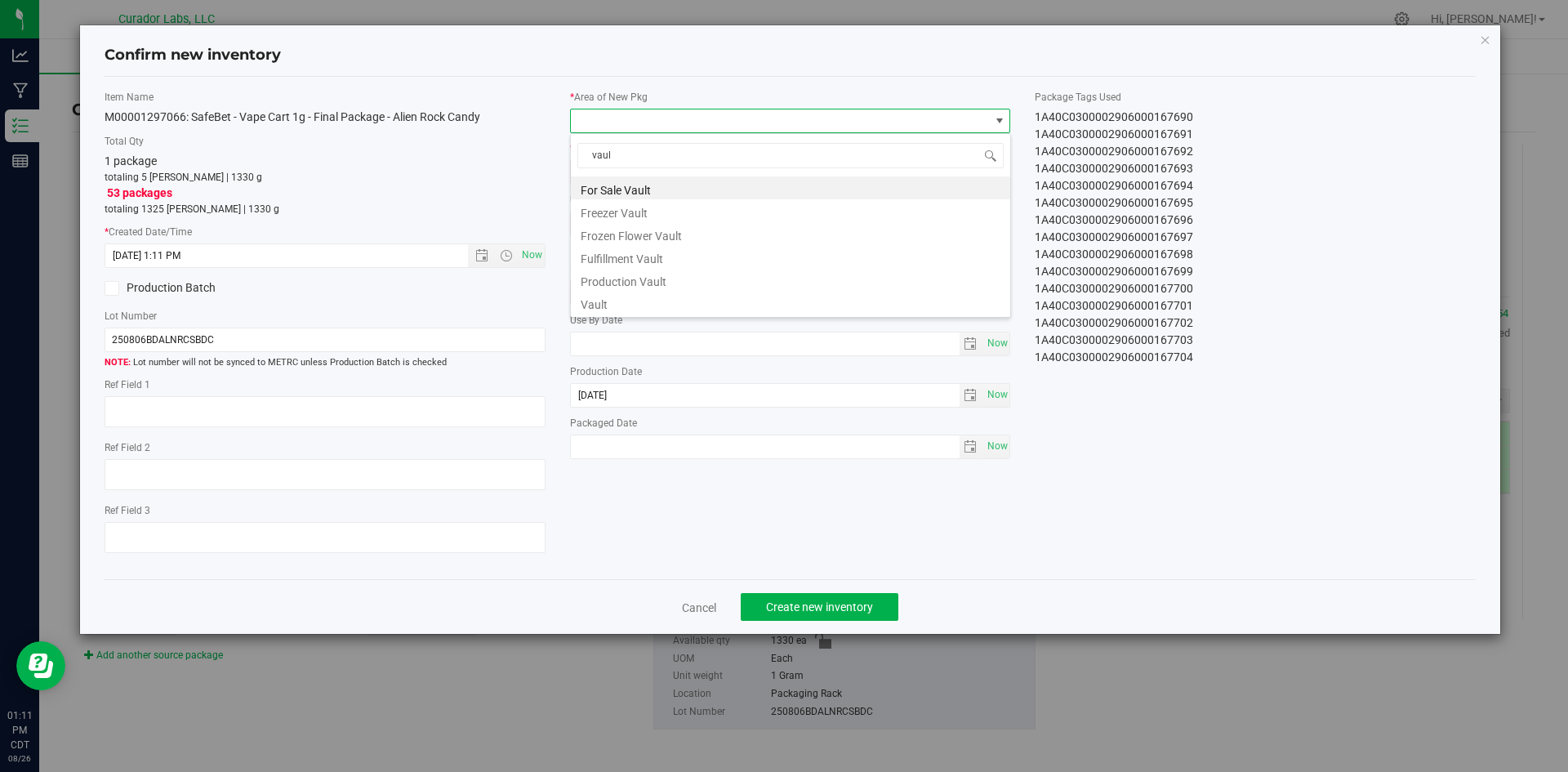
type input "vault"
click at [589, 304] on li "Vault" at bounding box center [790, 302] width 439 height 23
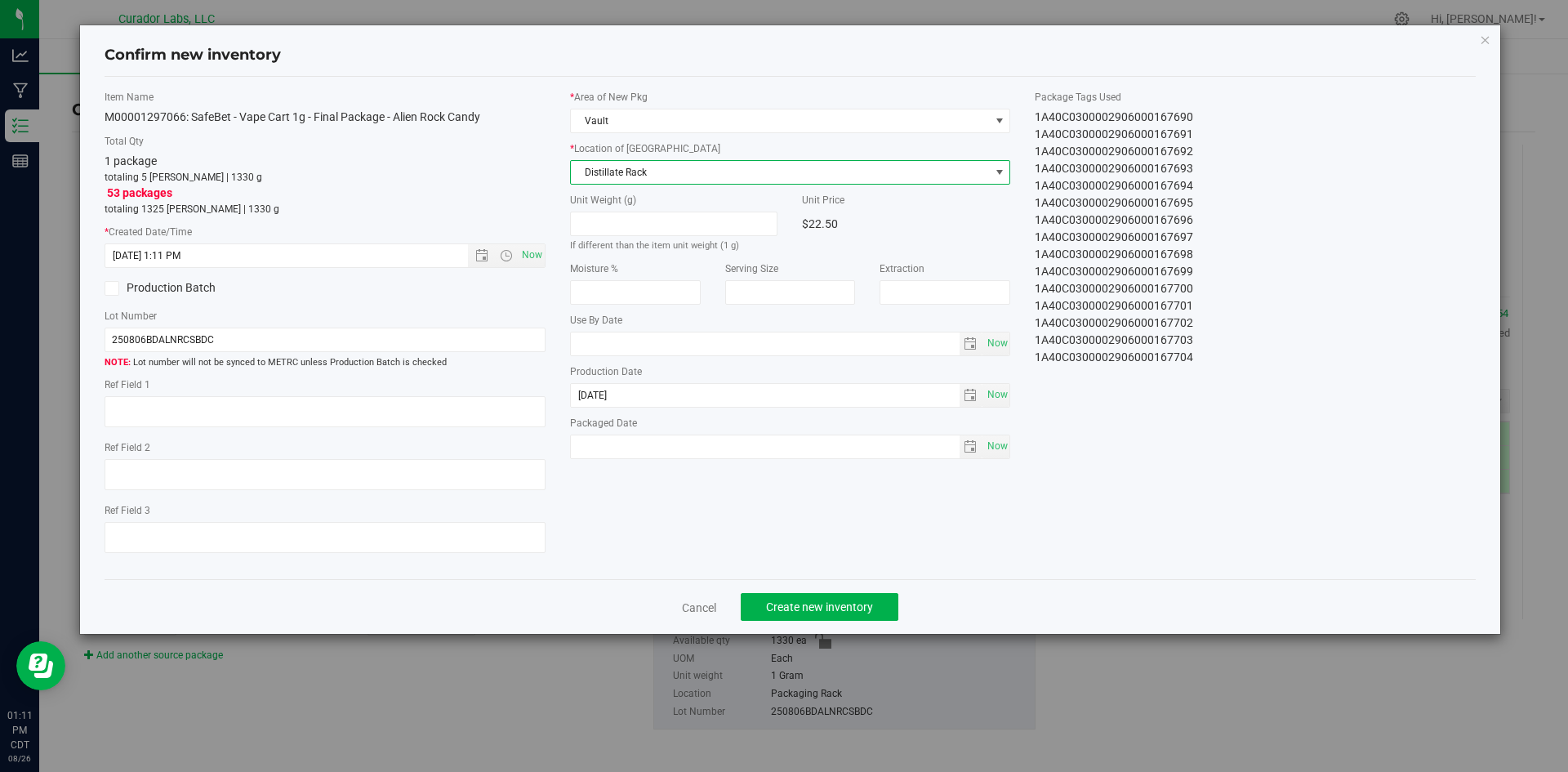
click at [651, 183] on span "Distillate Rack" at bounding box center [780, 172] width 419 height 23
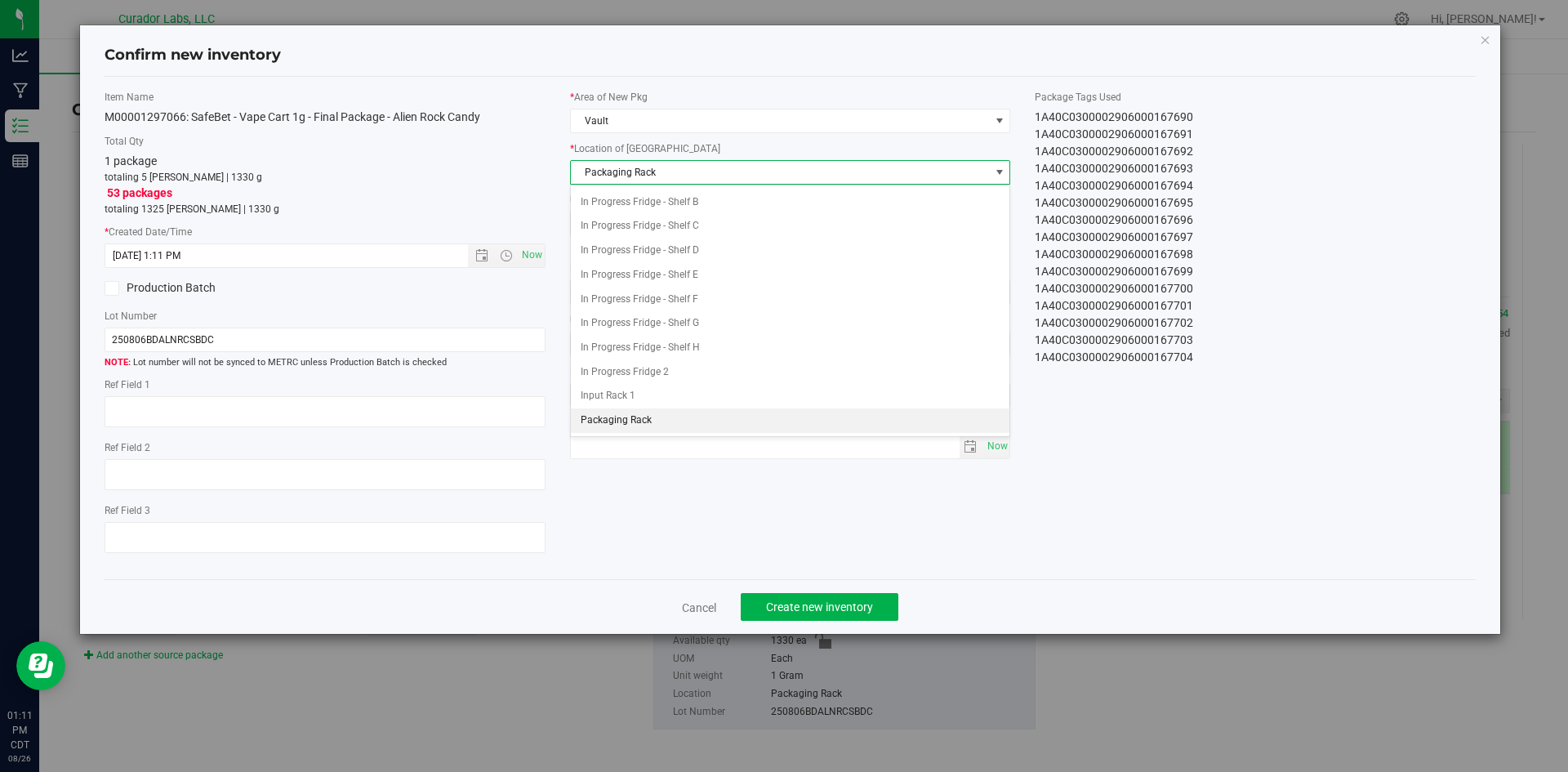
click at [650, 174] on span "Packaging Rack" at bounding box center [780, 172] width 419 height 23
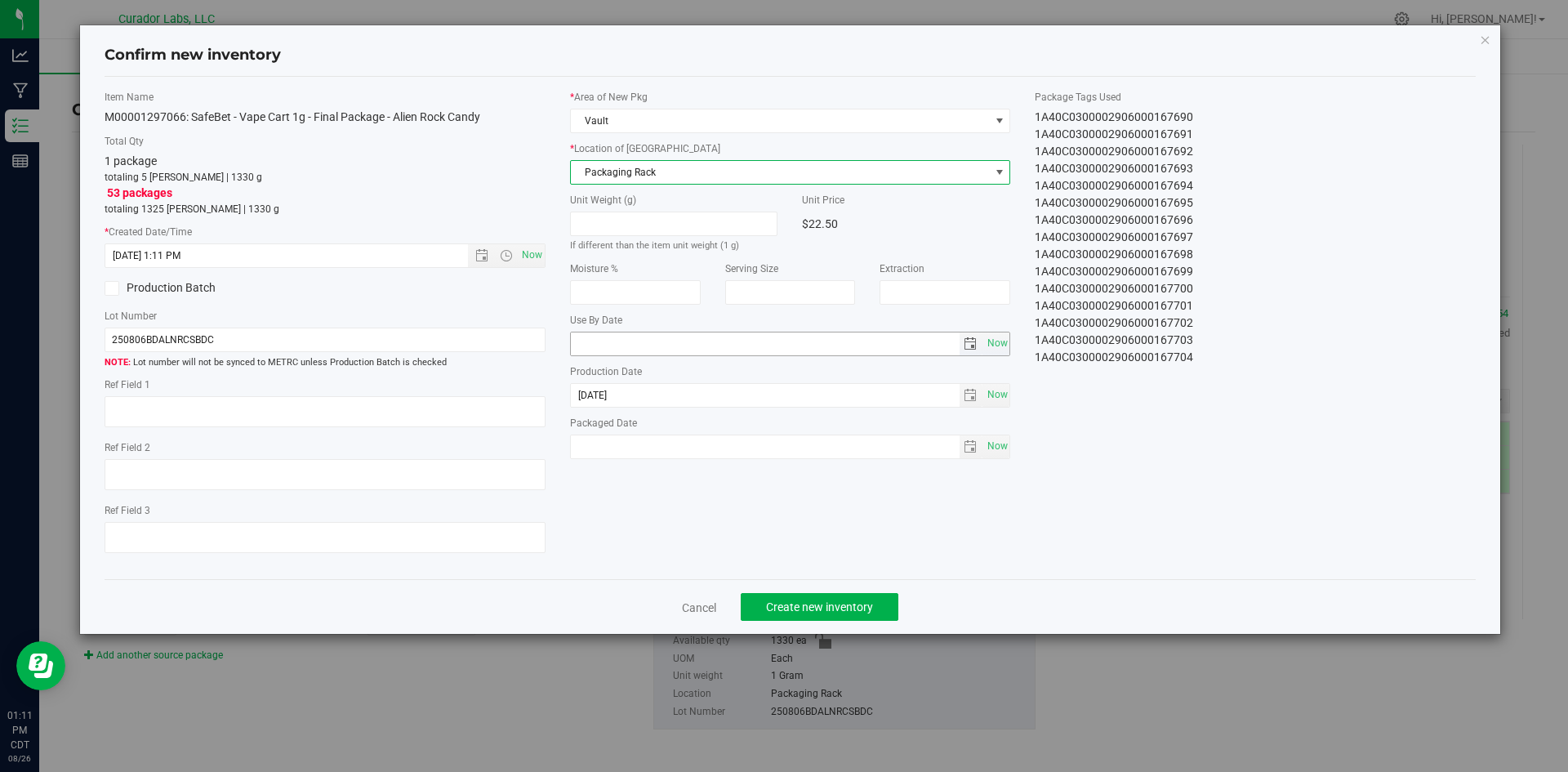
click at [595, 335] on input "text" at bounding box center [765, 344] width 389 height 23
type input "[DATE]"
click at [1005, 438] on span "Now" at bounding box center [997, 447] width 28 height 24
type input "[DATE]"
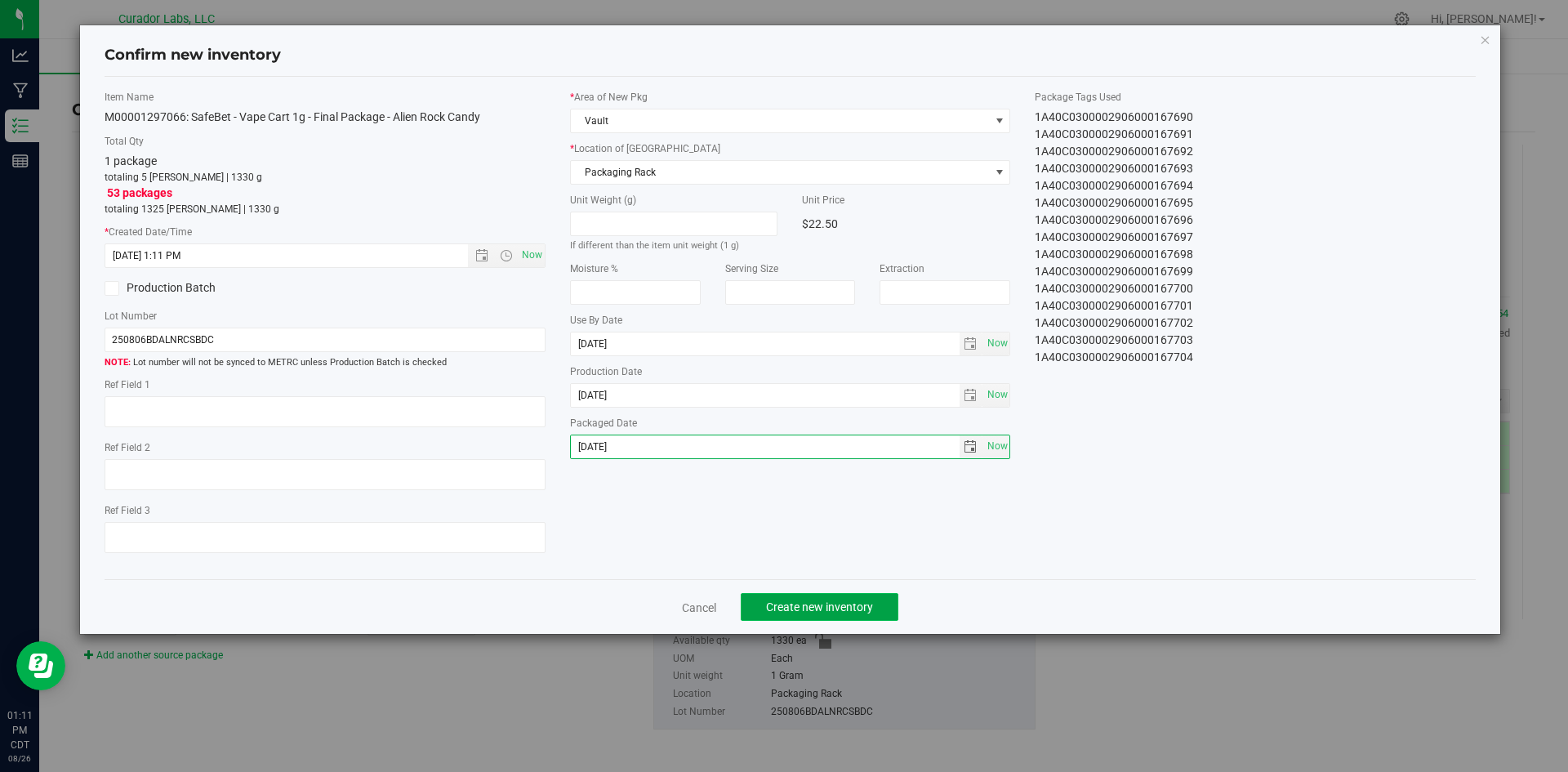
click at [855, 599] on button "Create new inventory" at bounding box center [820, 607] width 158 height 28
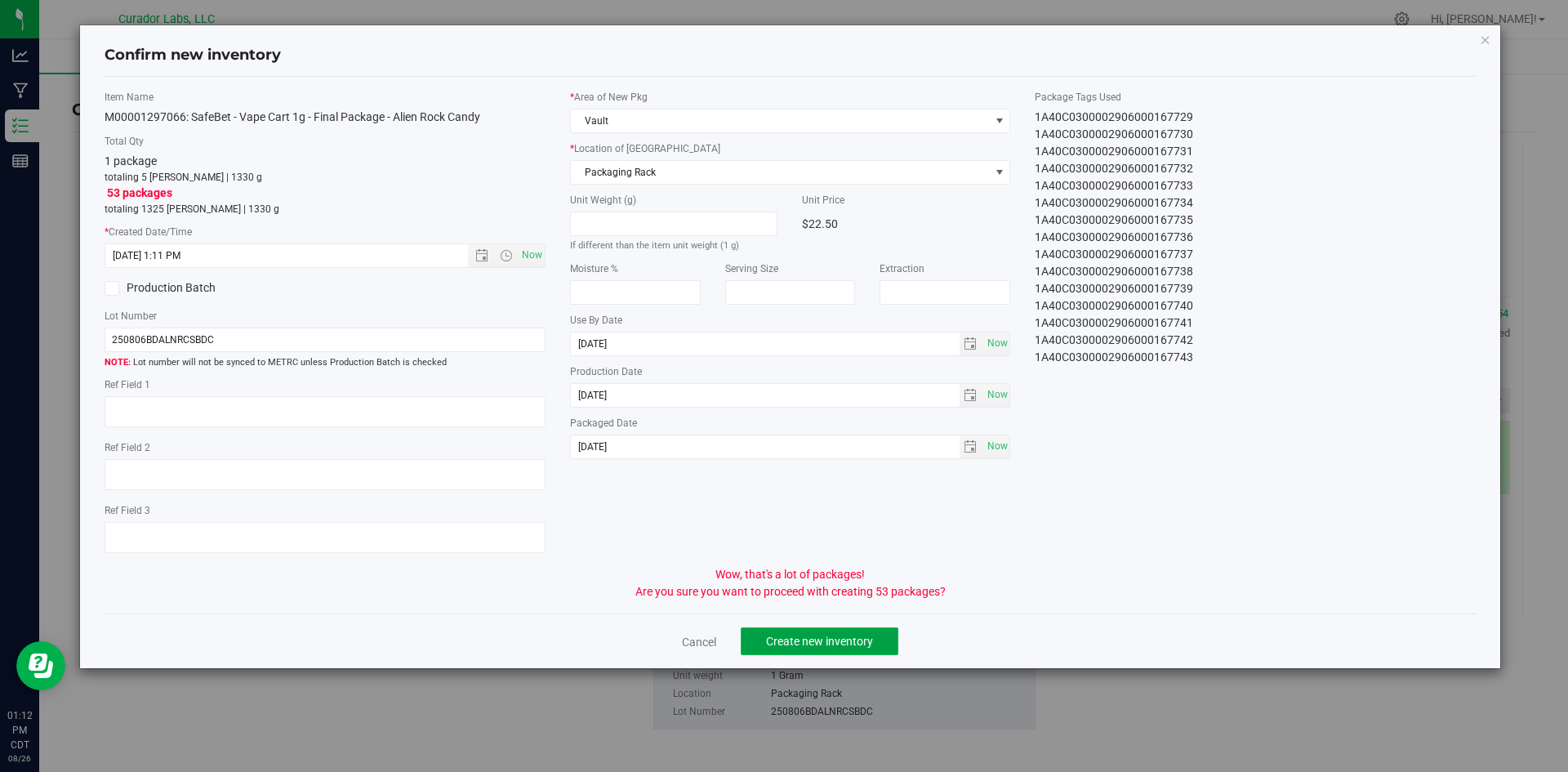
click at [850, 641] on span "Create new inventory" at bounding box center [819, 641] width 107 height 13
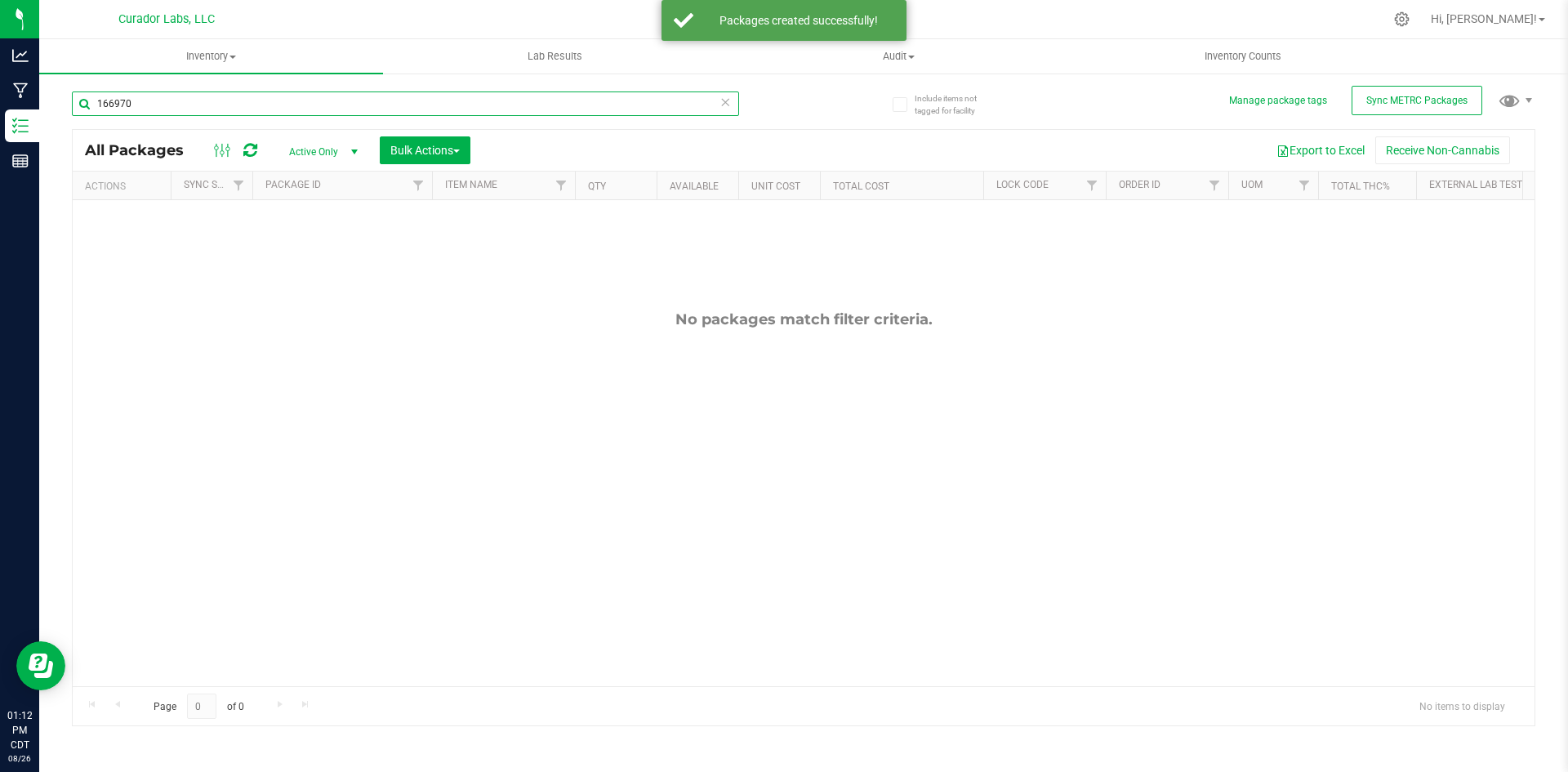
drag, startPoint x: 125, startPoint y: 104, endPoint x: 82, endPoint y: 107, distance: 43.1
click at [80, 108] on input "166970" at bounding box center [406, 104] width 667 height 24
paste input "M00001297066: SafeBet - Vape Cart 1g - Final Package - Alien Rock Candy"
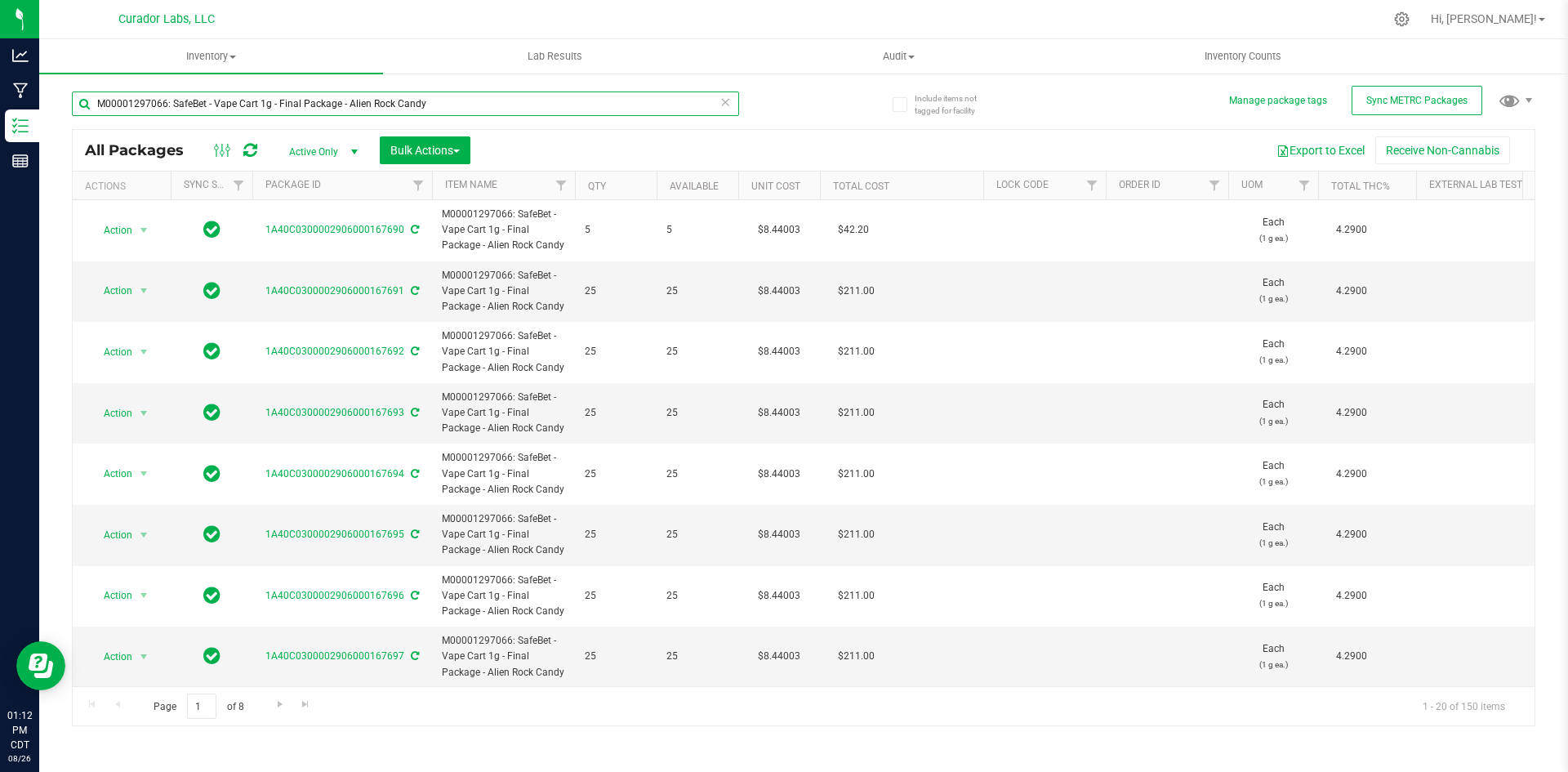
type input "M00001297066: SafeBet - Vape Cart 1g - Final Package - Alien Rock Candy"
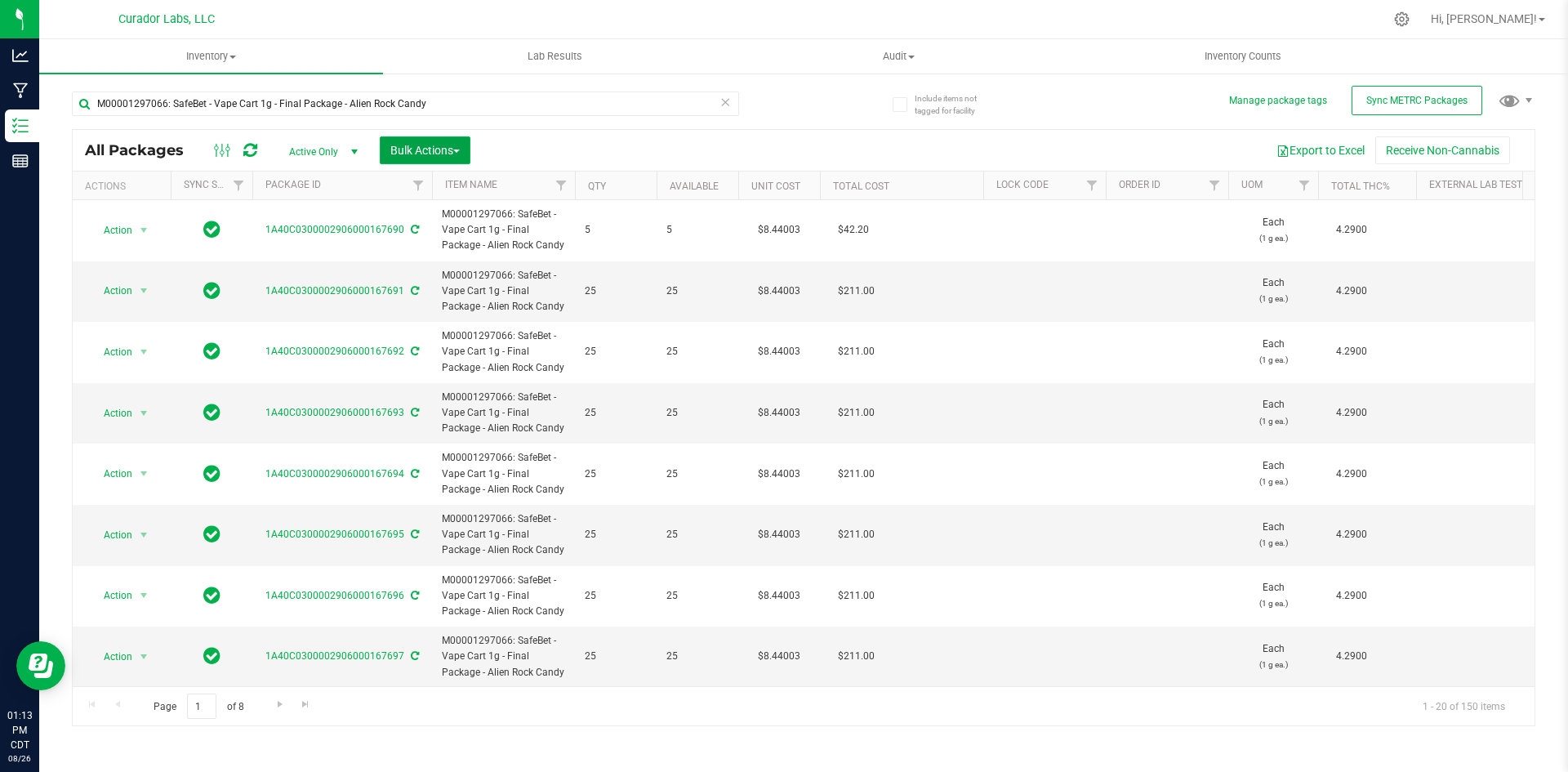
click at [409, 149] on span "Bulk Actions" at bounding box center [424, 150] width 70 height 13
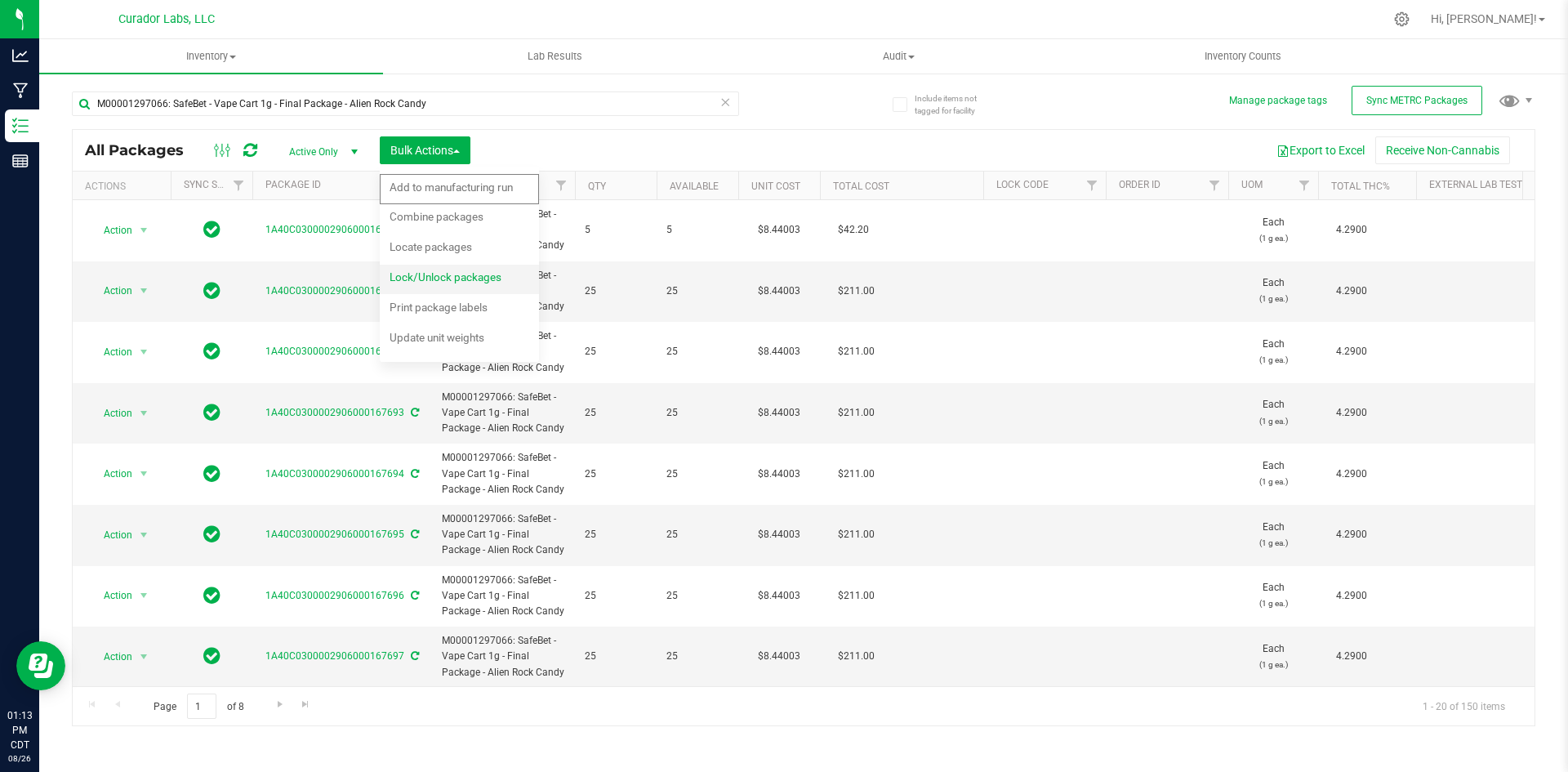
click at [409, 279] on span "Lock/Unlock packages" at bounding box center [445, 277] width 112 height 13
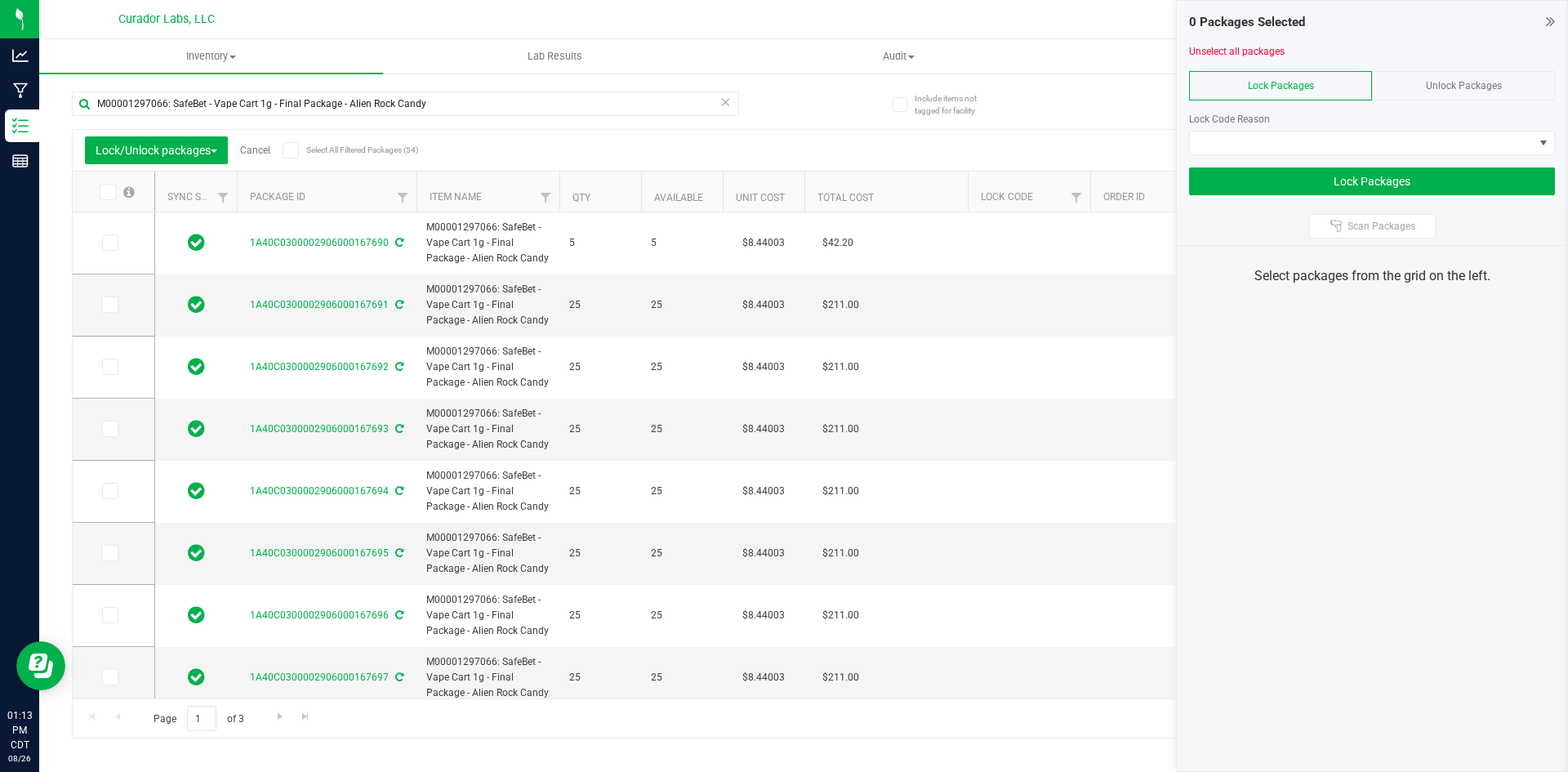
click at [1549, 16] on icon at bounding box center [1551, 21] width 9 height 17
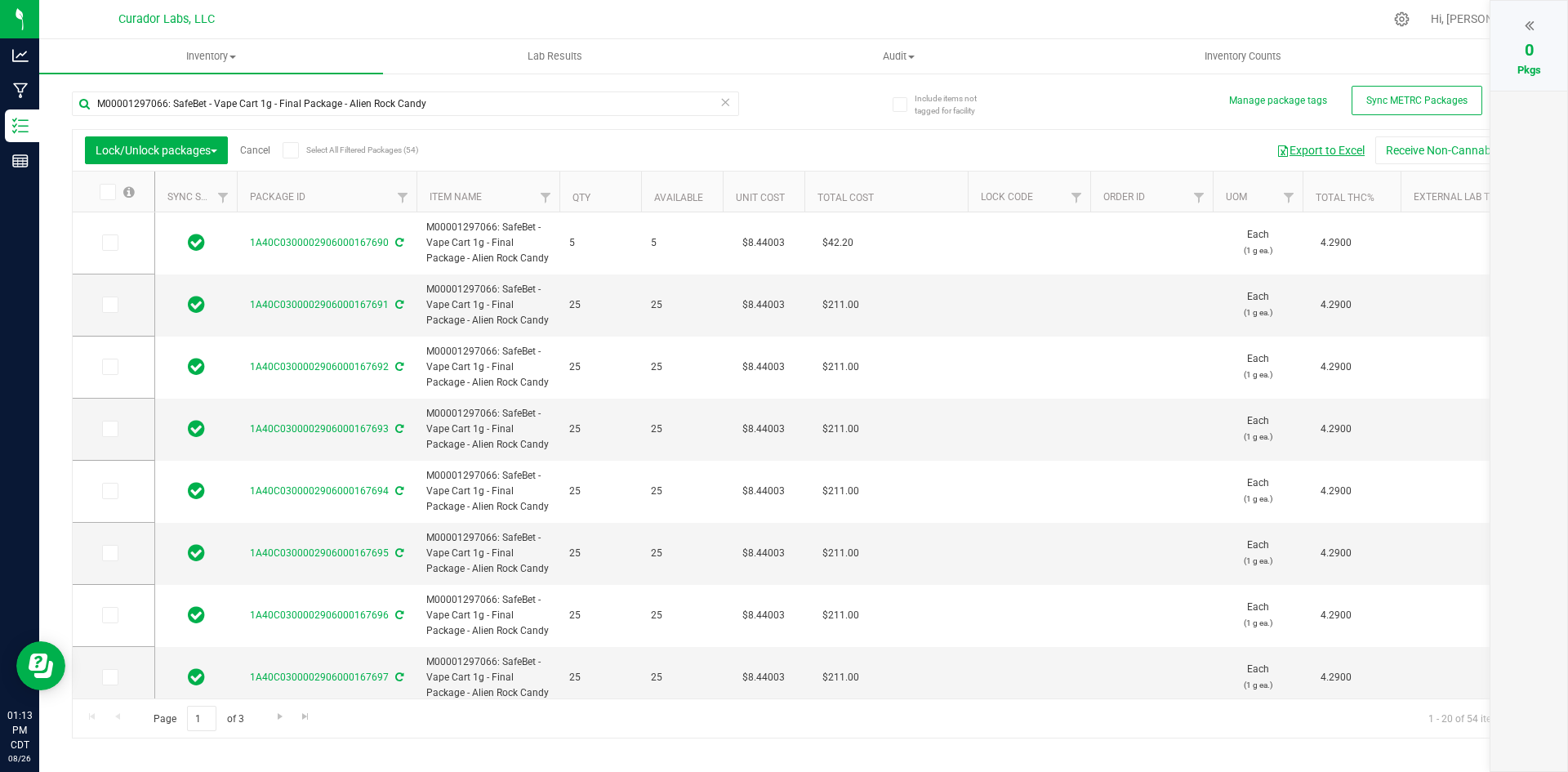
click at [1334, 152] on button "Export to Excel" at bounding box center [1321, 150] width 109 height 28
click at [1295, 153] on button "Export to Excel" at bounding box center [1321, 150] width 109 height 28
click at [281, 153] on div "Lock/Unlock packages Cancel Select All Filtered Packages (54)" at bounding box center [236, 150] width 303 height 28
click at [292, 150] on icon at bounding box center [290, 150] width 10 height 0
click at [0, 0] on input "Select All Filtered Packages (54)" at bounding box center [0, 0] width 0 height 0
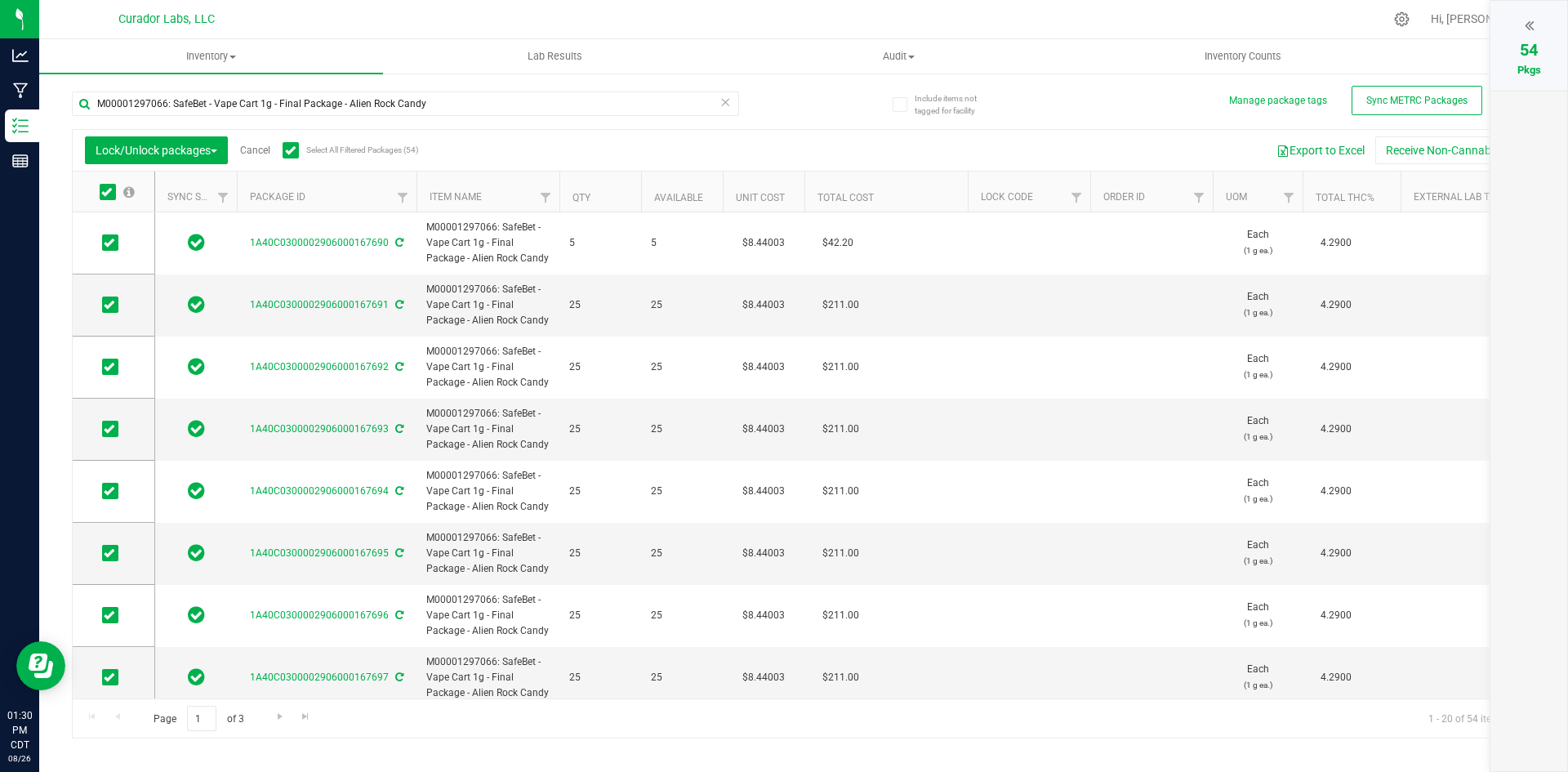
click at [1522, 29] on div at bounding box center [1529, 25] width 44 height 24
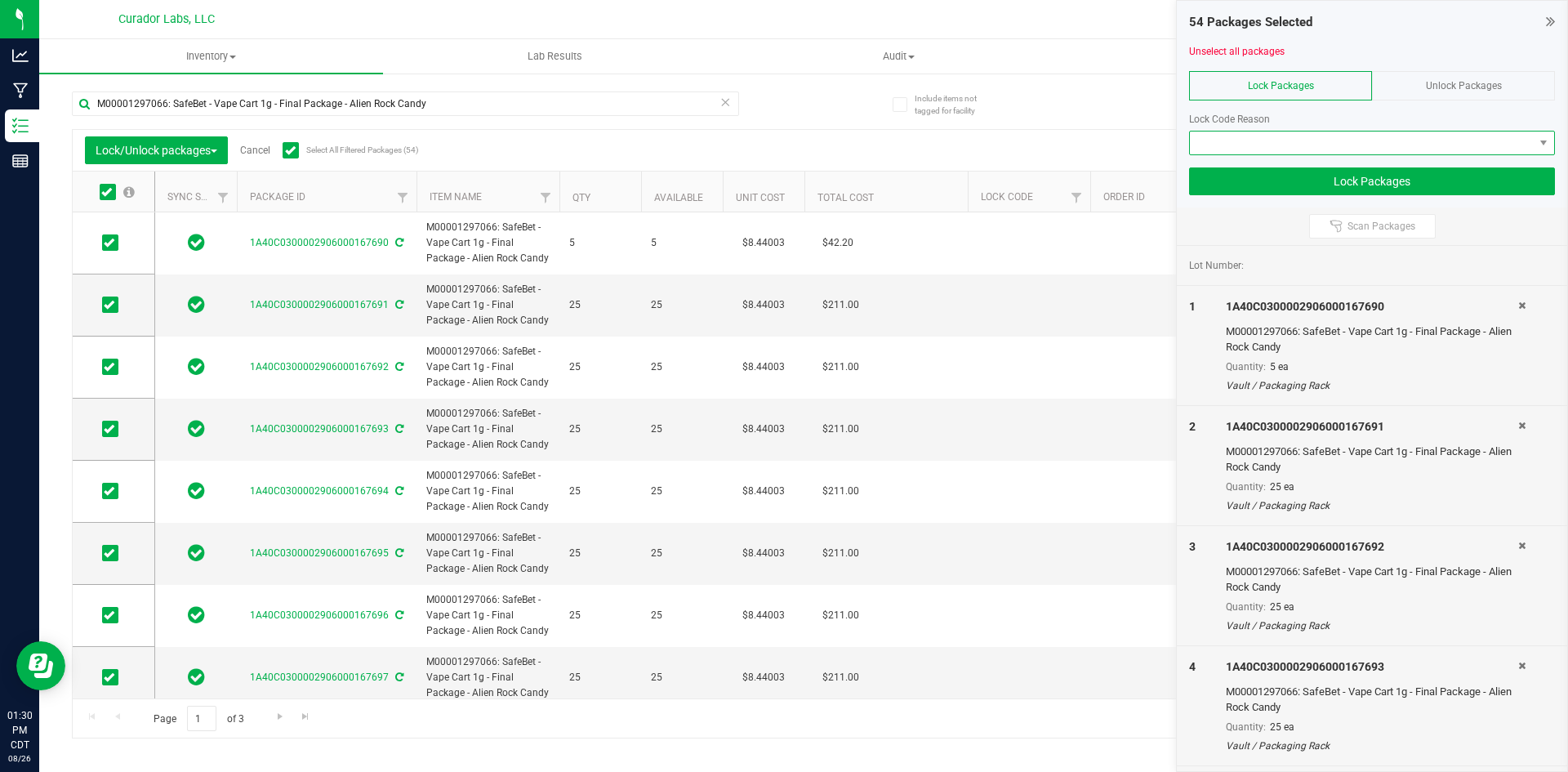
click at [1246, 142] on span at bounding box center [1361, 143] width 344 height 23
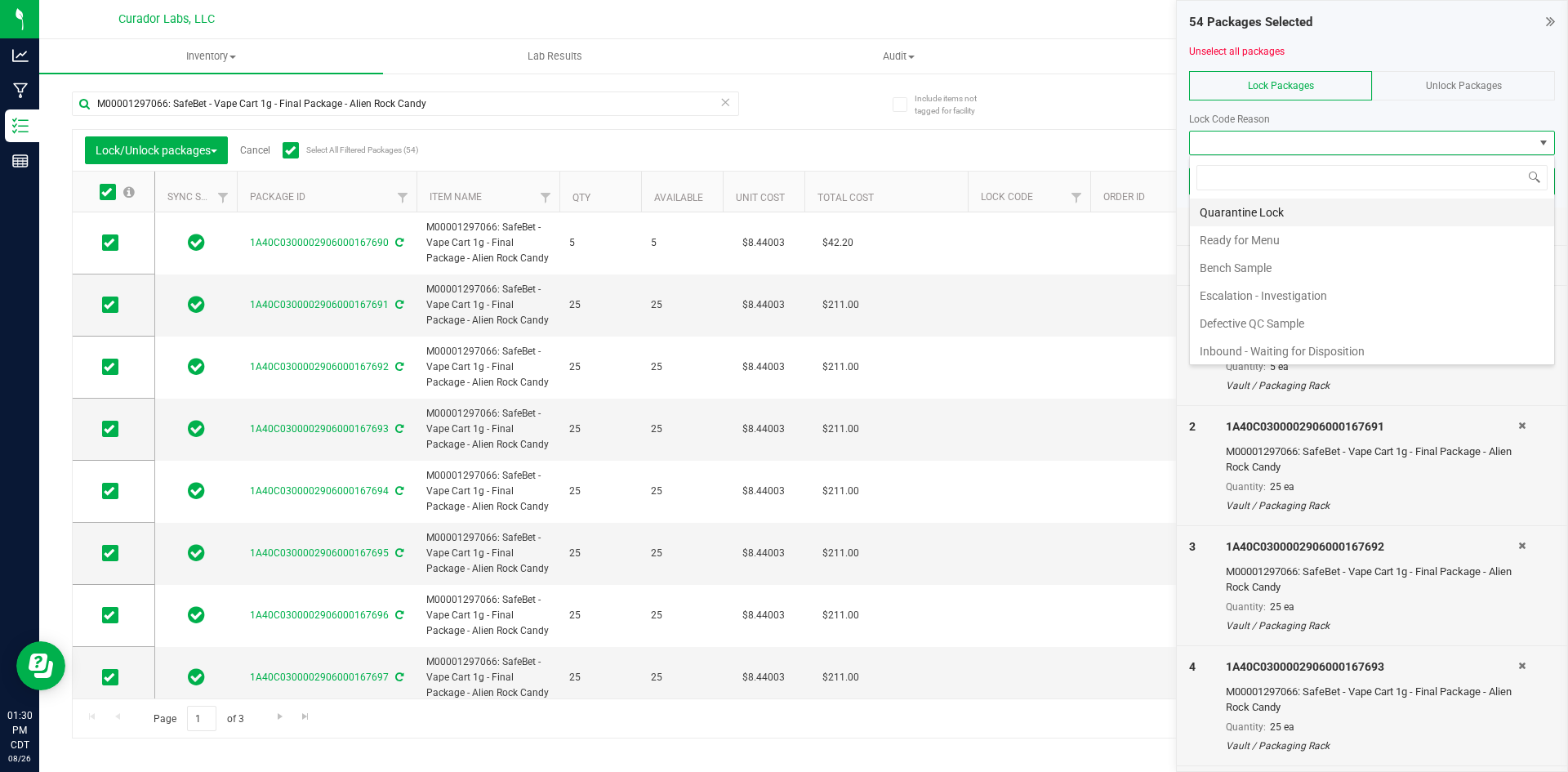
scroll to position [24, 366]
click at [1217, 245] on li "Ready for Menu" at bounding box center [1372, 240] width 364 height 28
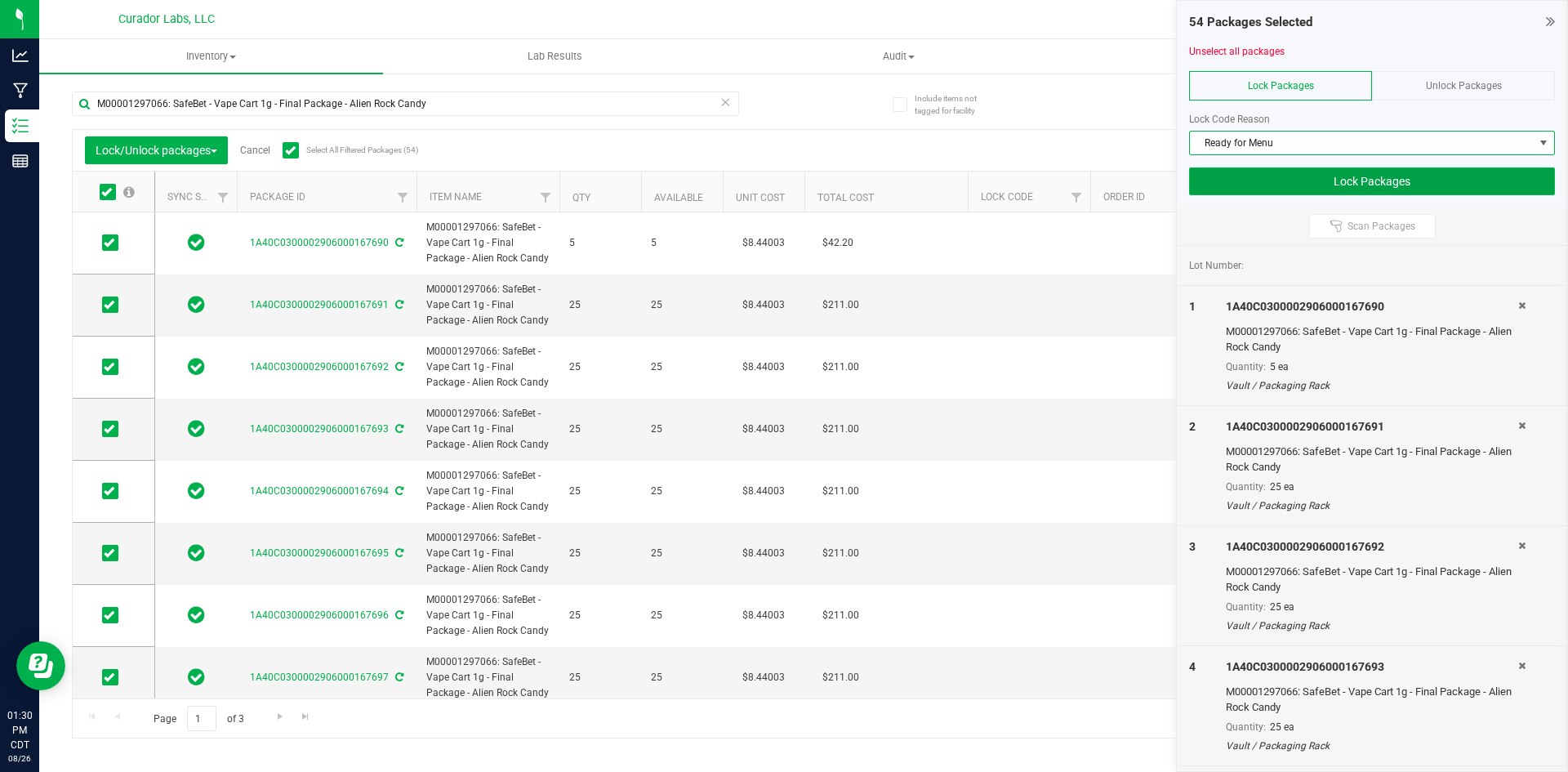
click at [1248, 192] on button "Lock Packages" at bounding box center [1372, 182] width 366 height 28
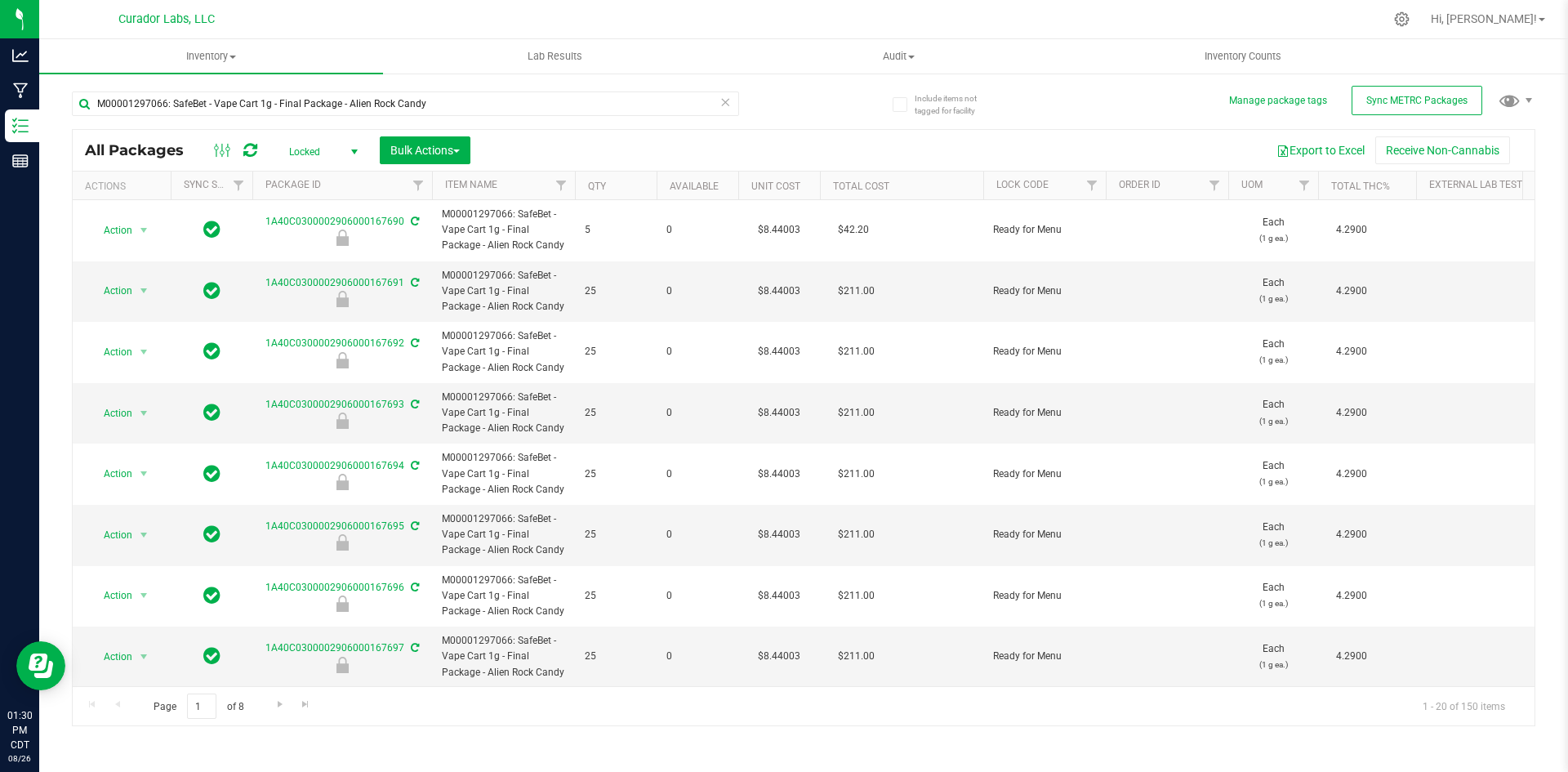
click at [722, 98] on icon at bounding box center [726, 101] width 11 height 19
click at [523, 103] on input "text" at bounding box center [406, 104] width 667 height 24
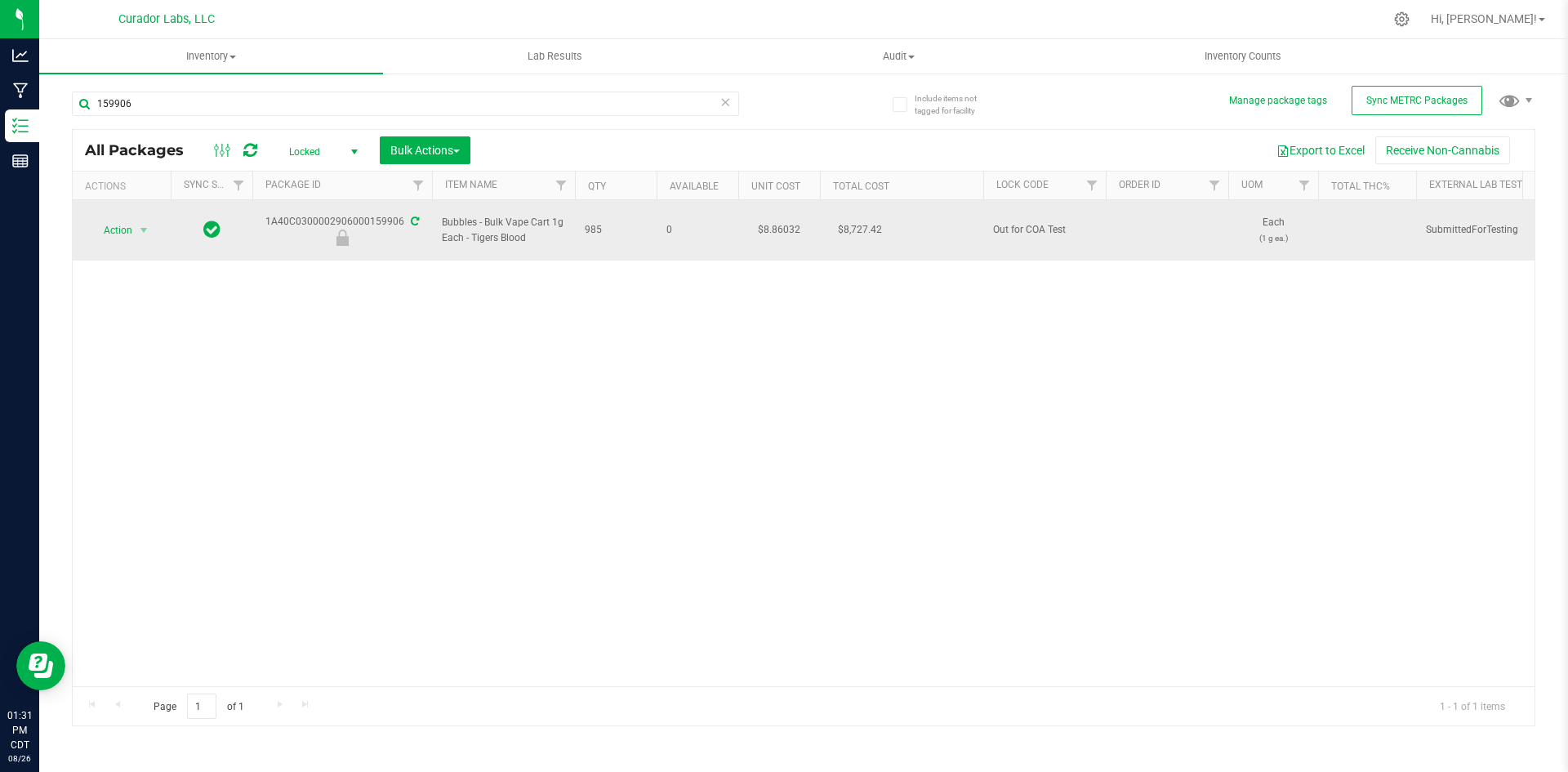
click at [411, 217] on icon at bounding box center [414, 221] width 8 height 10
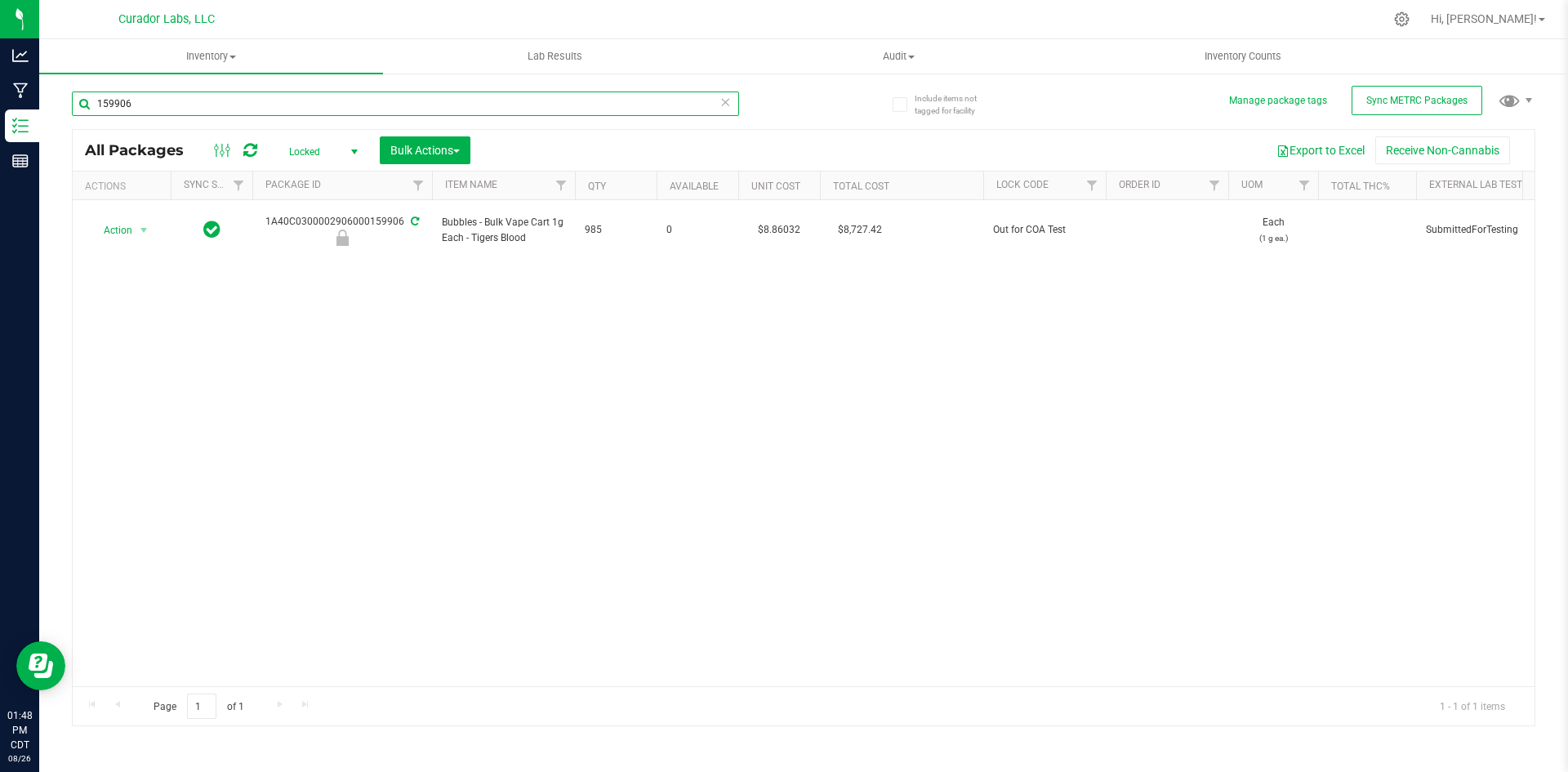
drag, startPoint x: 144, startPoint y: 102, endPoint x: 55, endPoint y: 117, distance: 90.3
click at [55, 116] on div "Include items not tagged for facility Manage package tags Sync METRC Packages 1…" at bounding box center [803, 322] width 1529 height 499
type input "159877"
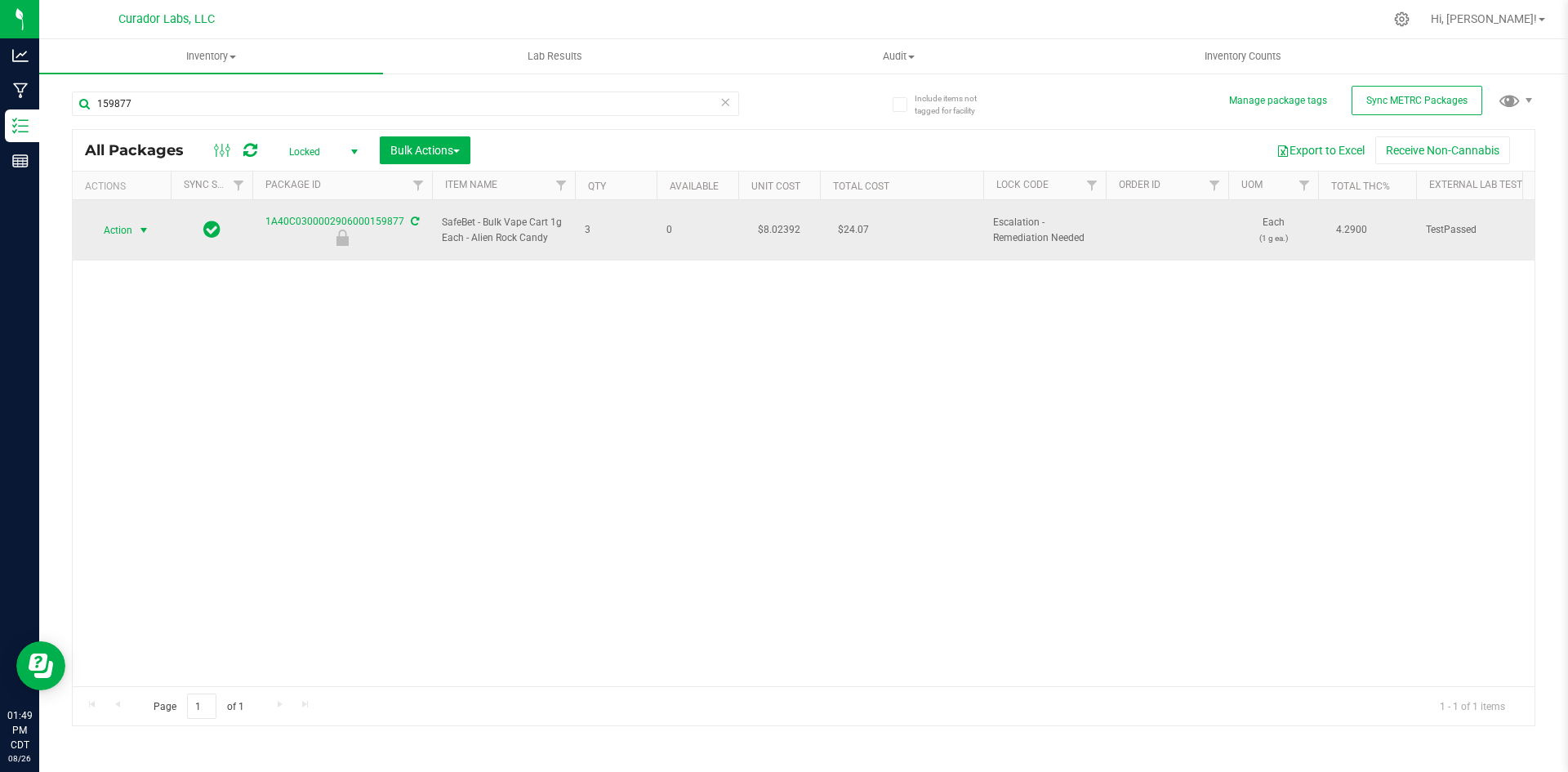
click at [134, 221] on span "select" at bounding box center [145, 230] width 20 height 23
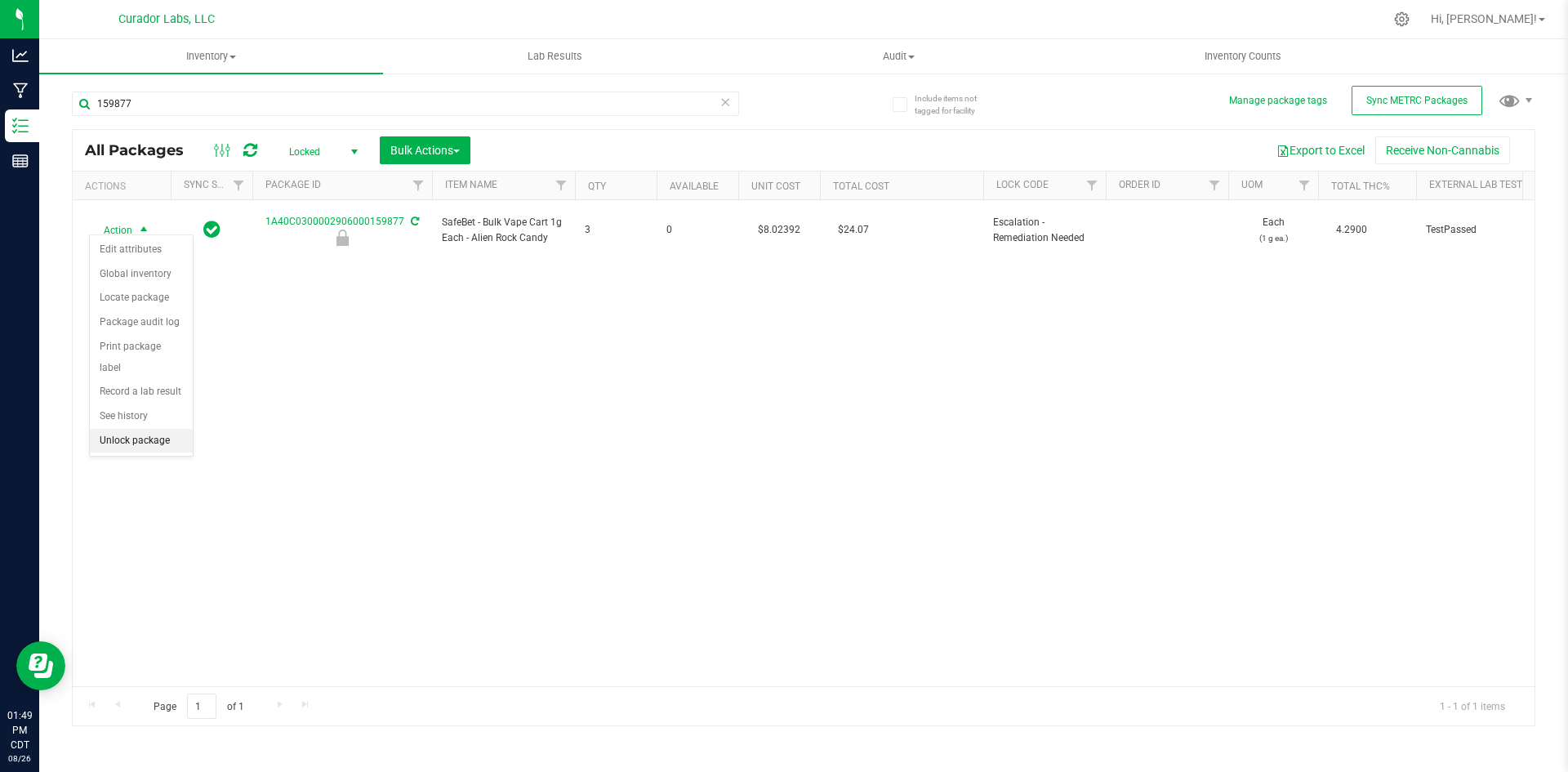
click at [101, 429] on li "Unlock package" at bounding box center [141, 441] width 103 height 24
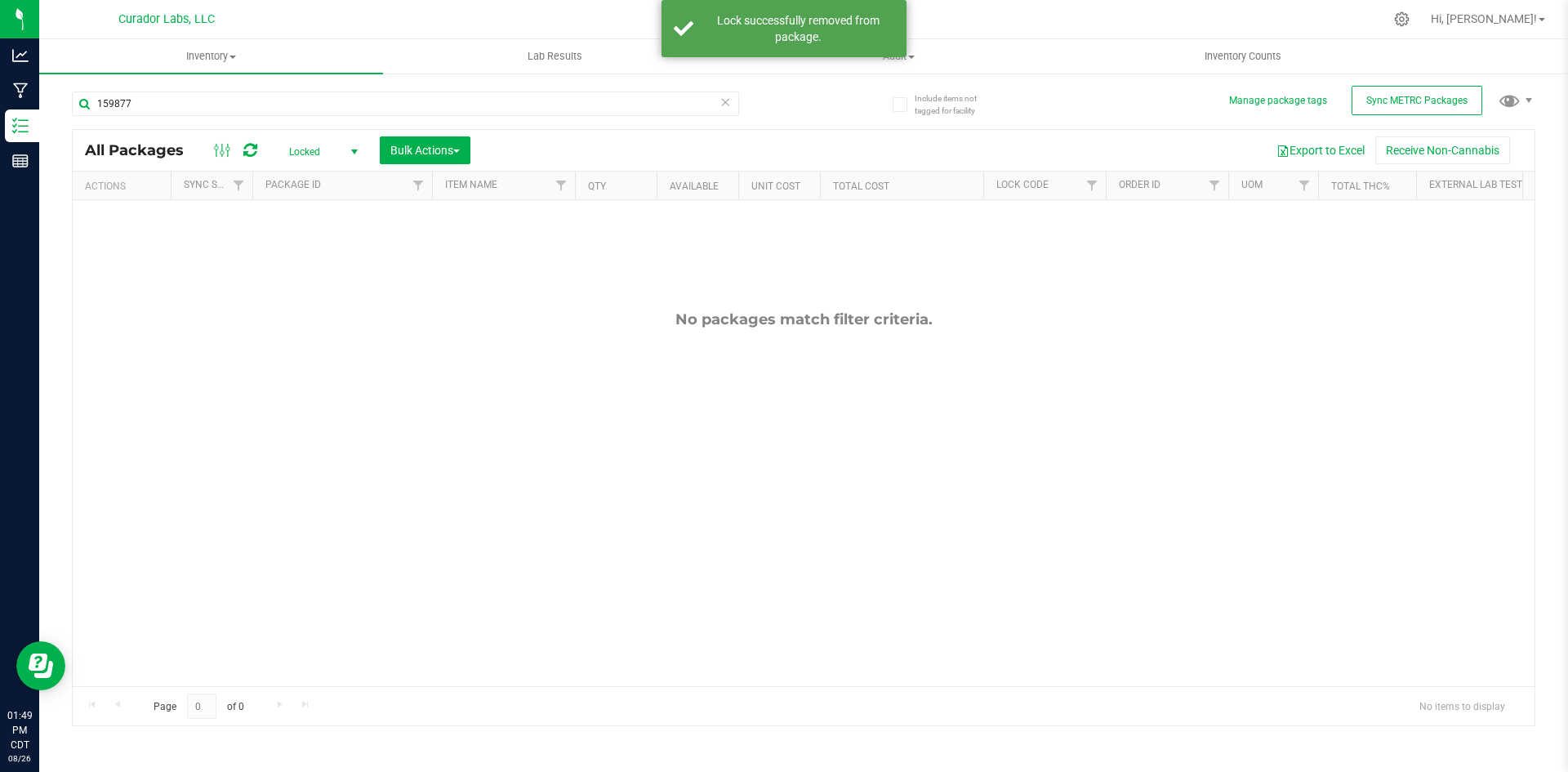
click at [307, 155] on span "Locked" at bounding box center [320, 152] width 90 height 23
click at [302, 183] on li "Active Only" at bounding box center [319, 178] width 88 height 24
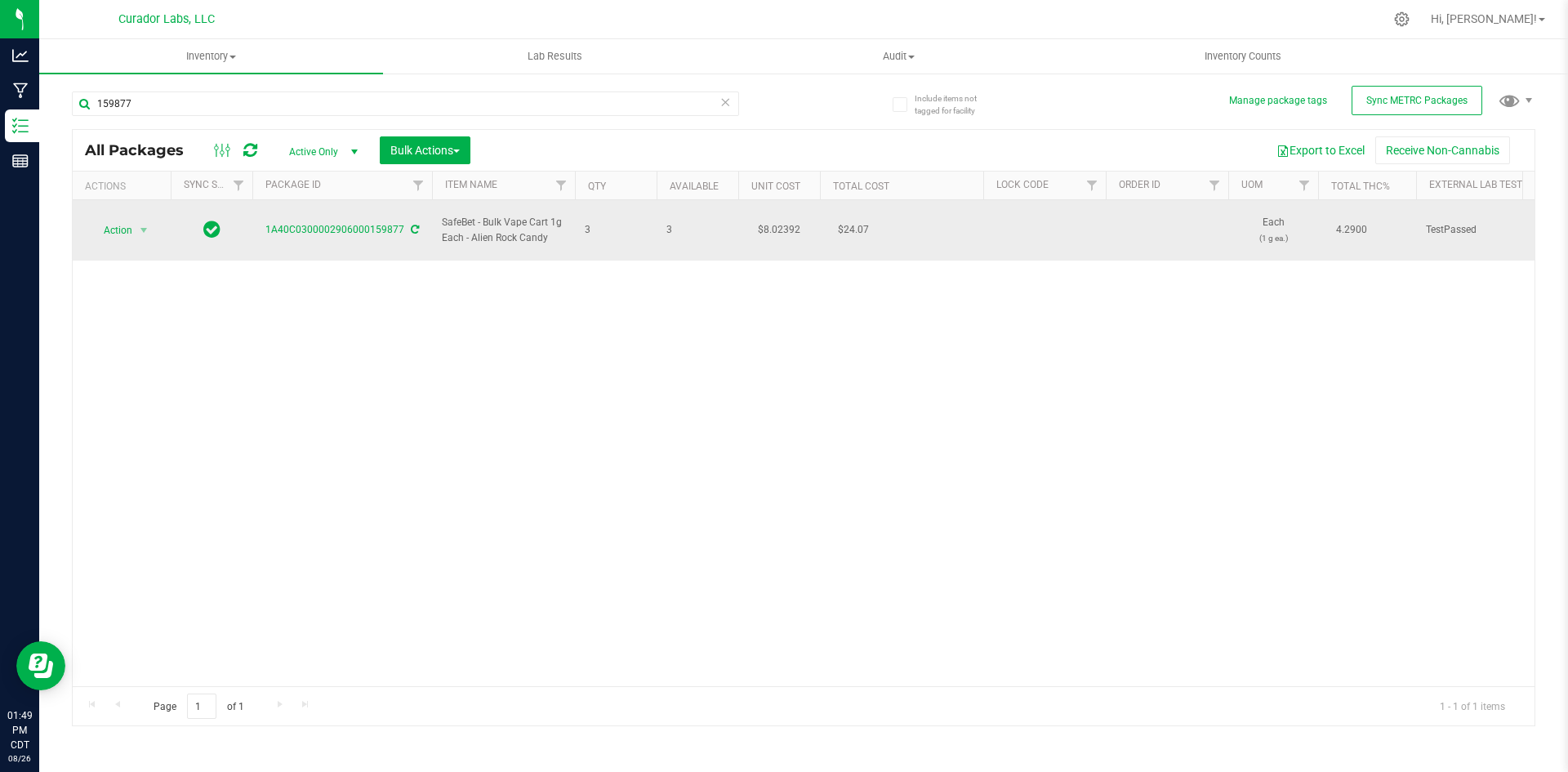
drag, startPoint x: 555, startPoint y: 231, endPoint x: 436, endPoint y: 209, distance: 121.0
click at [436, 209] on td "SafeBet - Bulk Vape Cart 1g Each - Alien Rock Candy" at bounding box center [503, 230] width 143 height 60
copy span "SafeBet - Bulk Vape Cart 1g Each - Alien Rock Candy"
drag, startPoint x: 254, startPoint y: 216, endPoint x: 400, endPoint y: 215, distance: 146.0
click at [400, 222] on div "1A40C0300002906000159877" at bounding box center [342, 230] width 184 height 16
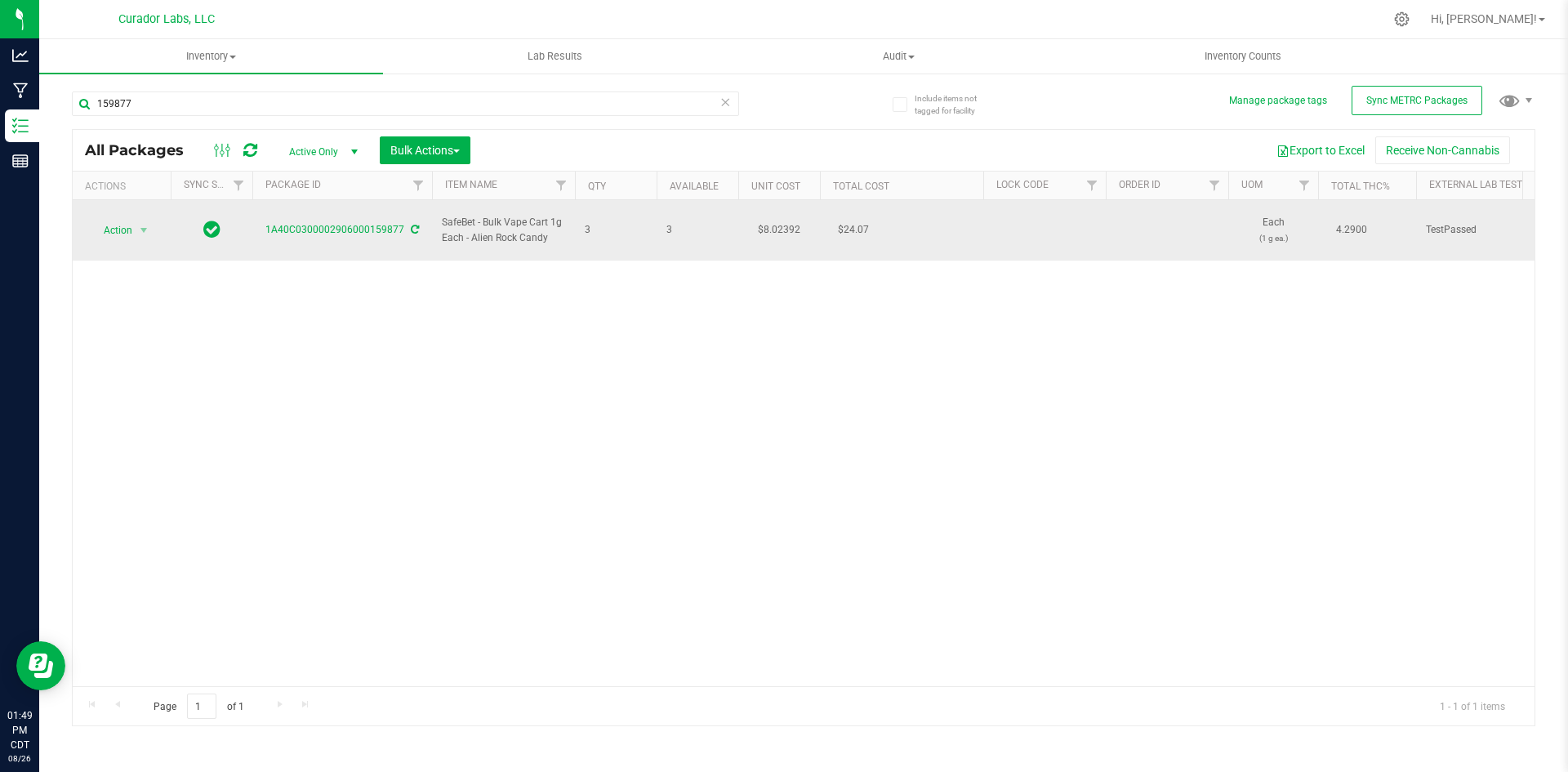
copy link "1A40C0300002906000159877"
click at [106, 219] on span "Action" at bounding box center [111, 230] width 44 height 23
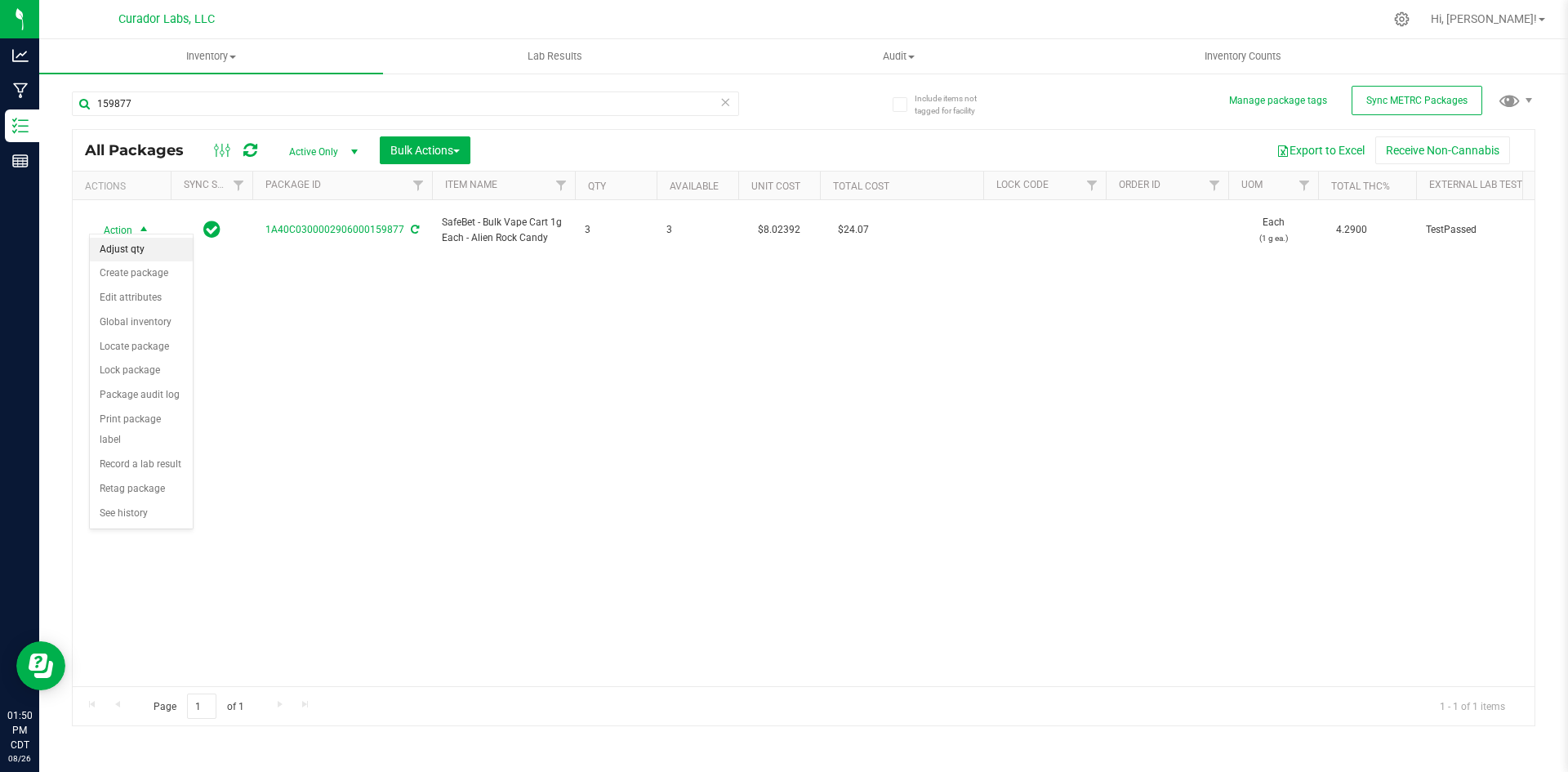
click at [107, 250] on li "Adjust qty" at bounding box center [141, 250] width 103 height 24
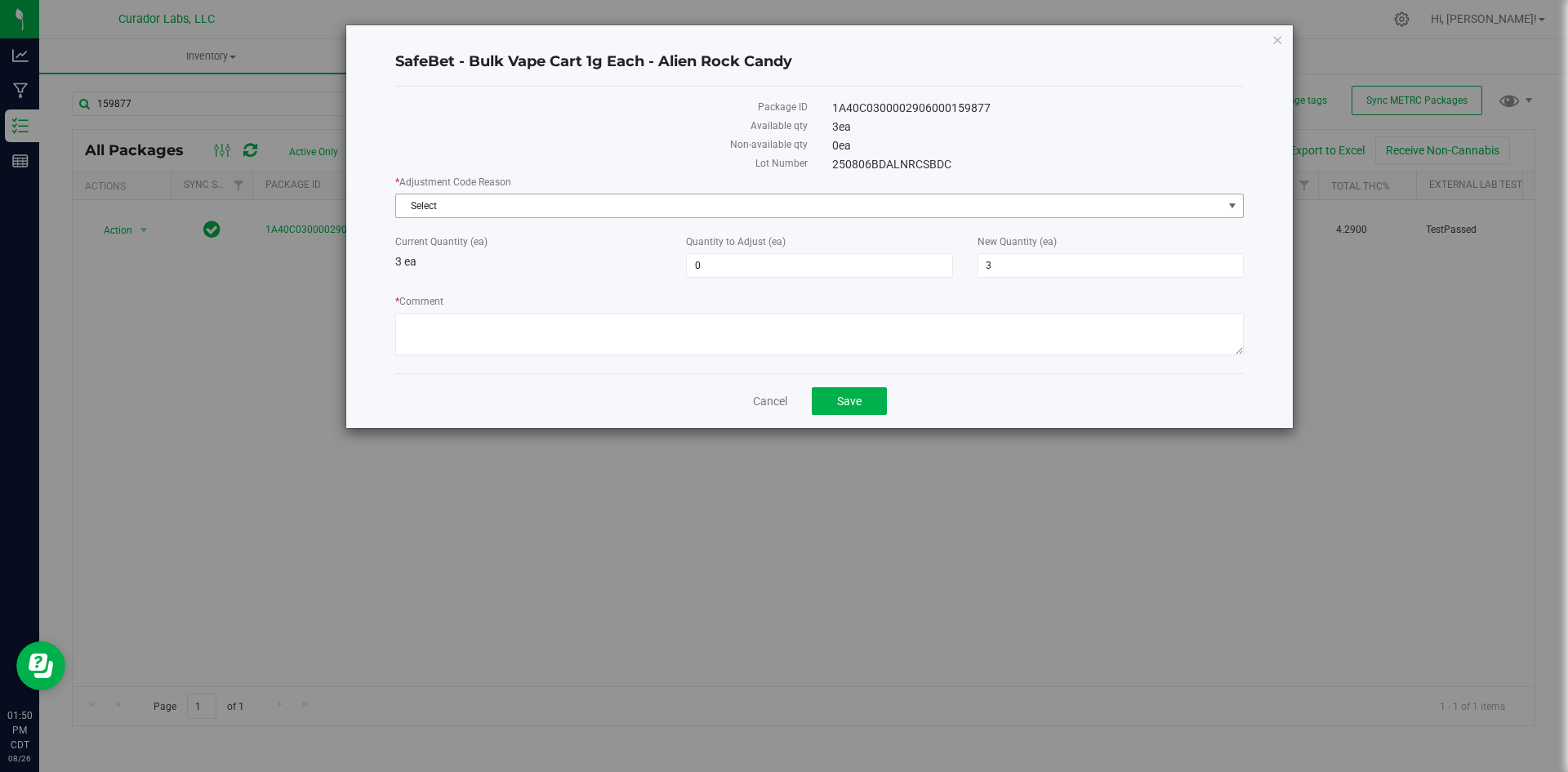
click at [539, 203] on span "Select" at bounding box center [810, 206] width 827 height 23
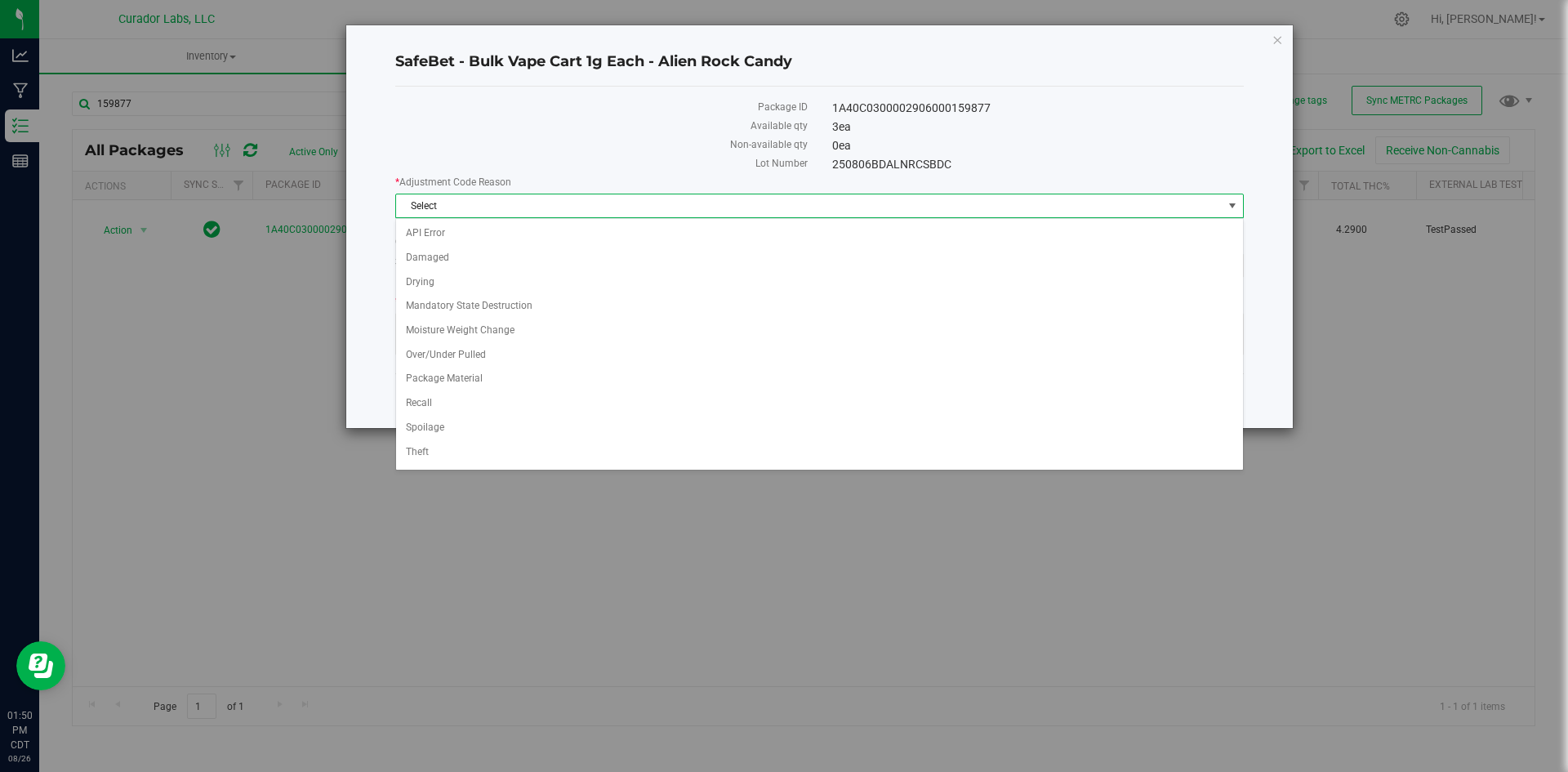
scroll to position [46, 0]
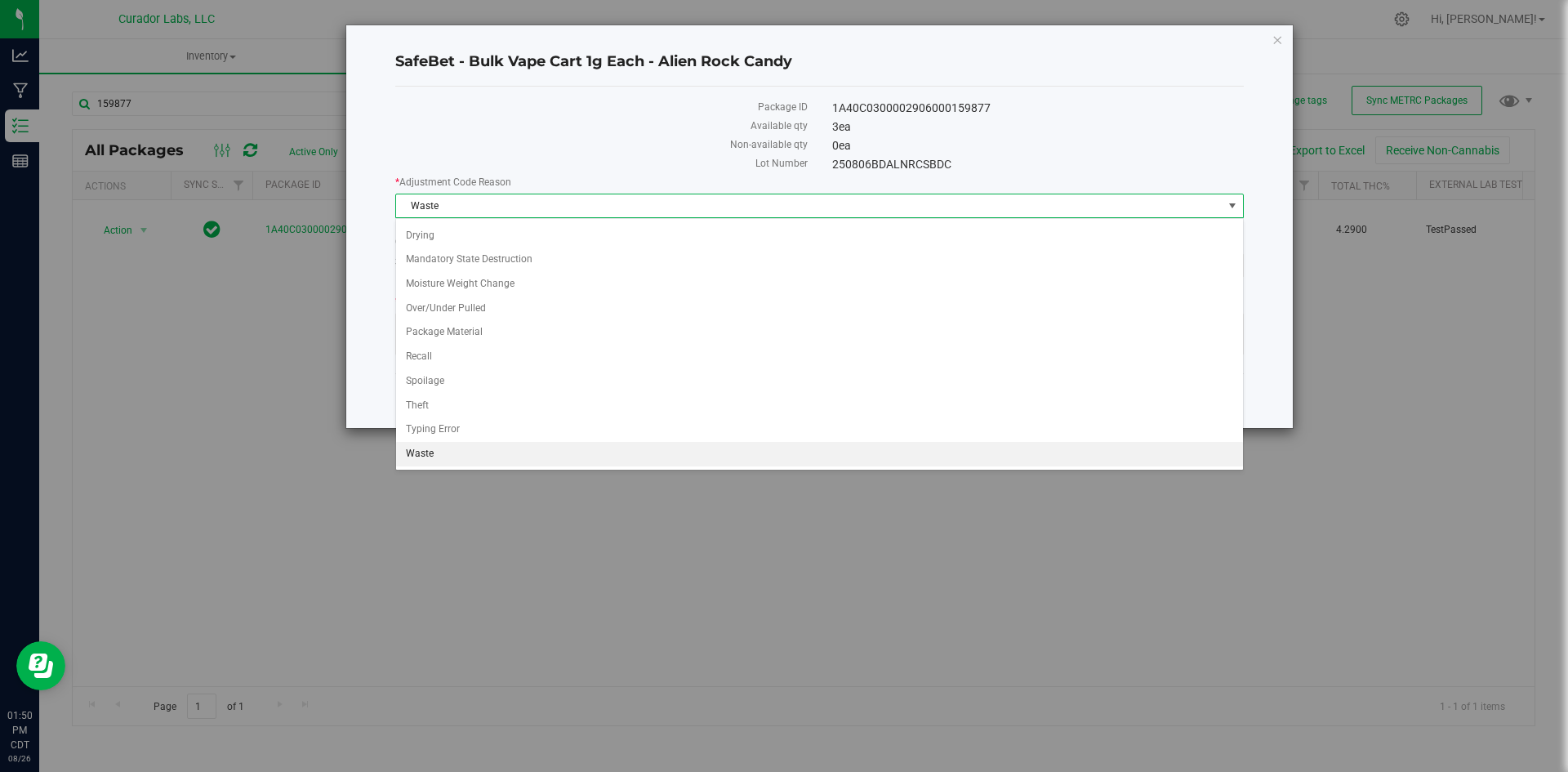
click at [539, 203] on span "Waste" at bounding box center [810, 206] width 827 height 23
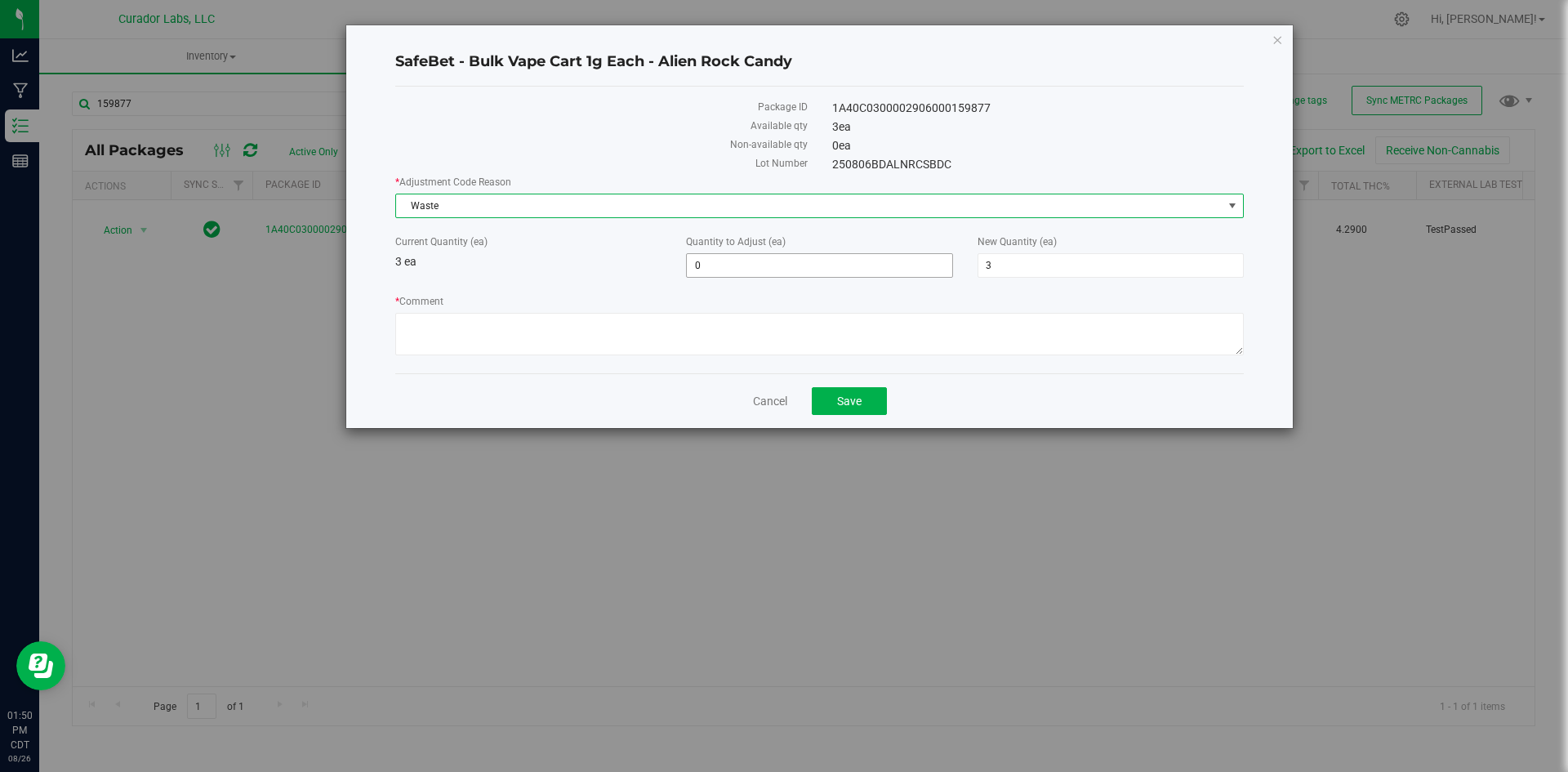
click at [710, 272] on span "0 0" at bounding box center [818, 265] width 266 height 24
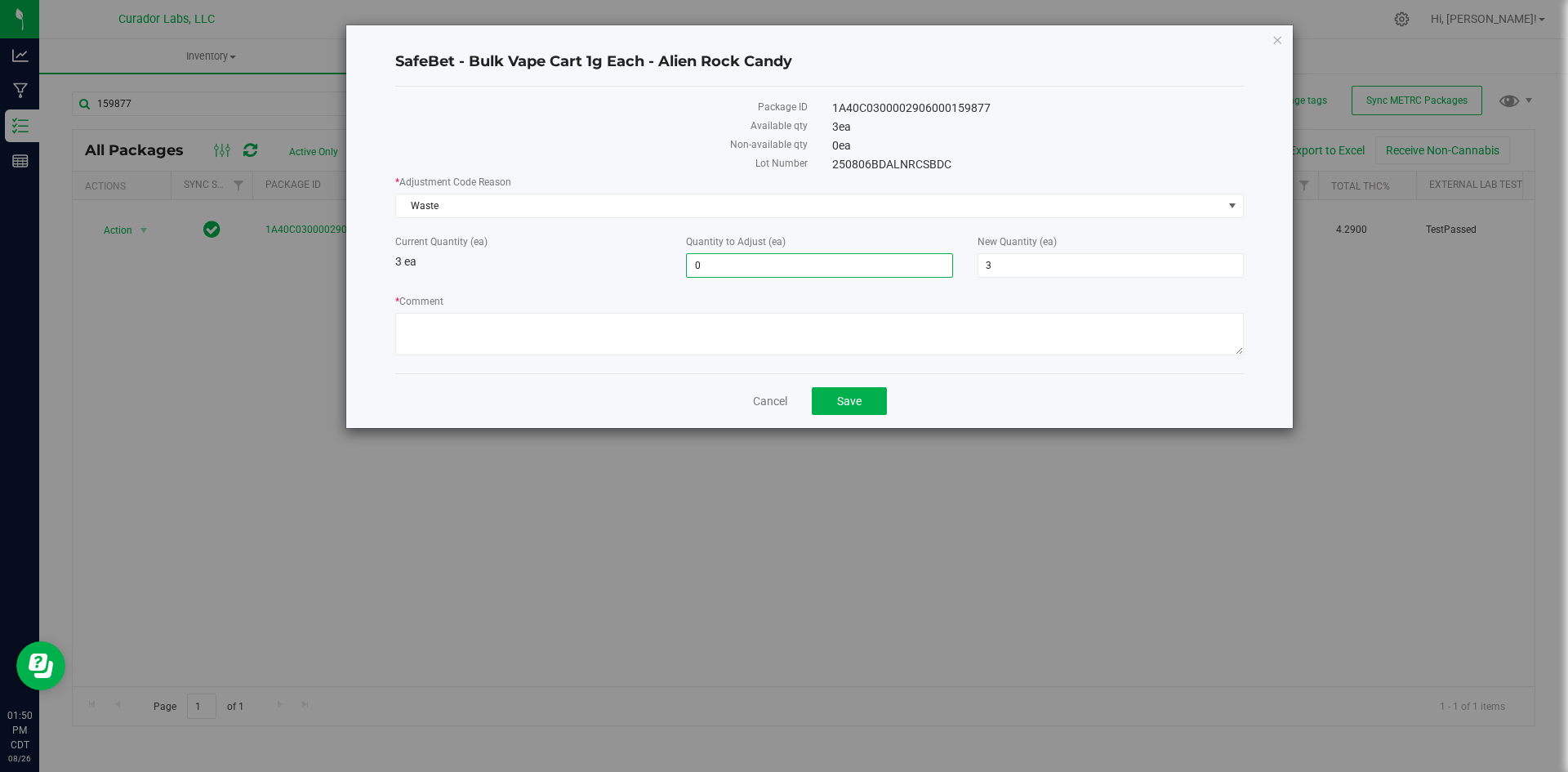
click at [691, 265] on input "0" at bounding box center [819, 265] width 265 height 23
click at [718, 272] on input "-30" at bounding box center [819, 265] width 265 height 23
type input "-3"
type input "0"
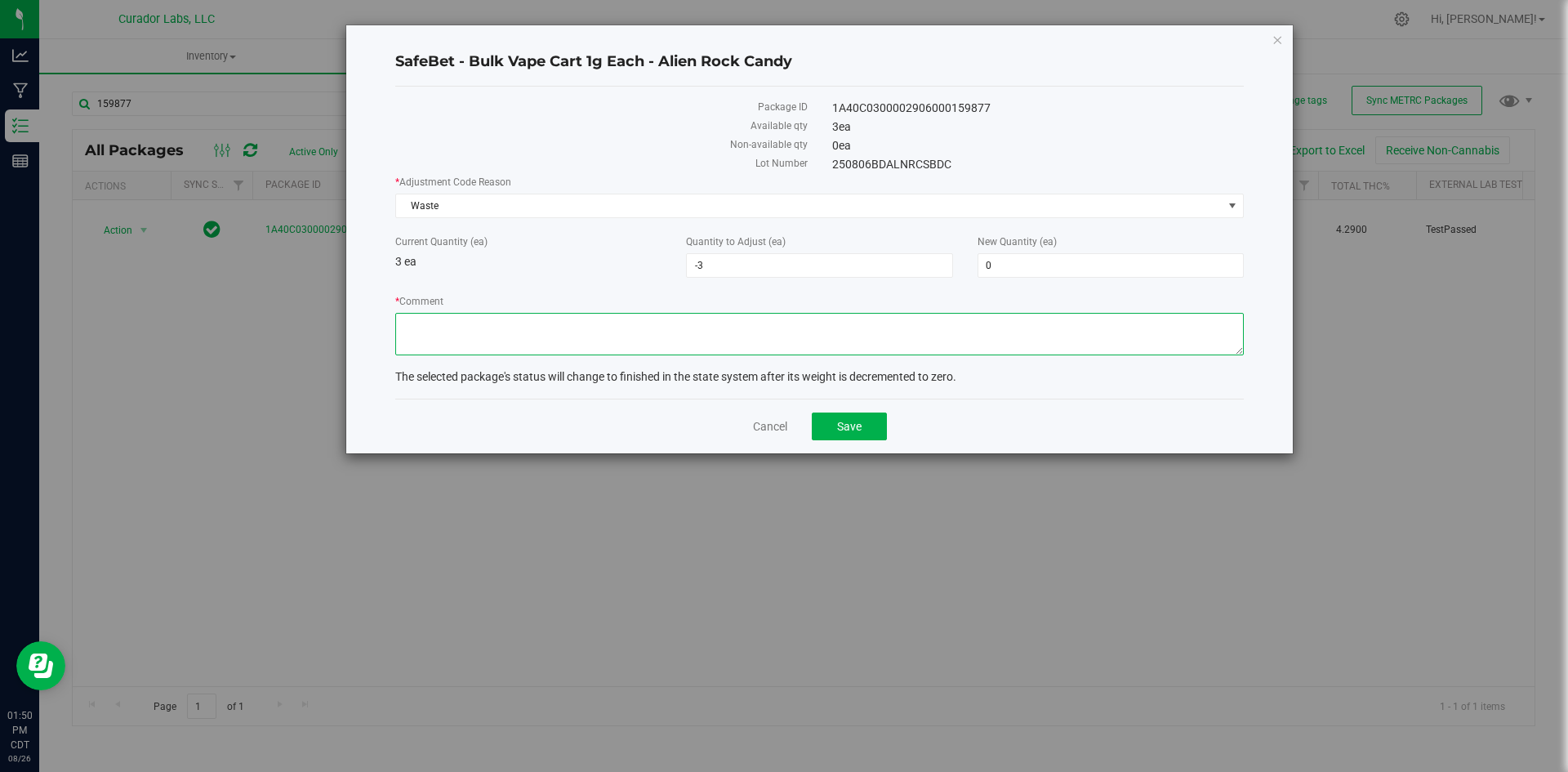
click at [664, 323] on textarea "* Comment" at bounding box center [820, 335] width 849 height 43
type textarea "cracked and leaking carts cannot be sold"
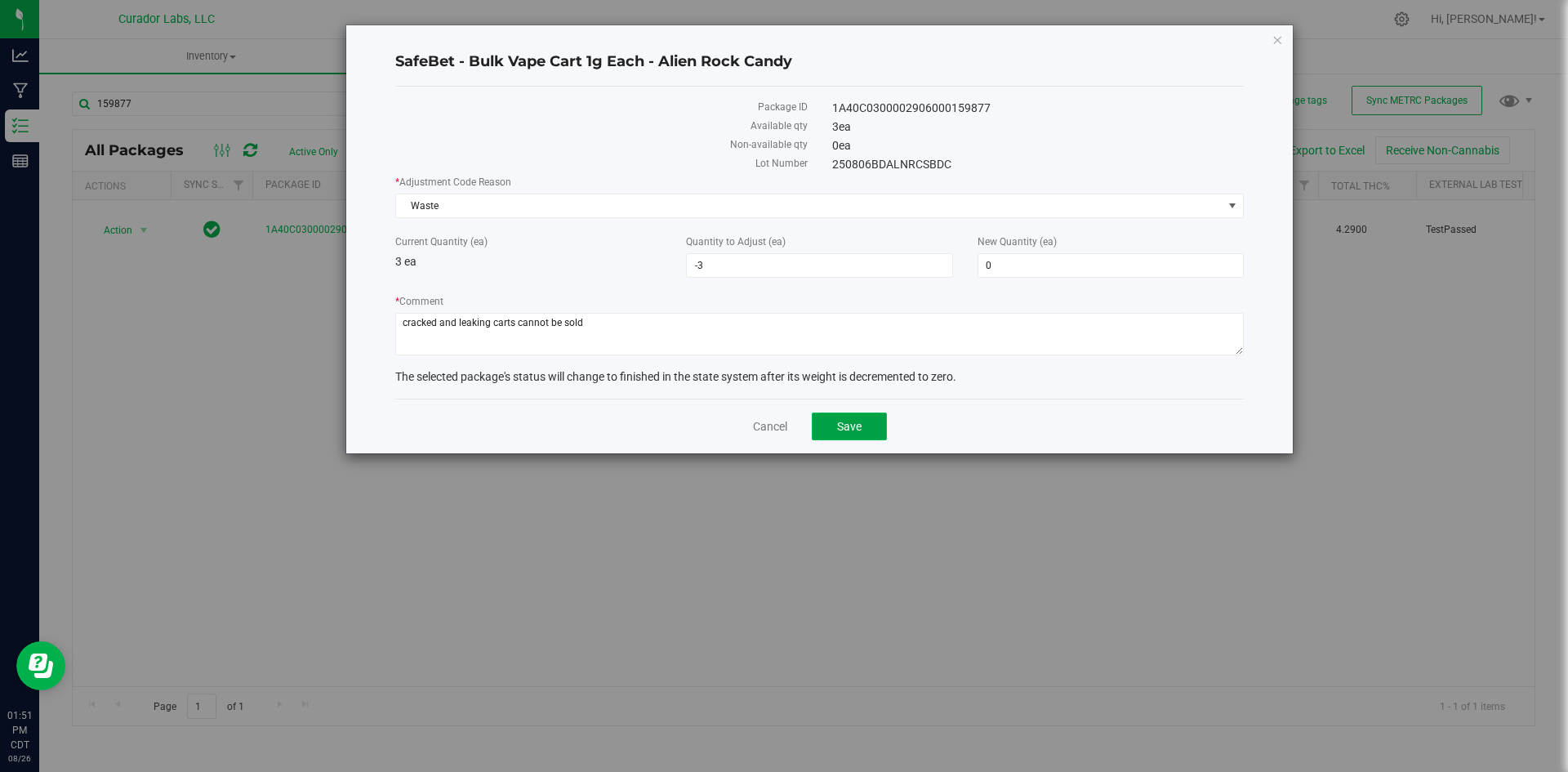
drag, startPoint x: 864, startPoint y: 424, endPoint x: 858, endPoint y: 416, distance: 10.0
click at [858, 416] on button "Save" at bounding box center [849, 426] width 75 height 28
